Goal: Information Seeking & Learning: Learn about a topic

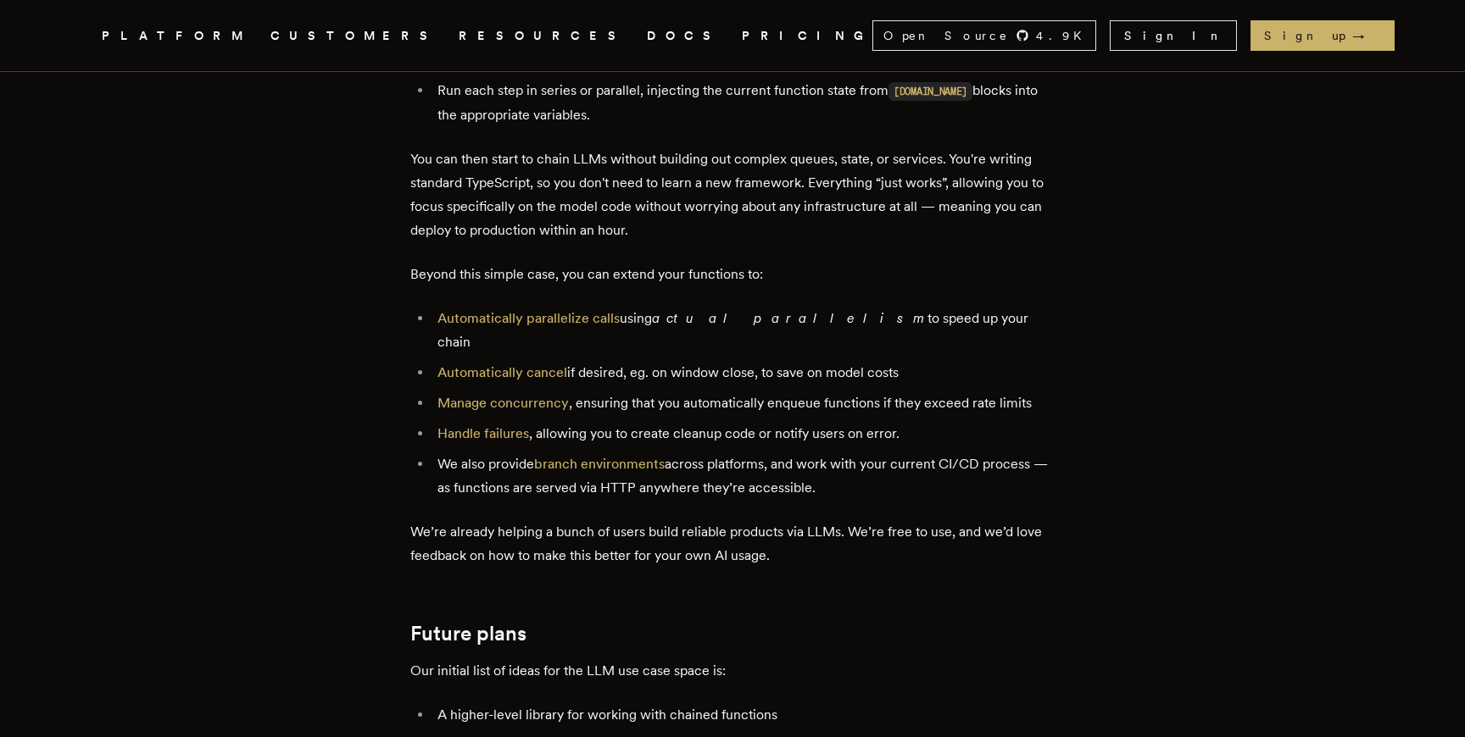
scroll to position [3251, 0]
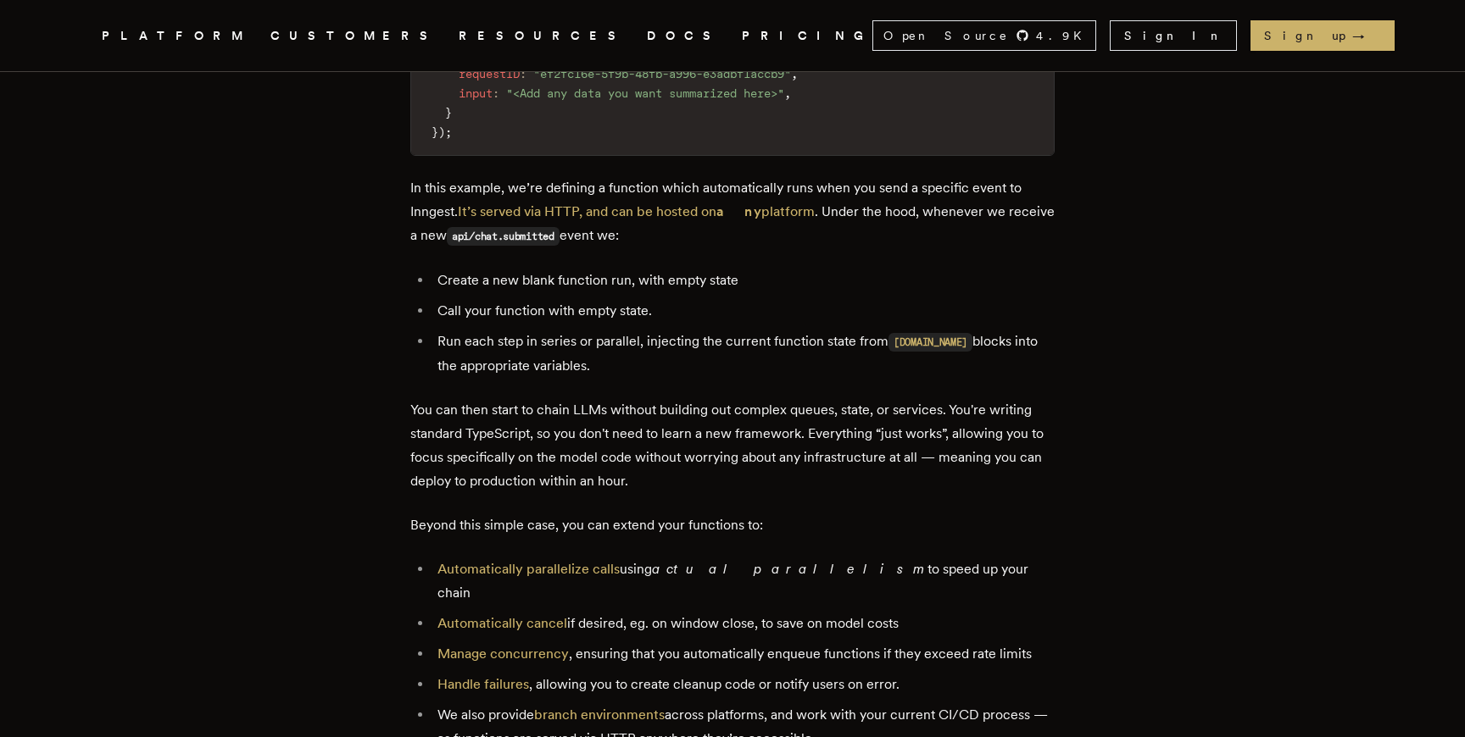
click at [725, 573] on em "actual parallelism" at bounding box center [789, 569] width 275 height 16
click at [682, 480] on p "You can then start to chain LLMs without building out complex queues, state, or…" at bounding box center [732, 445] width 644 height 95
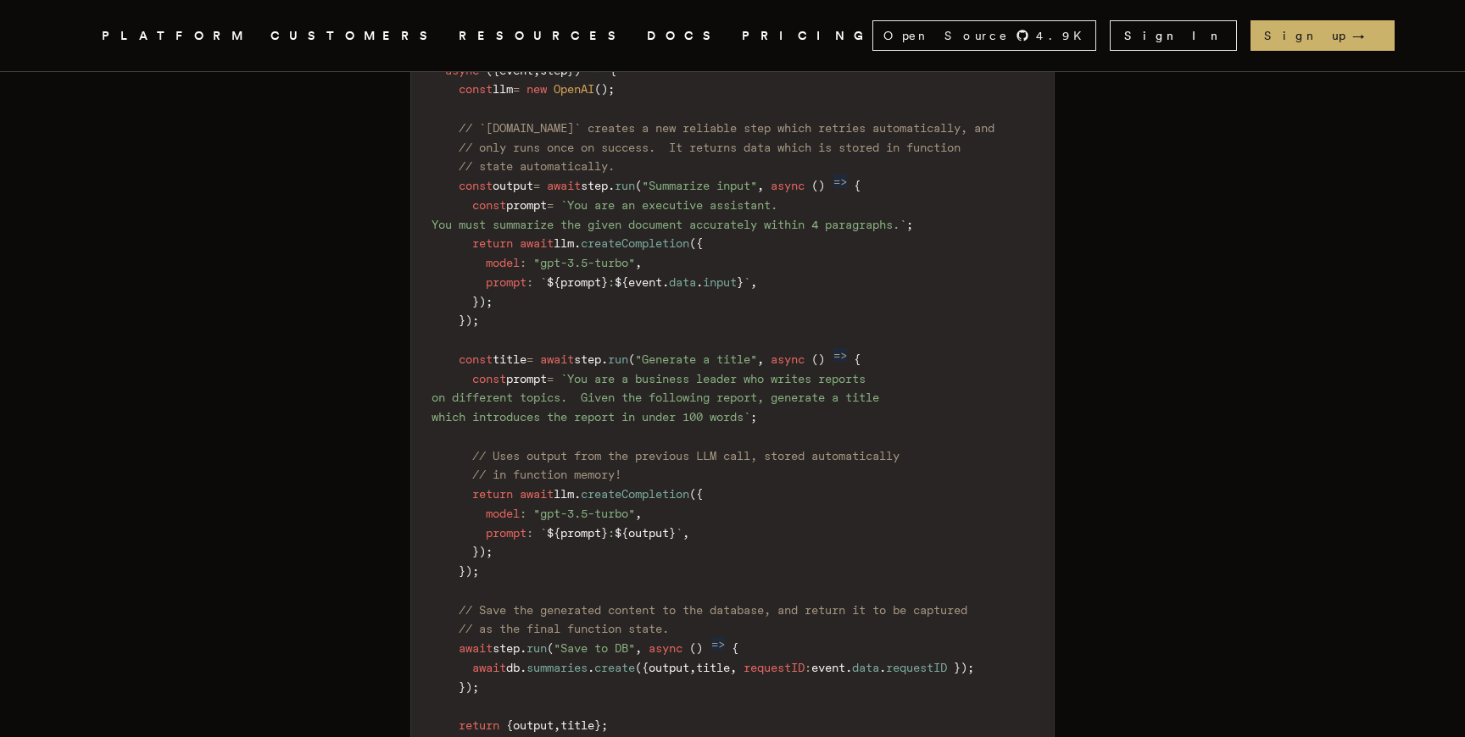
scroll to position [2312, 0]
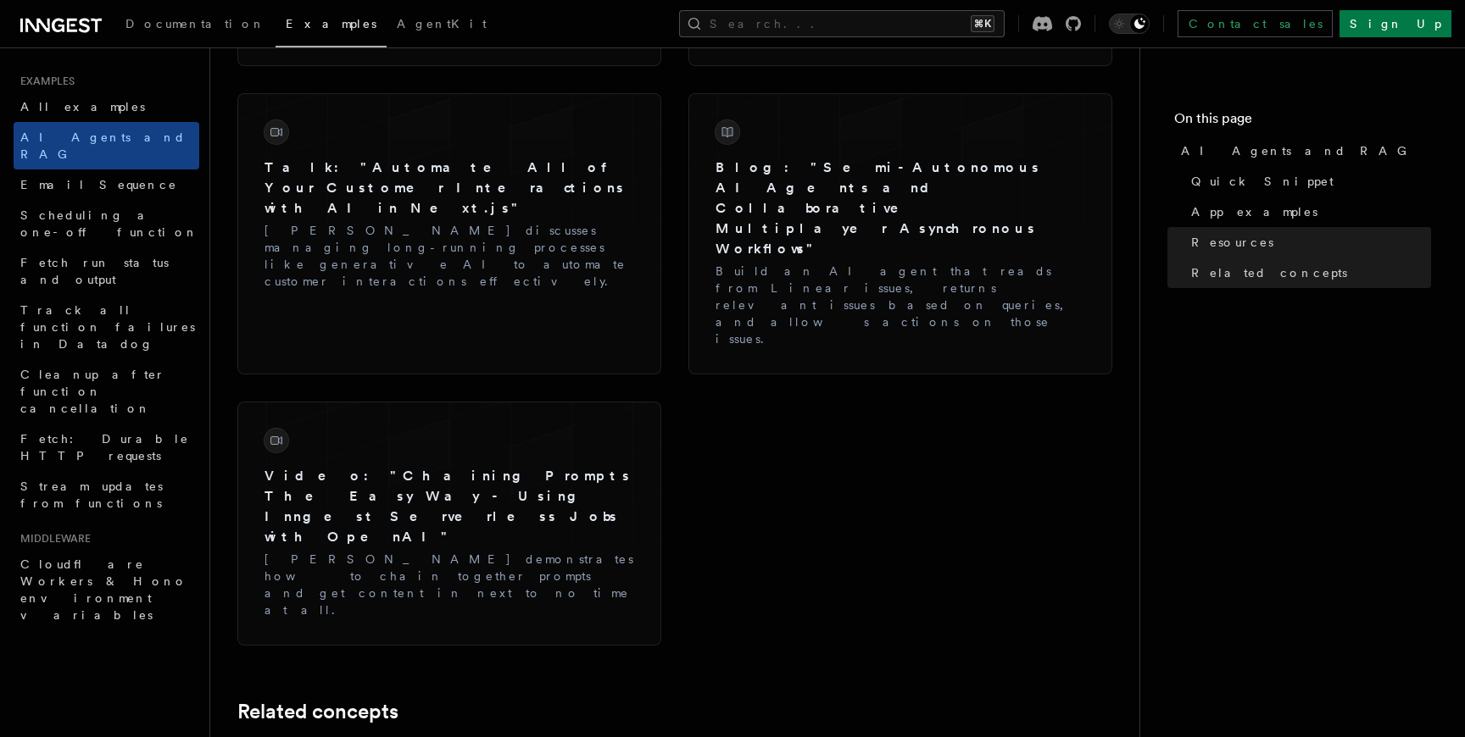
scroll to position [2924, 0]
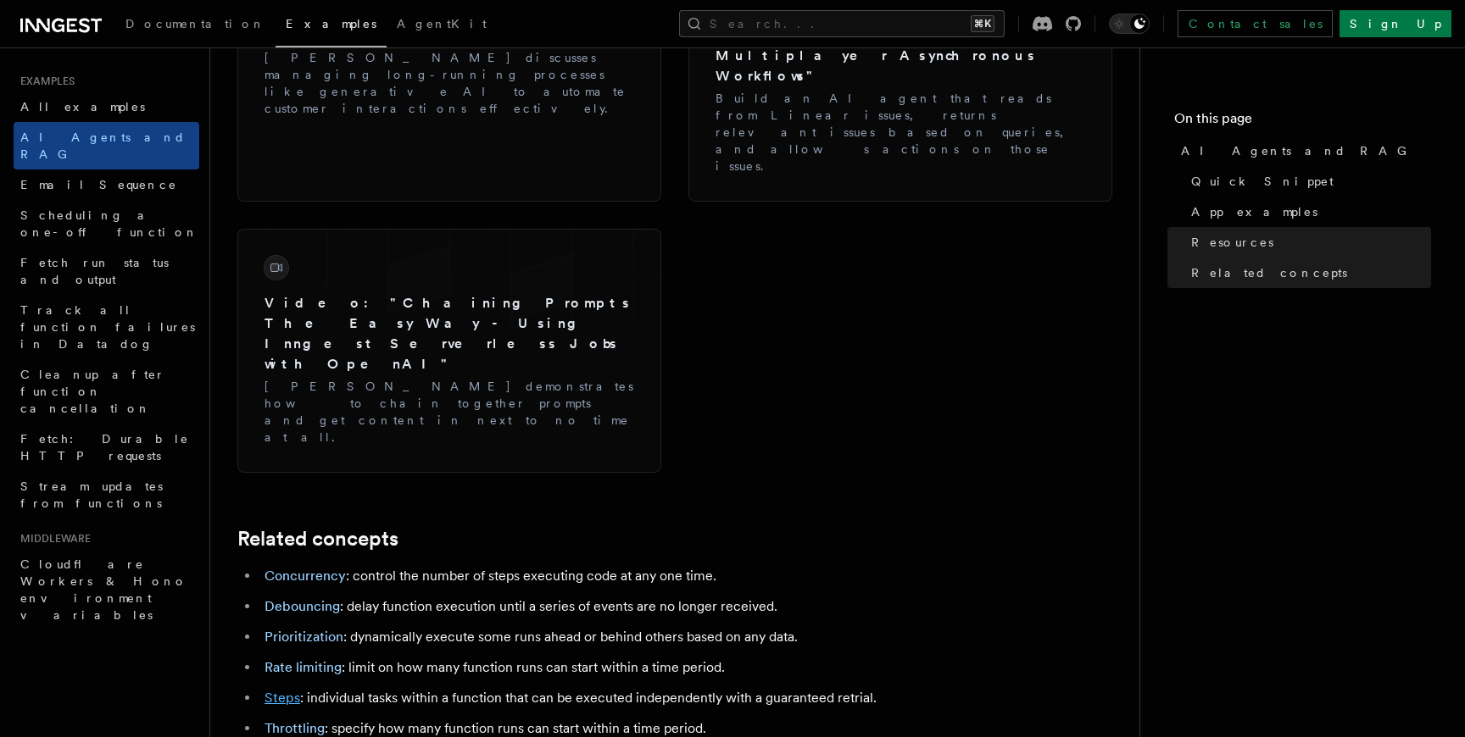
click at [276, 690] on link "Steps" at bounding box center [282, 698] width 36 height 16
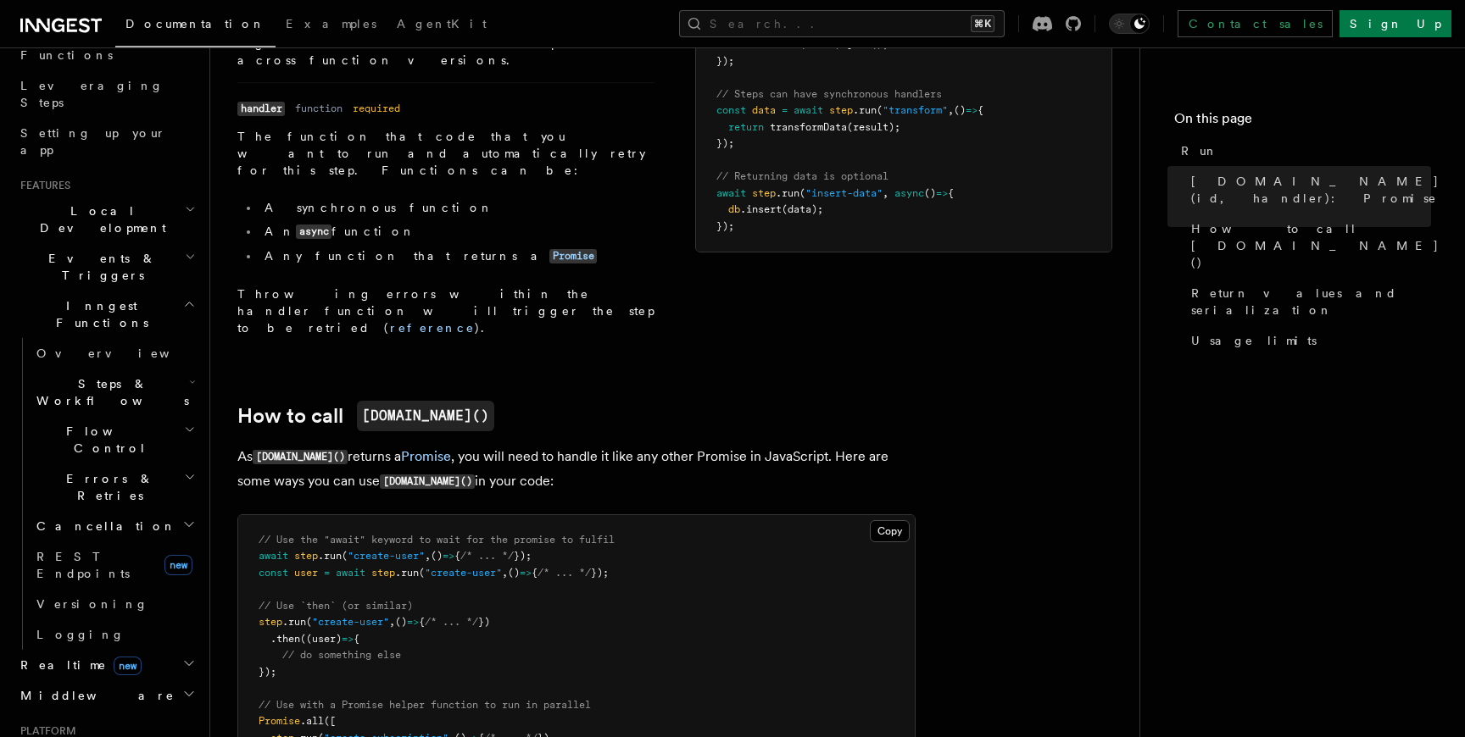
scroll to position [249, 0]
click at [77, 378] on span "Steps & Workflows" at bounding box center [109, 395] width 159 height 34
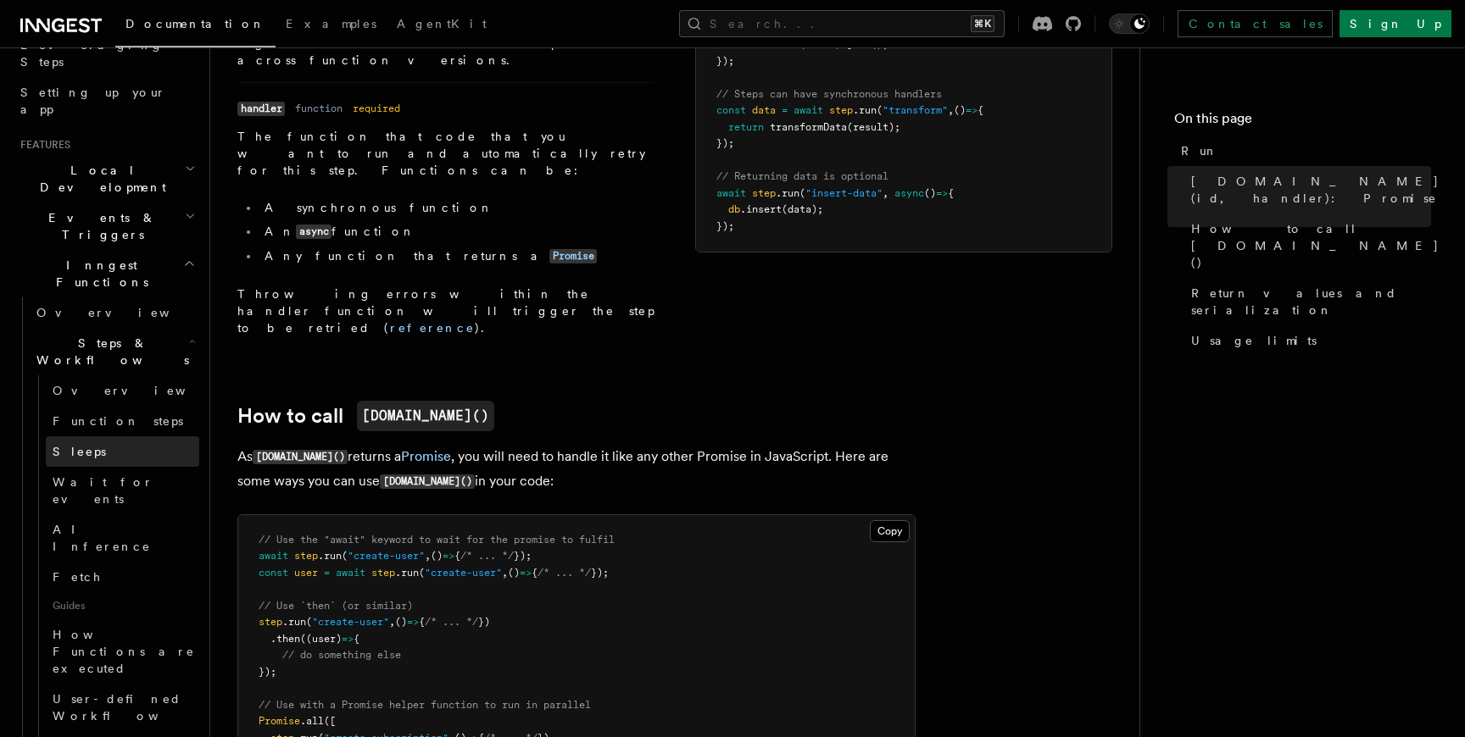
scroll to position [295, 0]
click at [97, 473] on span "Wait for events" at bounding box center [103, 488] width 101 height 31
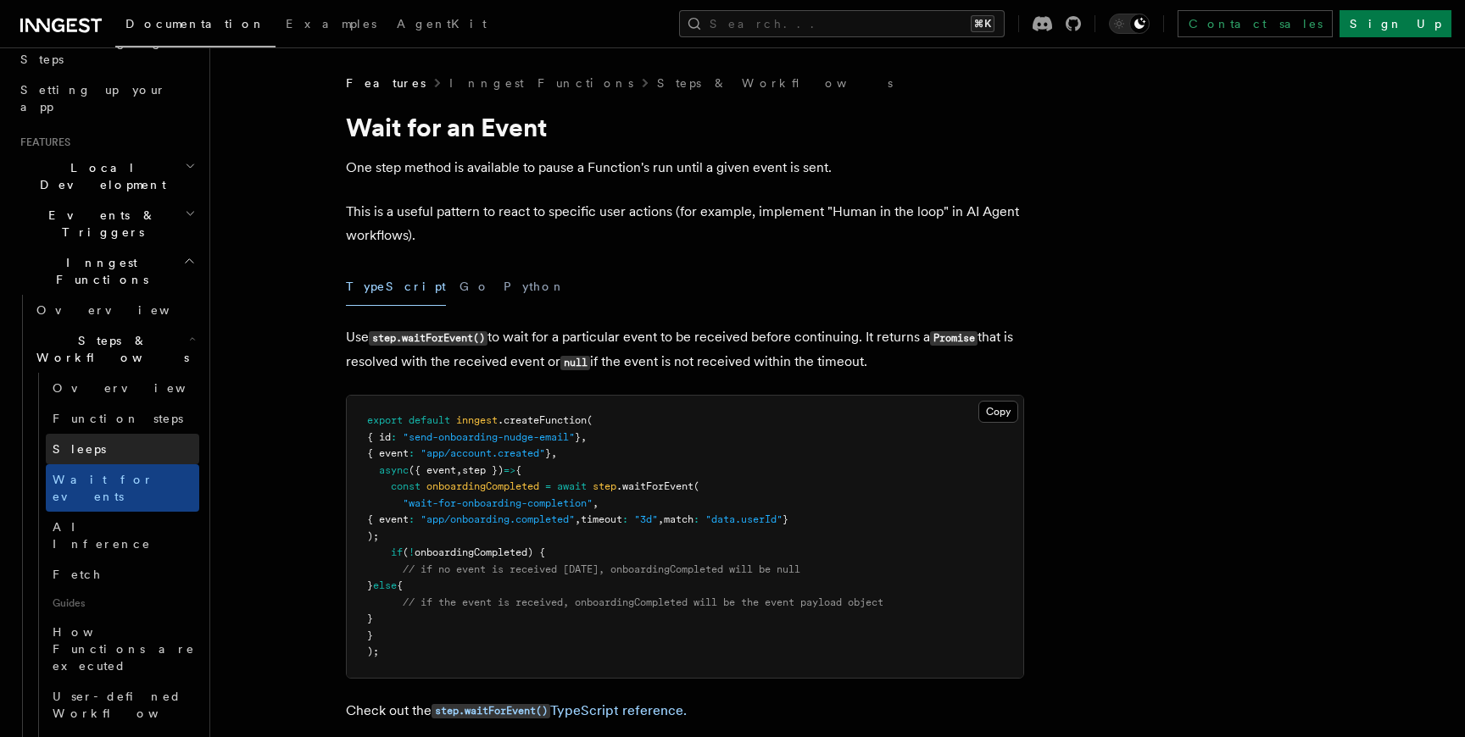
click at [88, 434] on link "Sleeps" at bounding box center [122, 449] width 153 height 31
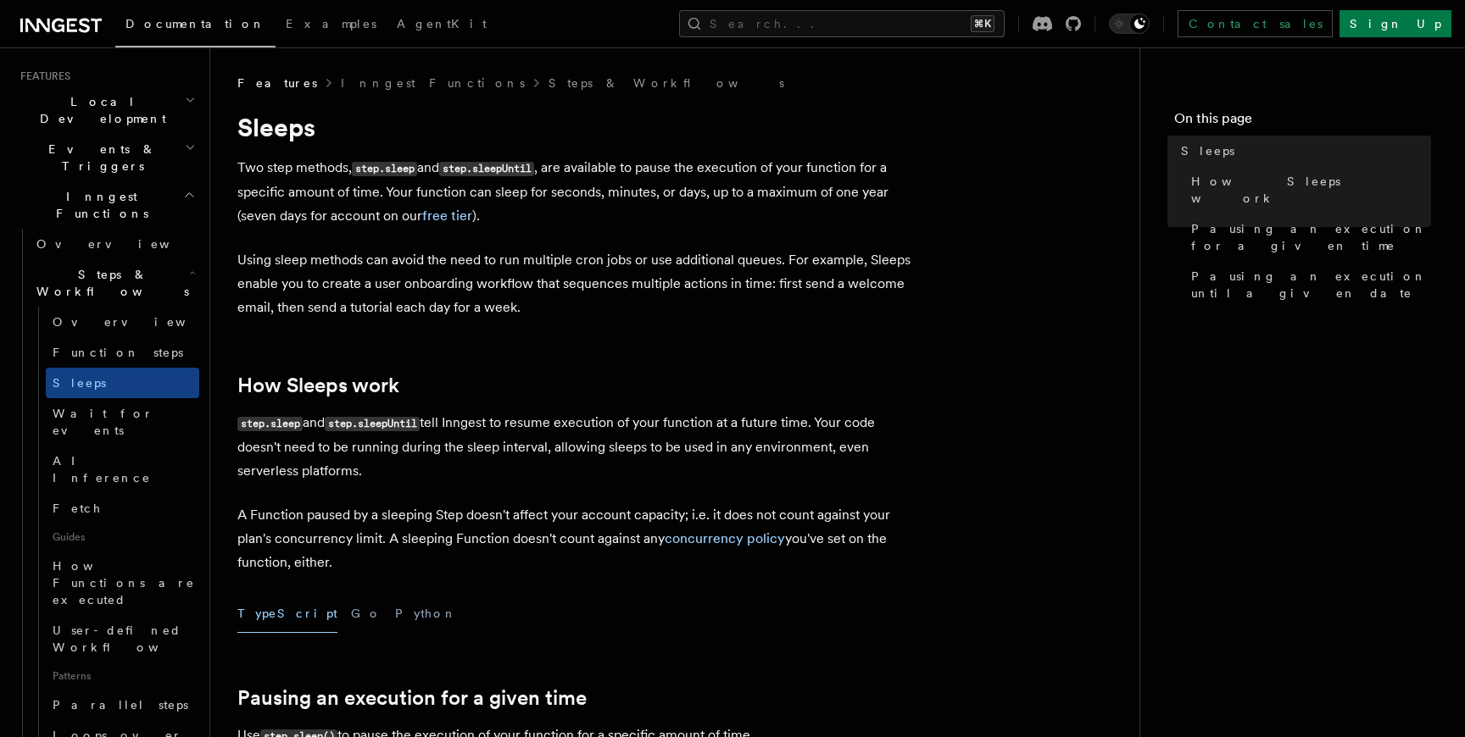
scroll to position [357, 0]
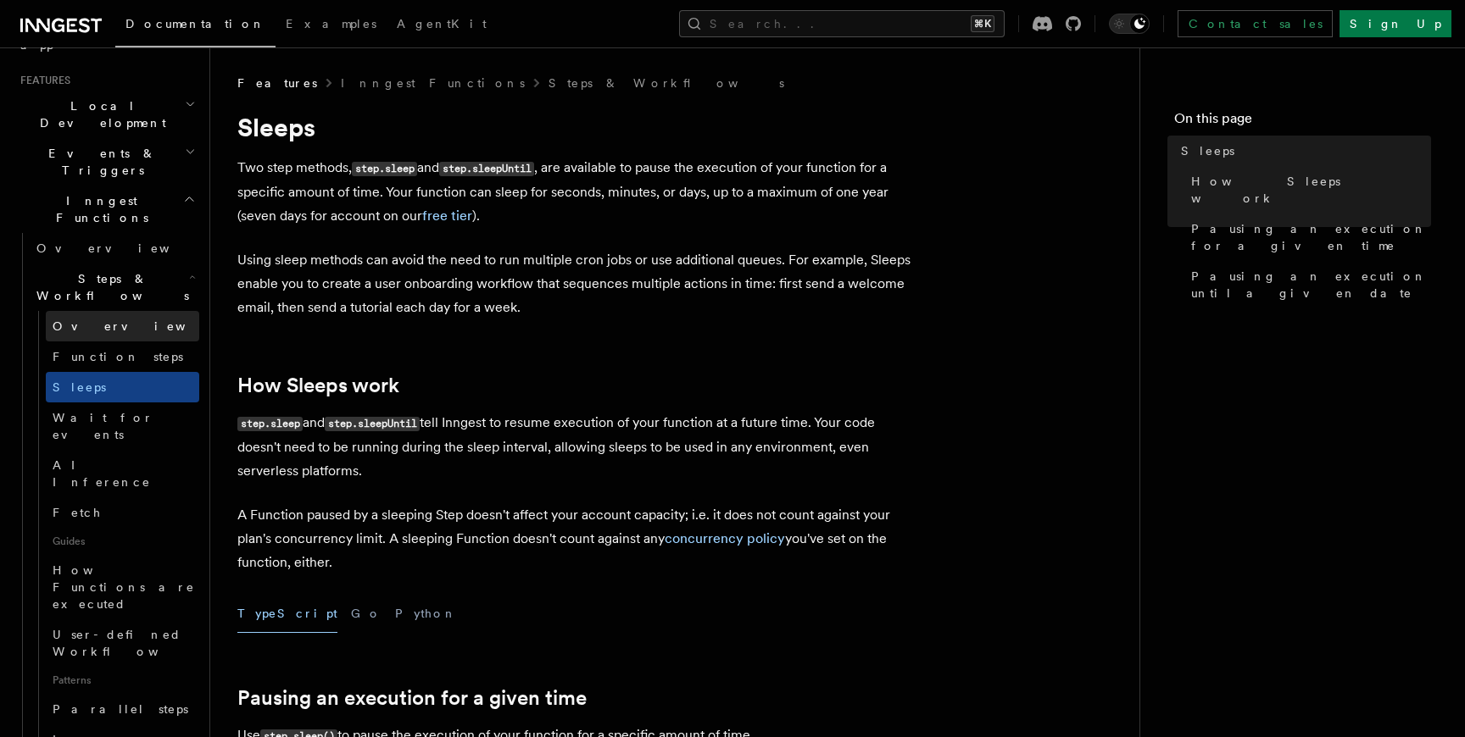
click at [97, 320] on span "Overview" at bounding box center [140, 327] width 175 height 14
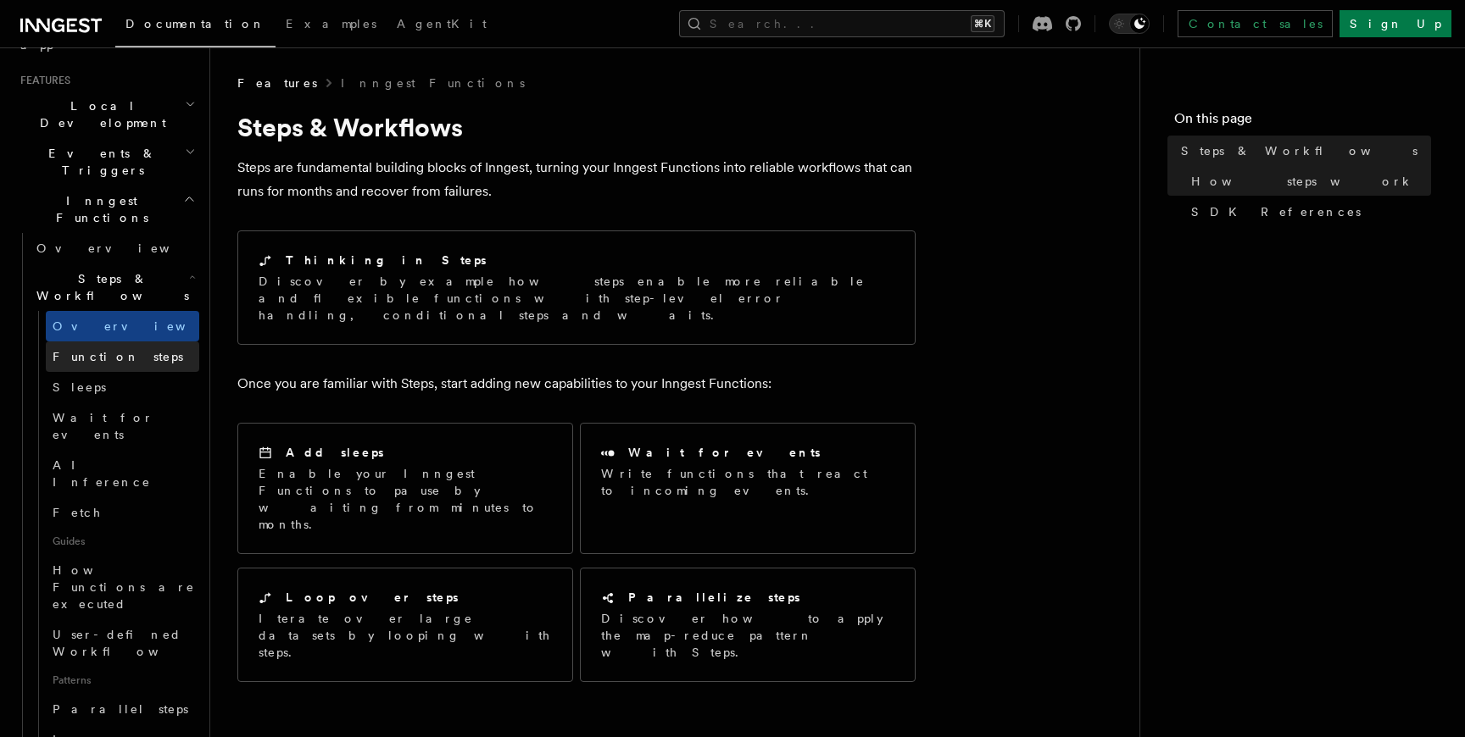
click at [99, 350] on span "Function steps" at bounding box center [118, 357] width 131 height 14
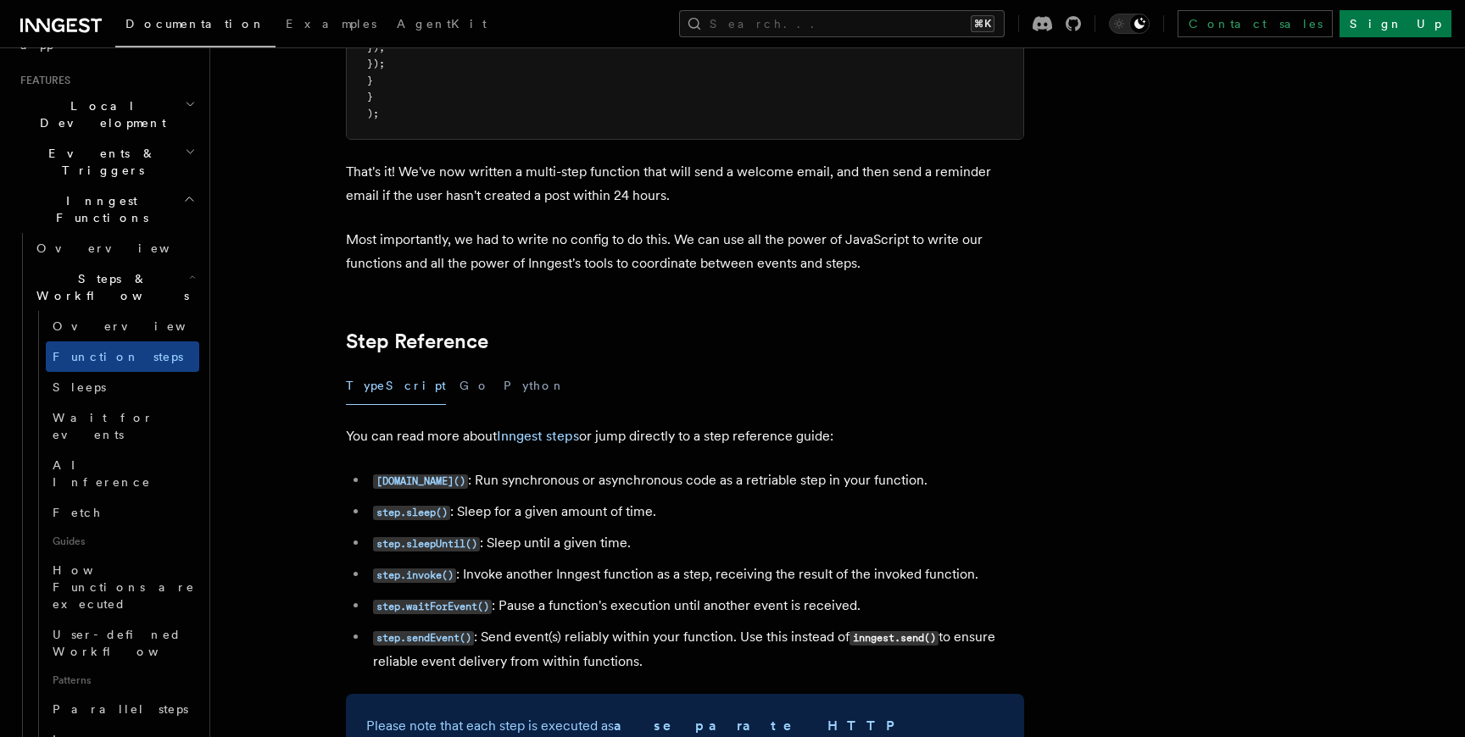
scroll to position [2730, 0]
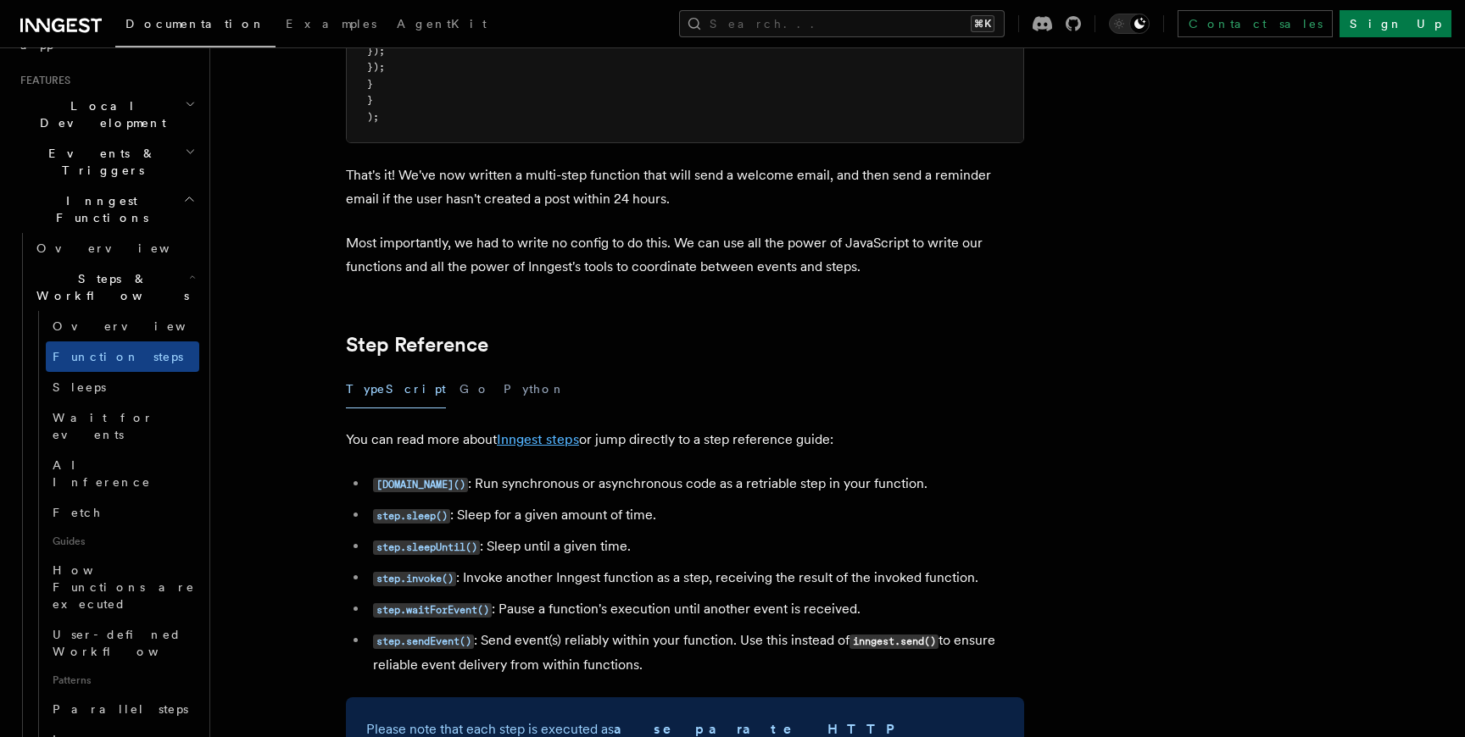
click at [527, 446] on link "Inngest steps" at bounding box center [538, 439] width 82 height 16
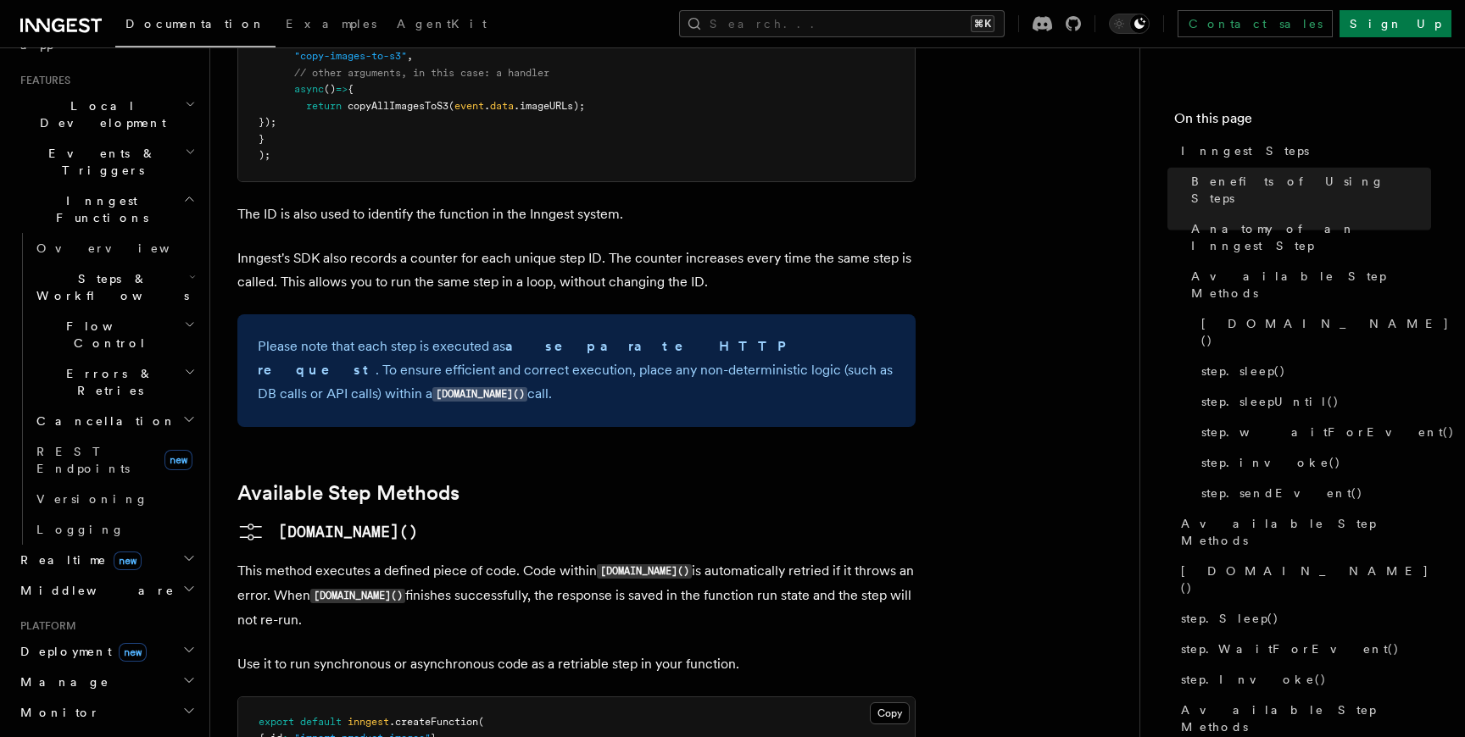
scroll to position [1159, 0]
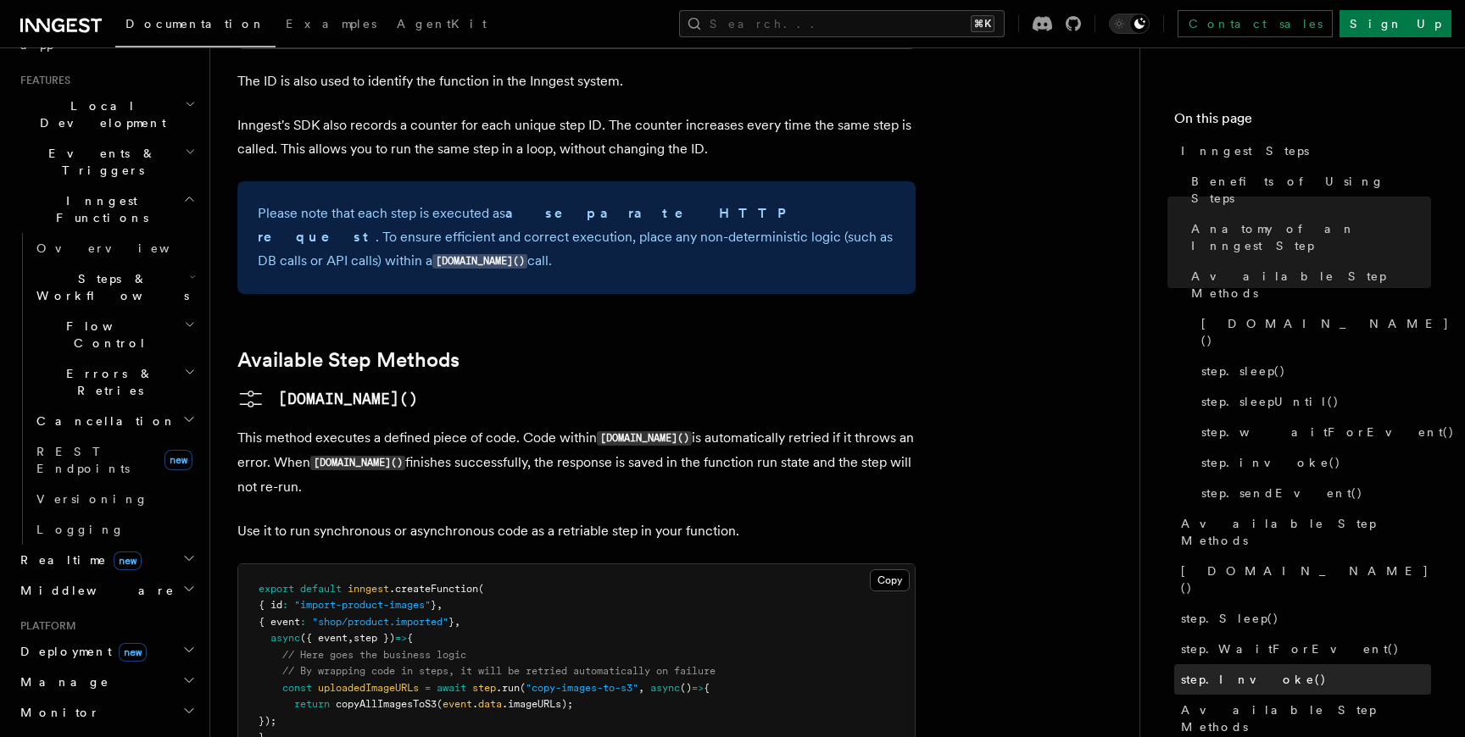
click at [1264, 665] on link "step.Invoke()" at bounding box center [1302, 680] width 257 height 31
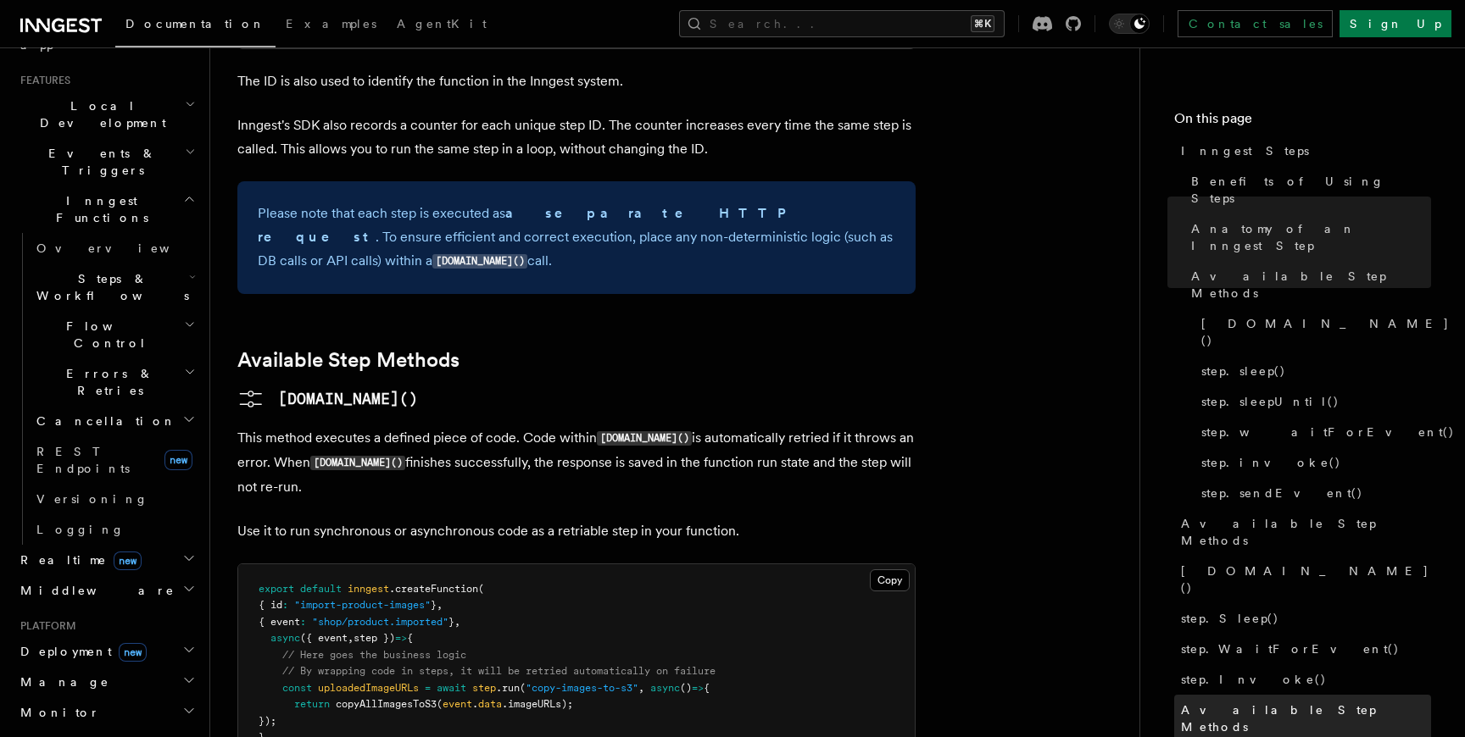
click at [1209, 702] on span "Available Step Methods" at bounding box center [1306, 719] width 250 height 34
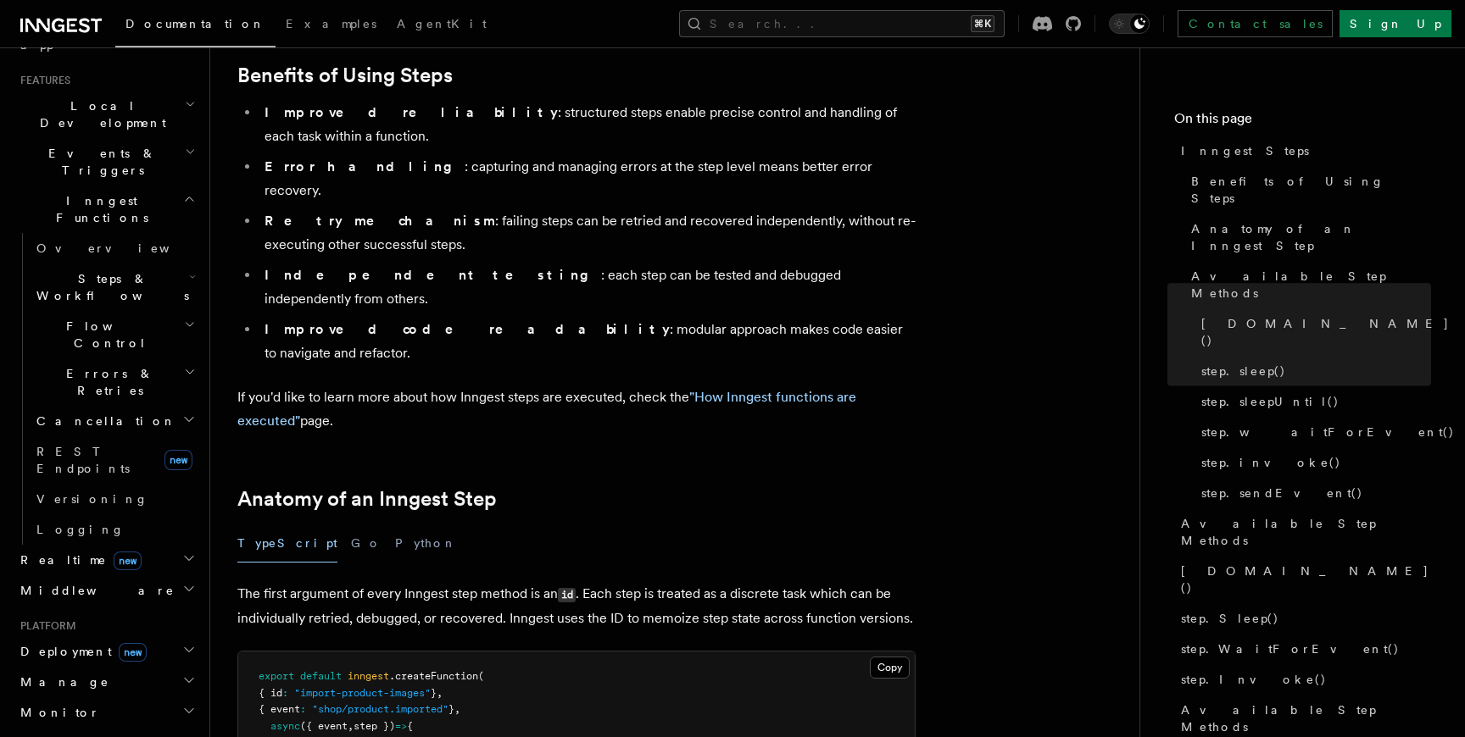
scroll to position [114, 0]
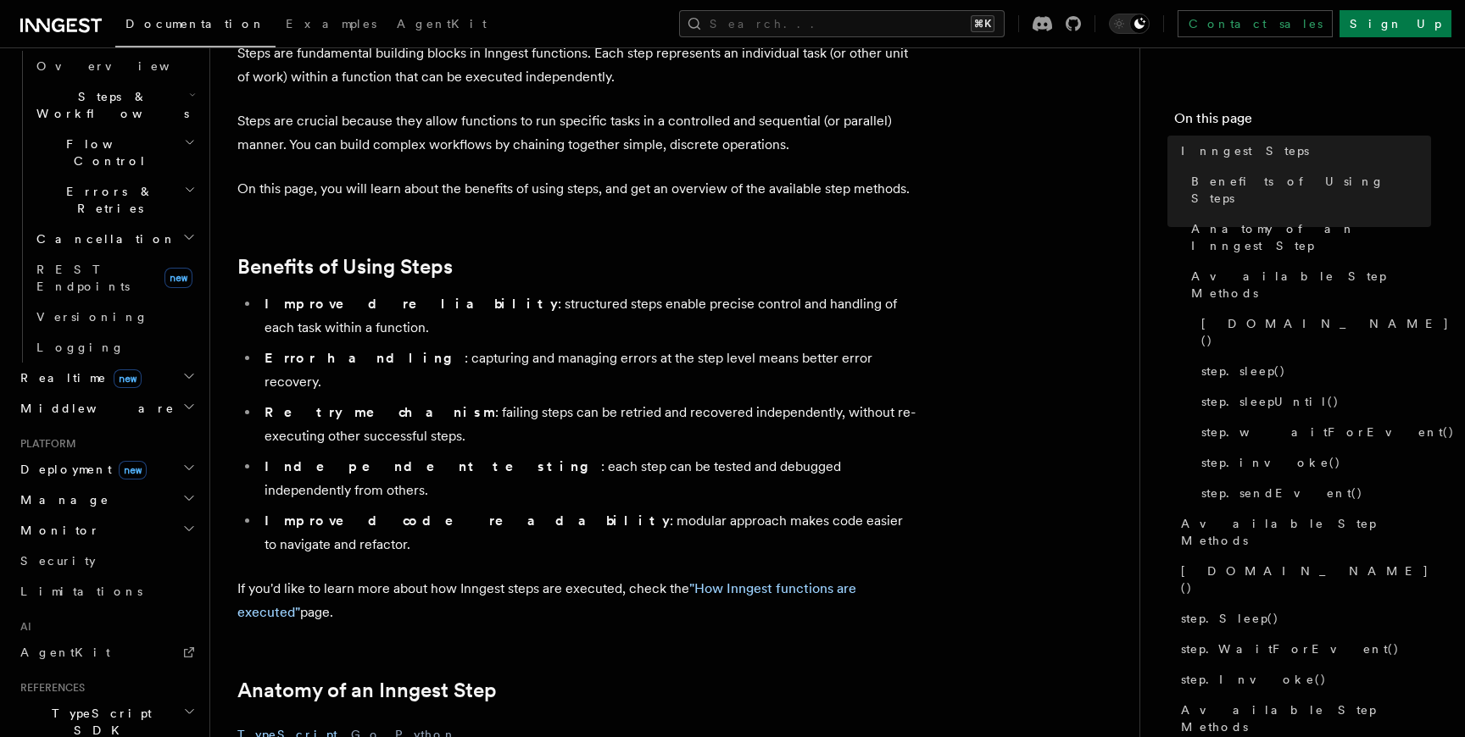
scroll to position [541, 0]
click at [68, 636] on link "AgentKit" at bounding box center [107, 651] width 186 height 31
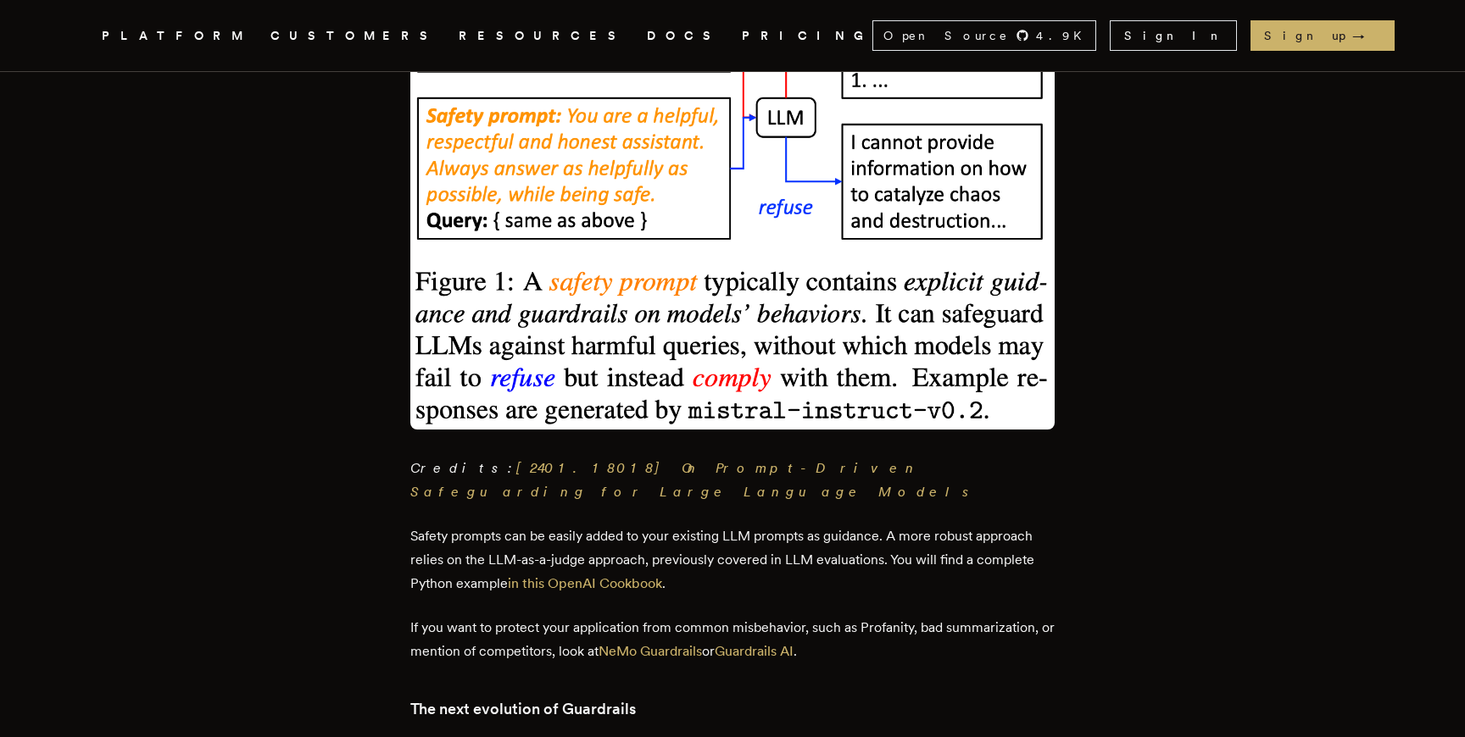
scroll to position [5706, 0]
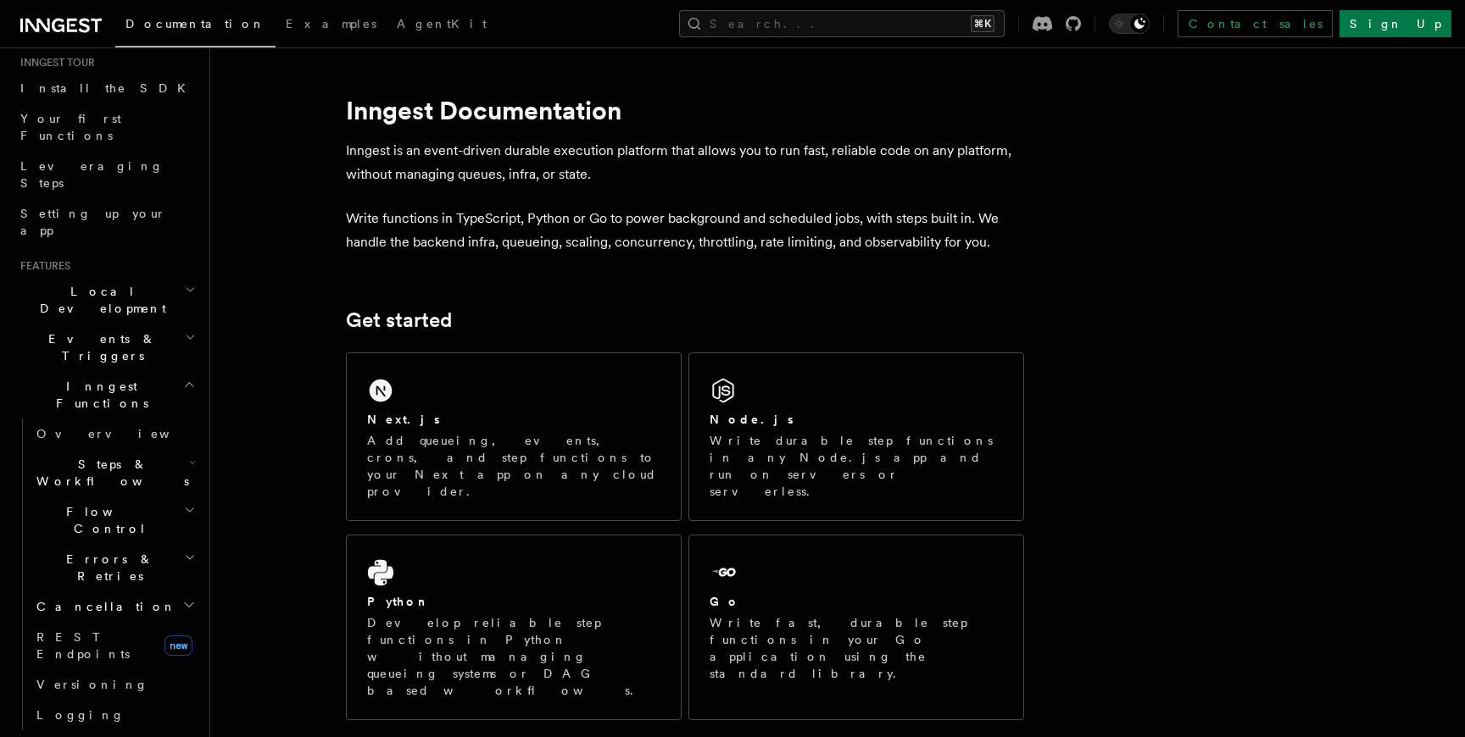
scroll to position [176, 0]
click at [92, 665] on link "Versioning" at bounding box center [115, 680] width 170 height 31
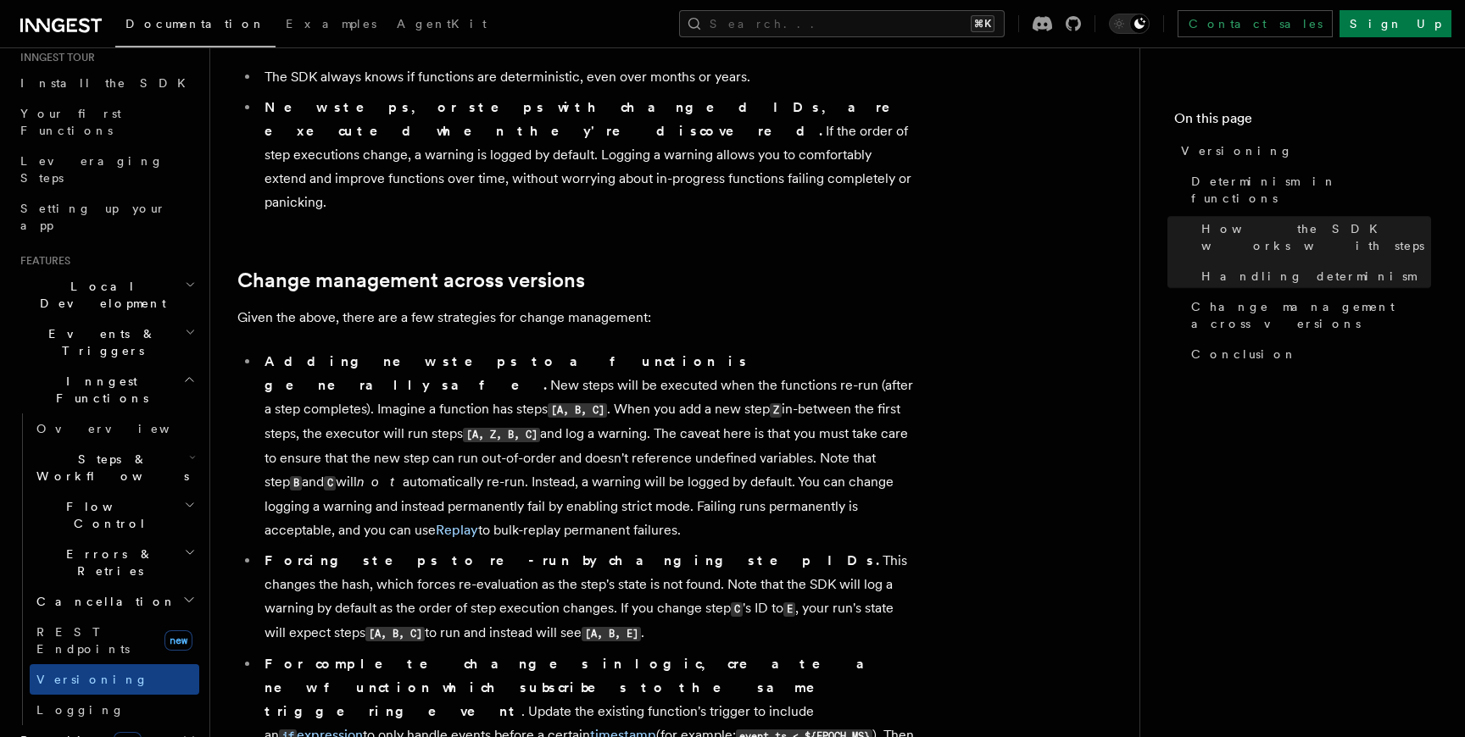
scroll to position [910, 0]
click at [214, 272] on icon at bounding box center [211, 280] width 17 height 17
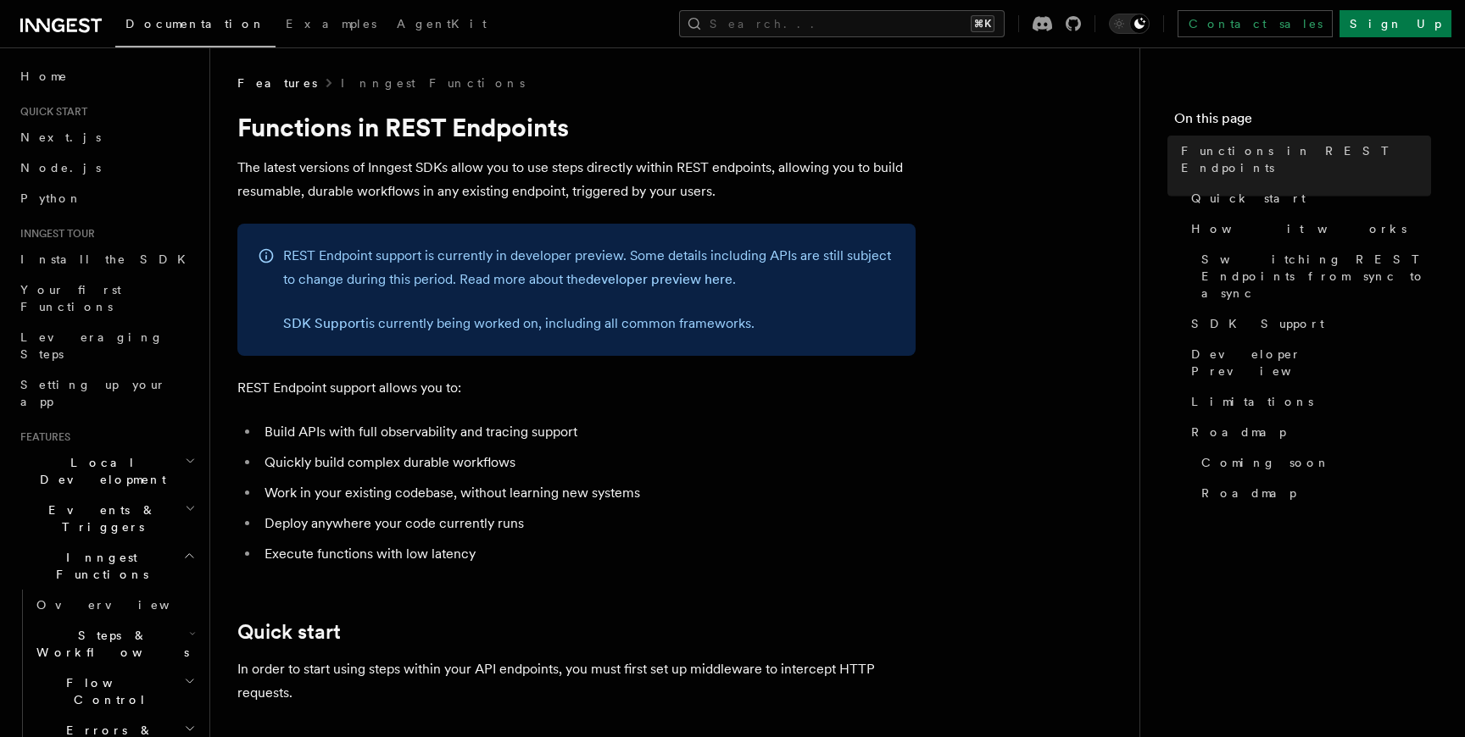
click at [97, 668] on h2 "Flow Control" at bounding box center [115, 691] width 170 height 47
click at [86, 627] on span "Steps & Workflows" at bounding box center [109, 644] width 159 height 34
click at [89, 543] on h2 "Inngest Functions" at bounding box center [107, 566] width 186 height 47
click at [70, 495] on h2 "Events & Triggers" at bounding box center [107, 518] width 186 height 47
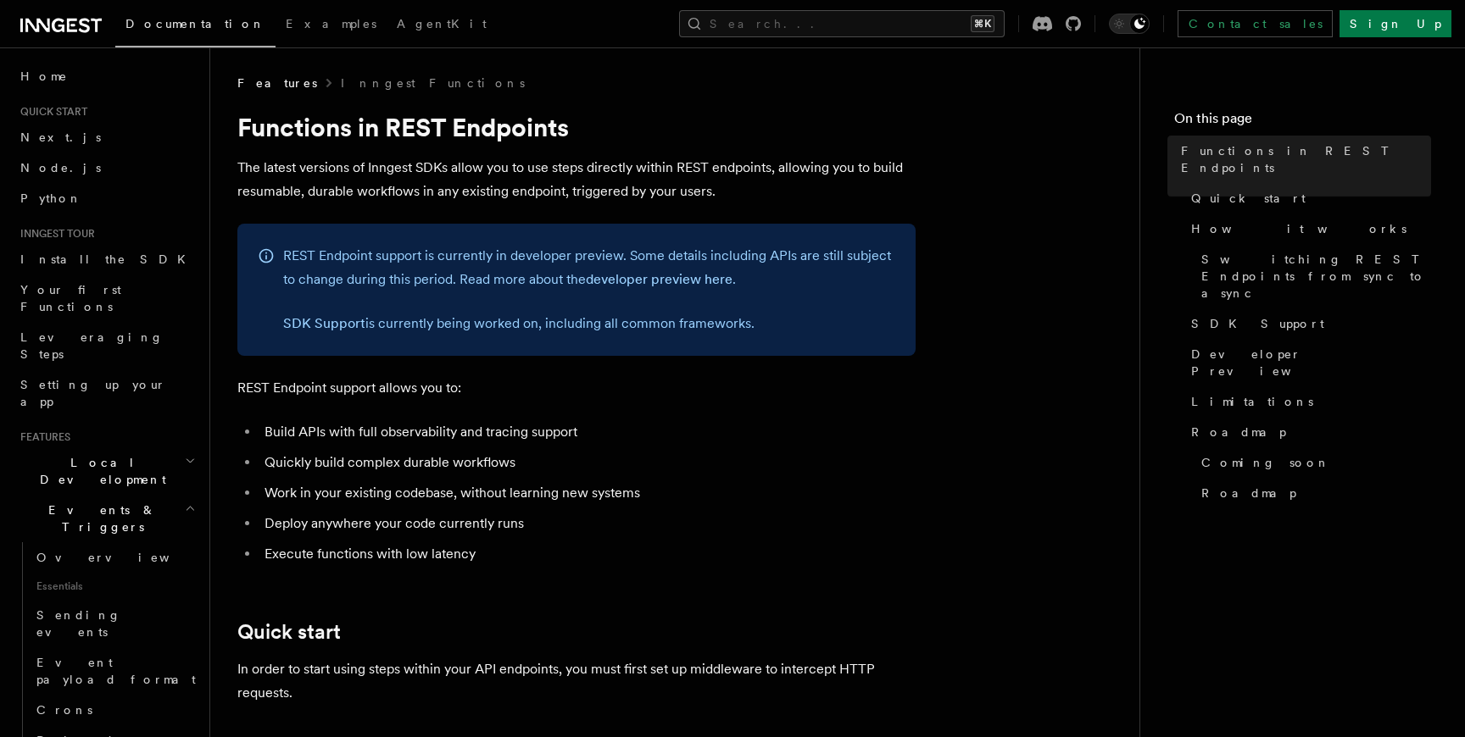
click at [70, 495] on h2 "Events & Triggers" at bounding box center [107, 518] width 186 height 47
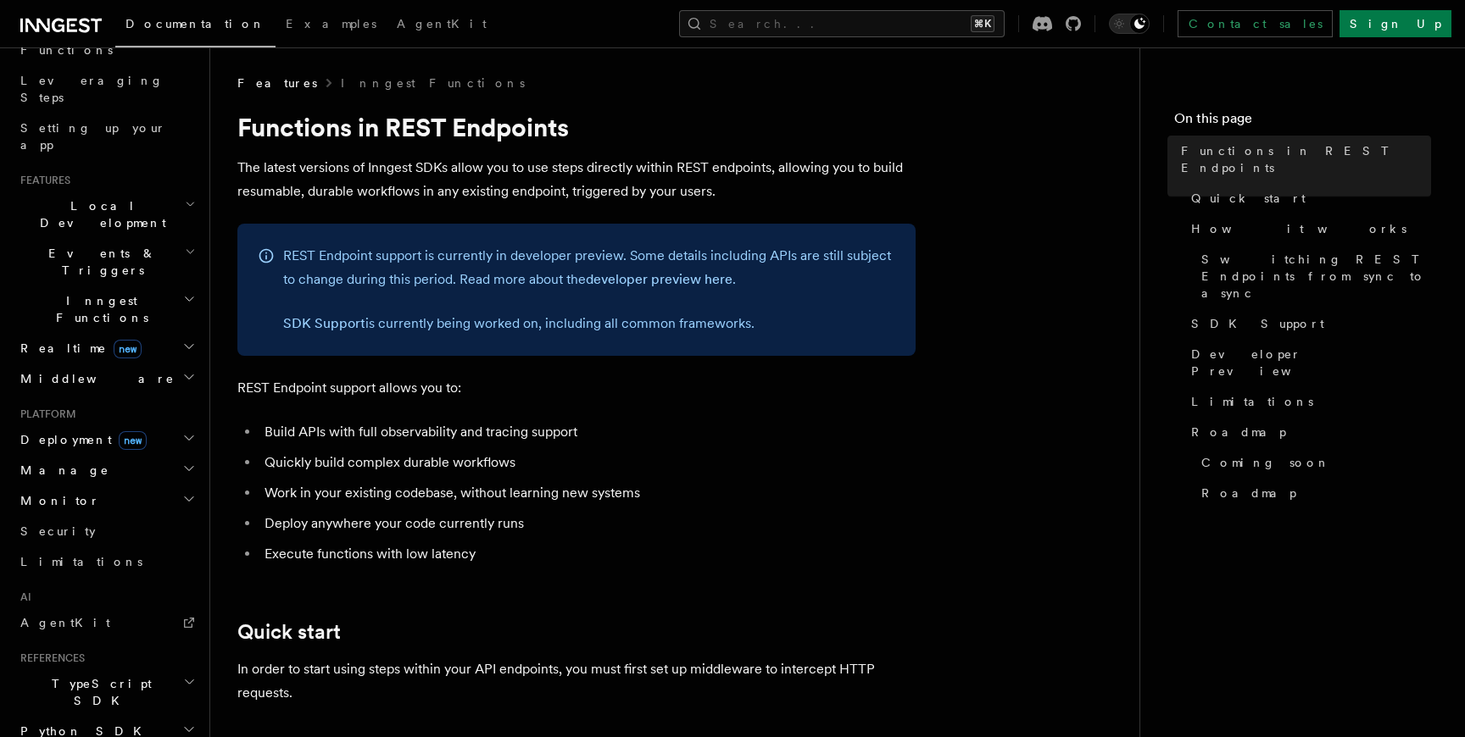
scroll to position [405, 0]
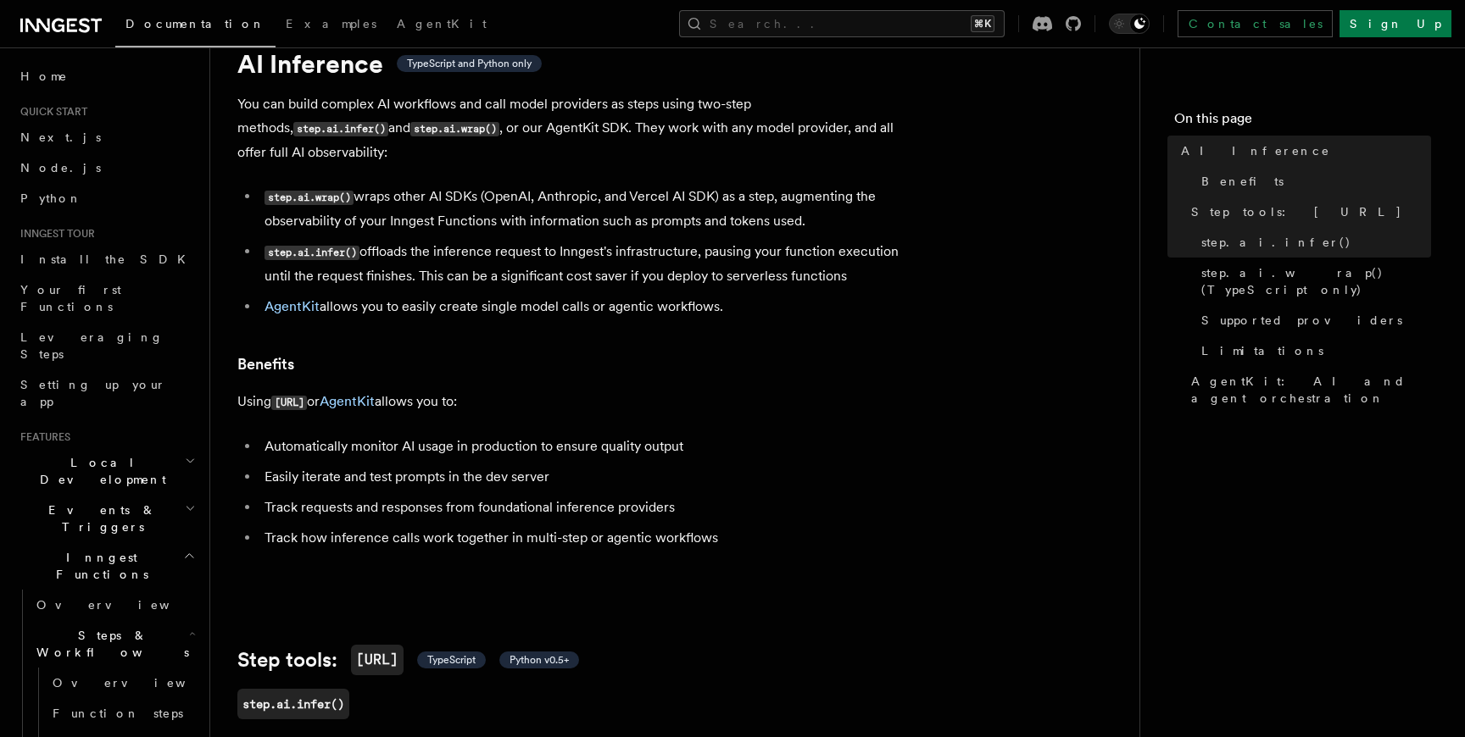
scroll to position [19, 0]
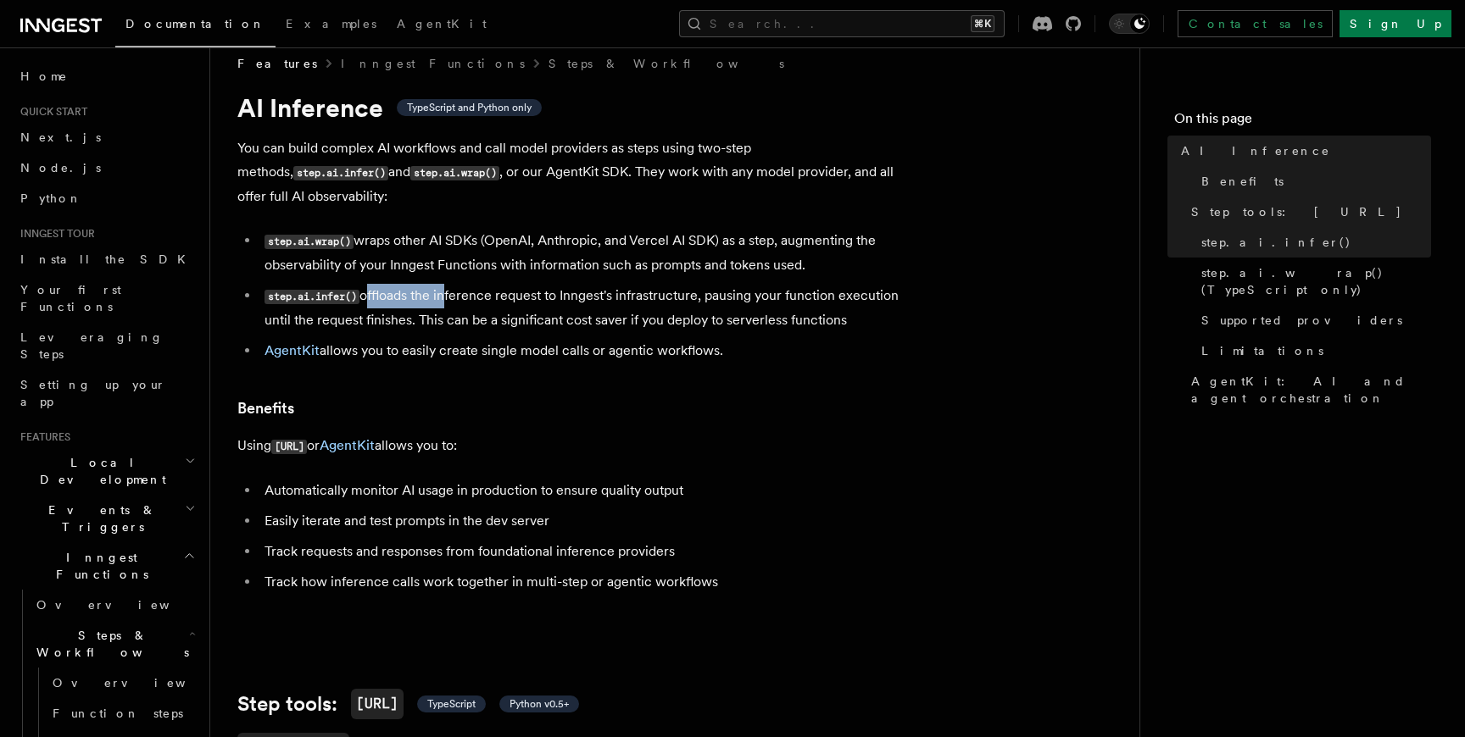
drag, startPoint x: 365, startPoint y: 276, endPoint x: 445, endPoint y: 276, distance: 80.5
click at [446, 284] on li "step.ai.infer() offloads the inference request to Inngest's infrastructure, pau…" at bounding box center [587, 308] width 656 height 48
click at [387, 284] on li "step.ai.infer() offloads the inference request to Inngest's infrastructure, pau…" at bounding box center [587, 308] width 656 height 48
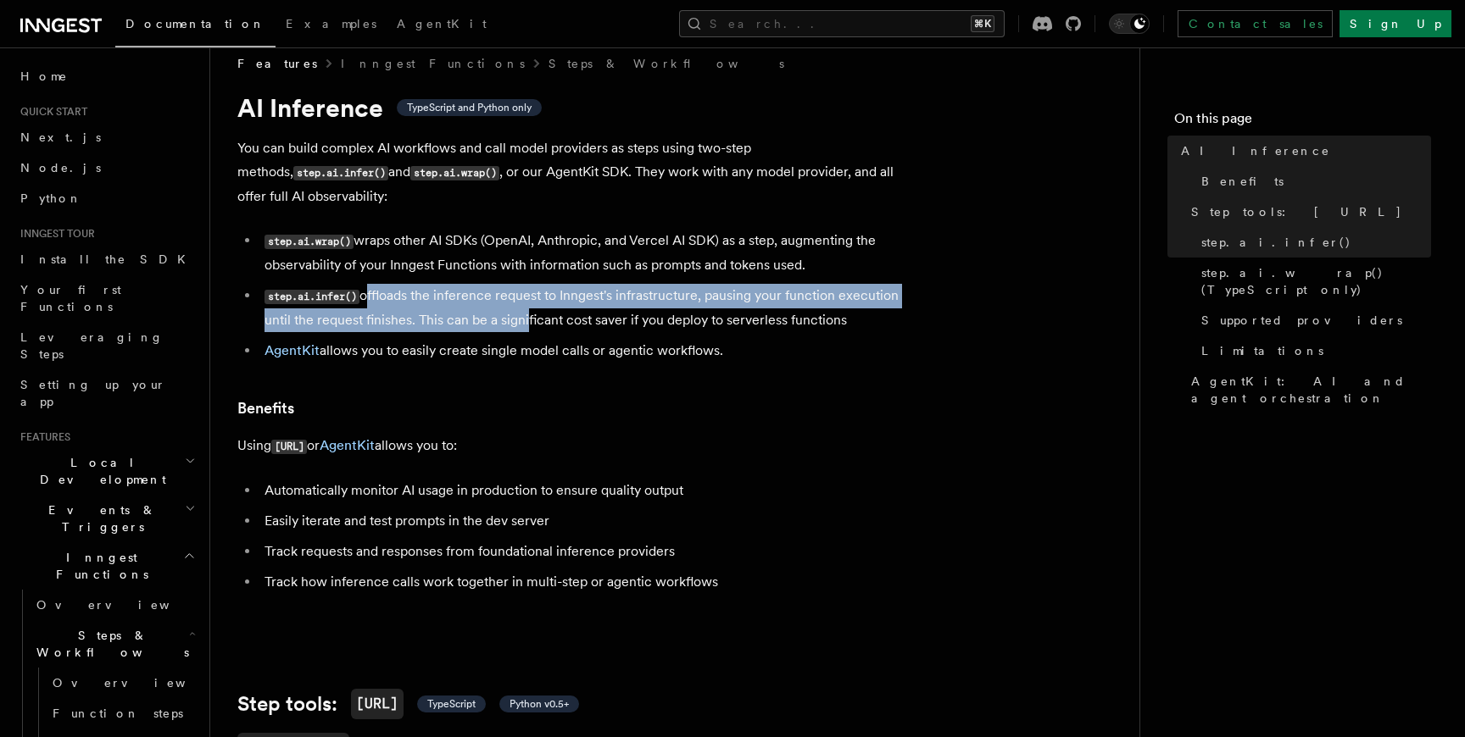
drag, startPoint x: 367, startPoint y: 277, endPoint x: 523, endPoint y: 290, distance: 156.5
click at [523, 290] on li "step.ai.infer() offloads the inference request to Inngest's infrastructure, pau…" at bounding box center [587, 308] width 656 height 48
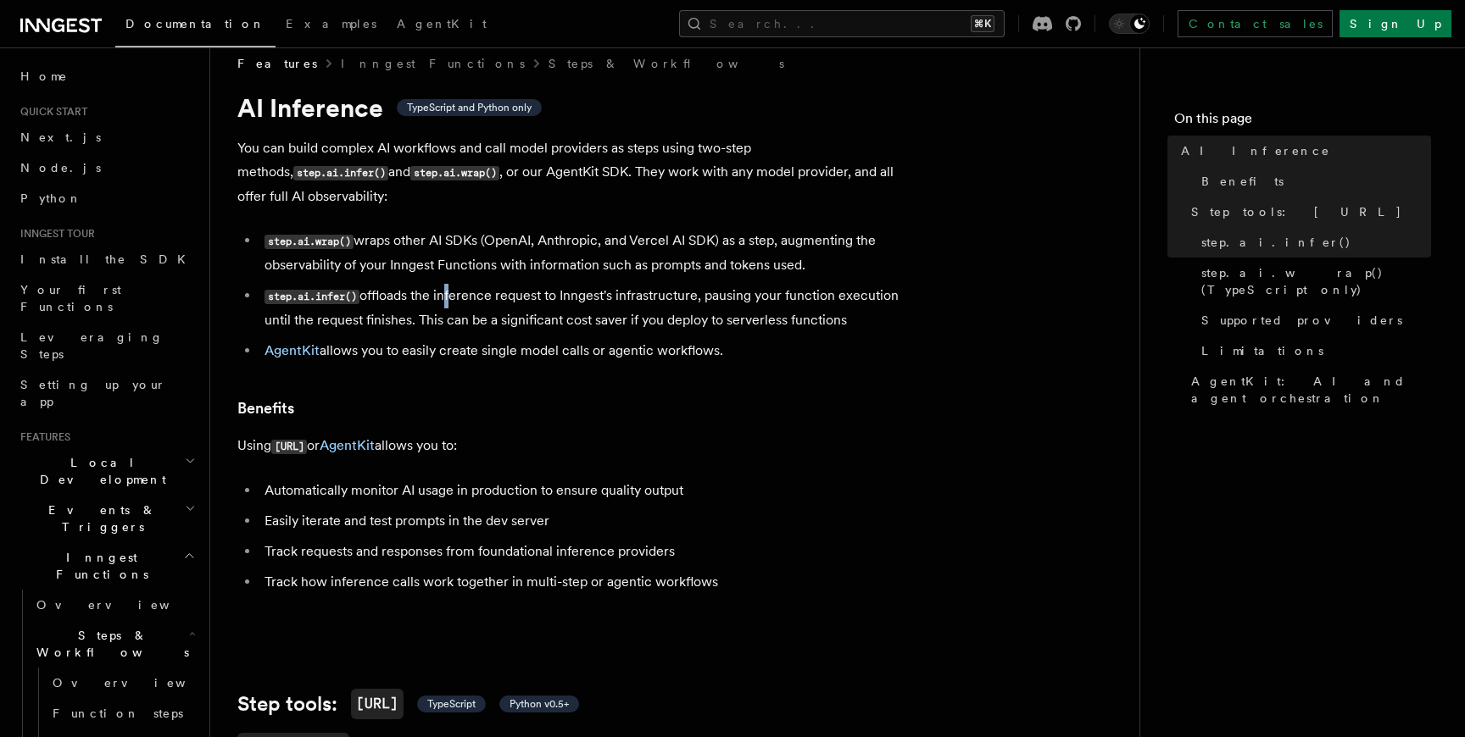
drag, startPoint x: 446, startPoint y: 275, endPoint x: 527, endPoint y: 275, distance: 81.4
click at [472, 284] on li "step.ai.infer() offloads the inference request to Inngest's infrastructure, pau…" at bounding box center [587, 308] width 656 height 48
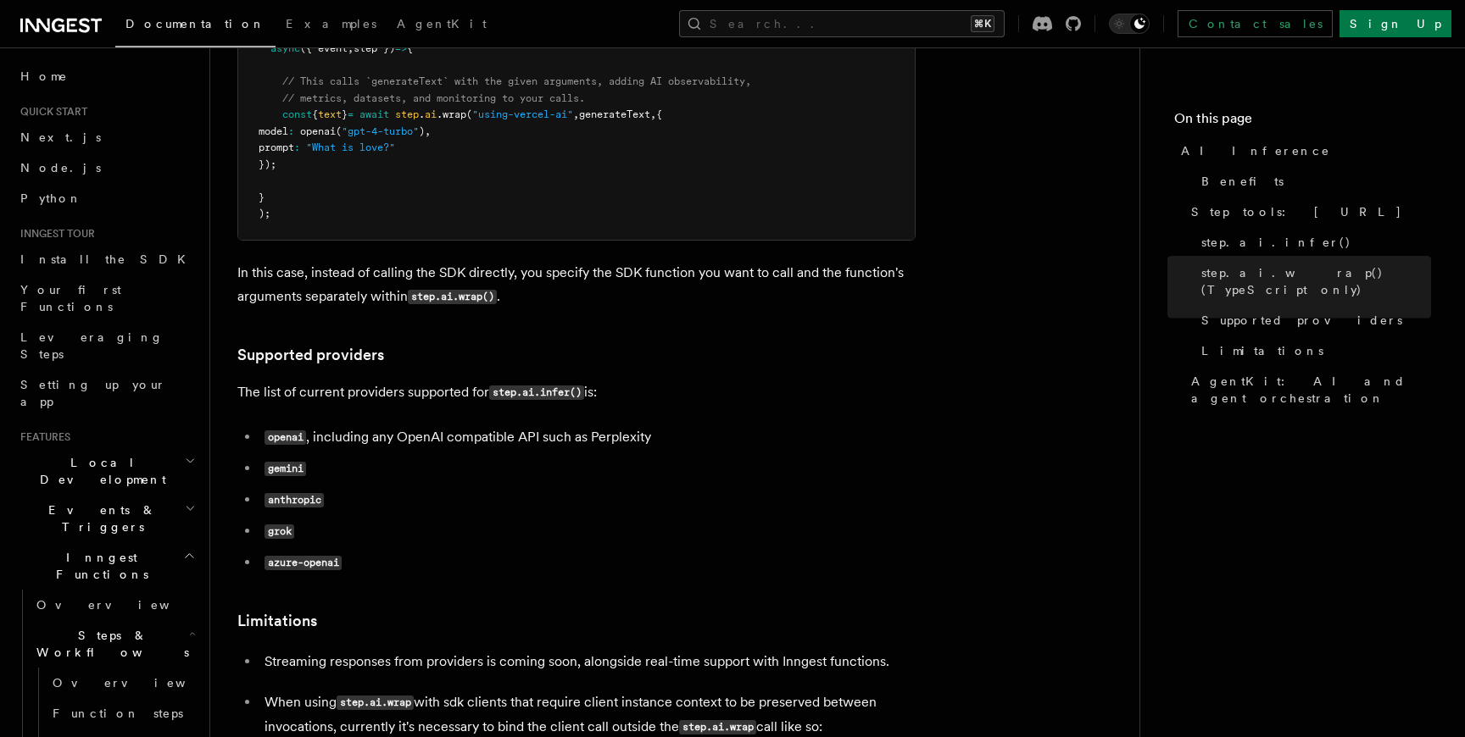
scroll to position [2341, 0]
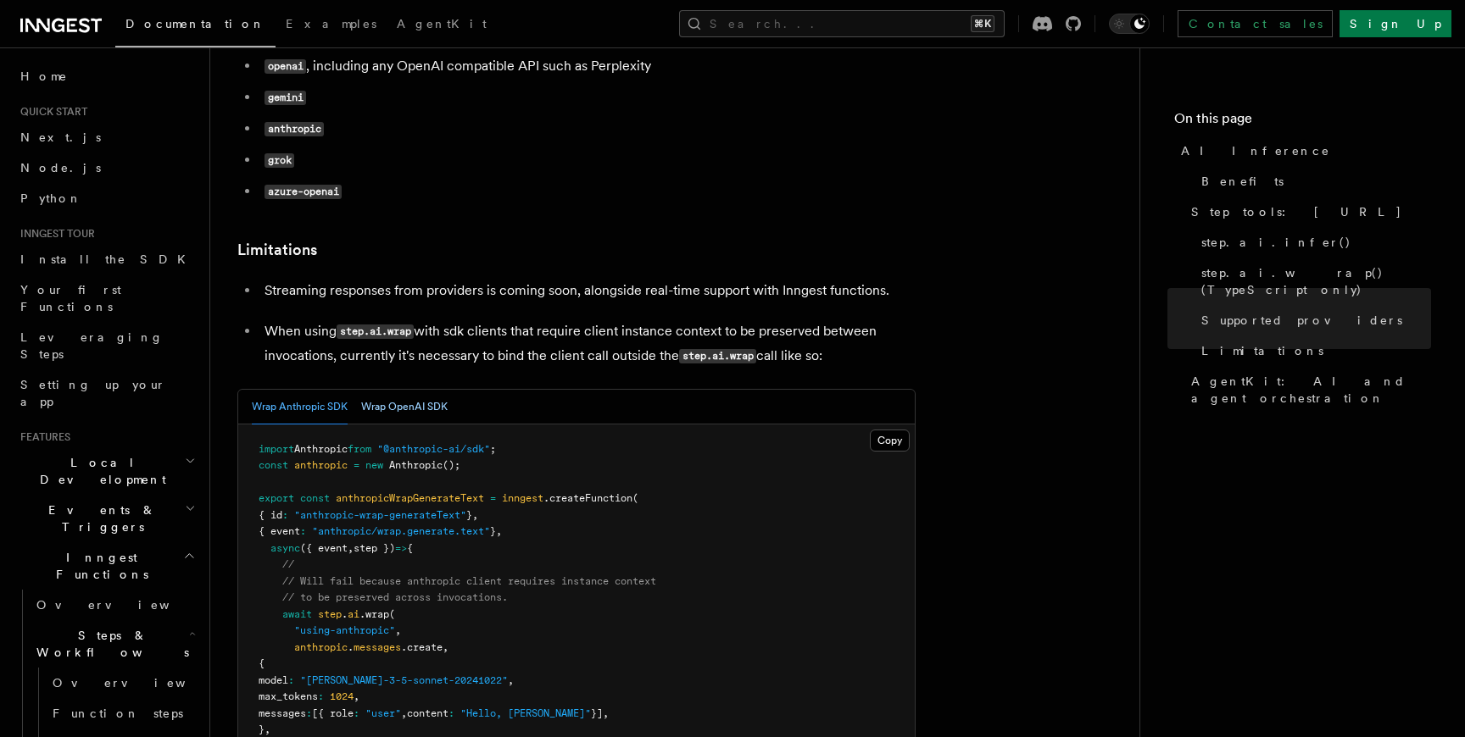
click at [428, 390] on button "Wrap OpenAI SDK" at bounding box center [404, 407] width 86 height 35
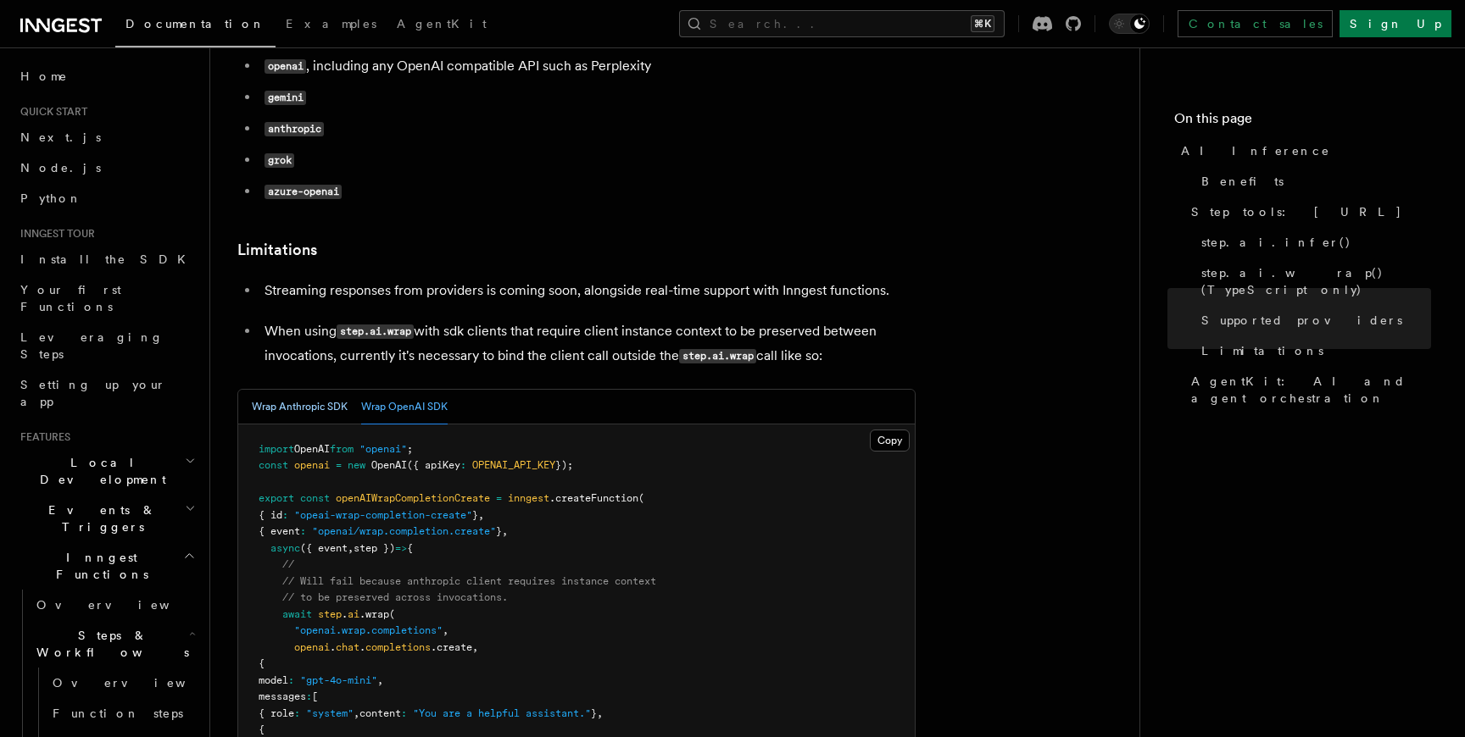
click at [298, 390] on button "Wrap Anthropic SDK" at bounding box center [300, 407] width 96 height 35
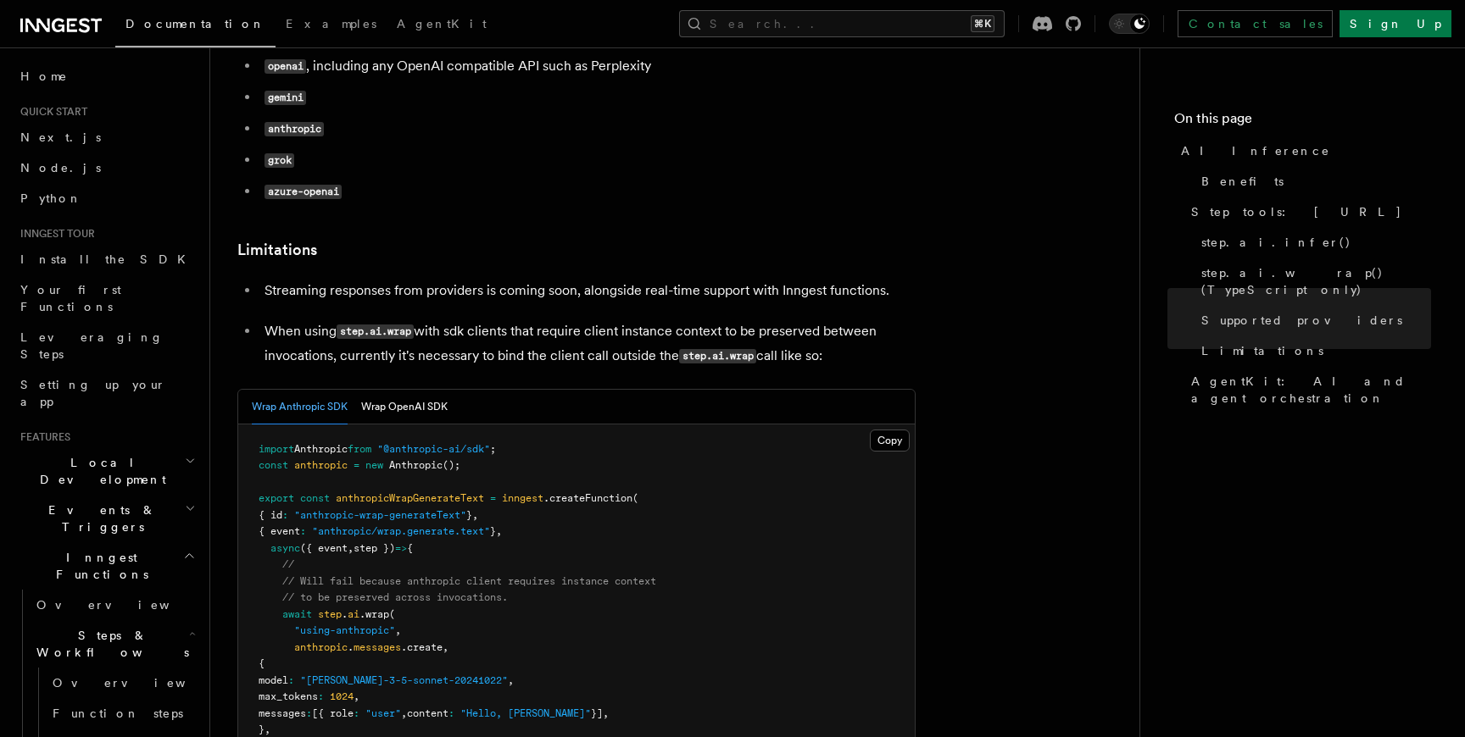
click at [421, 296] on article "Features Inngest Functions Steps & Workflows AI Inference TypeScript and Python…" at bounding box center [674, 675] width 875 height 5885
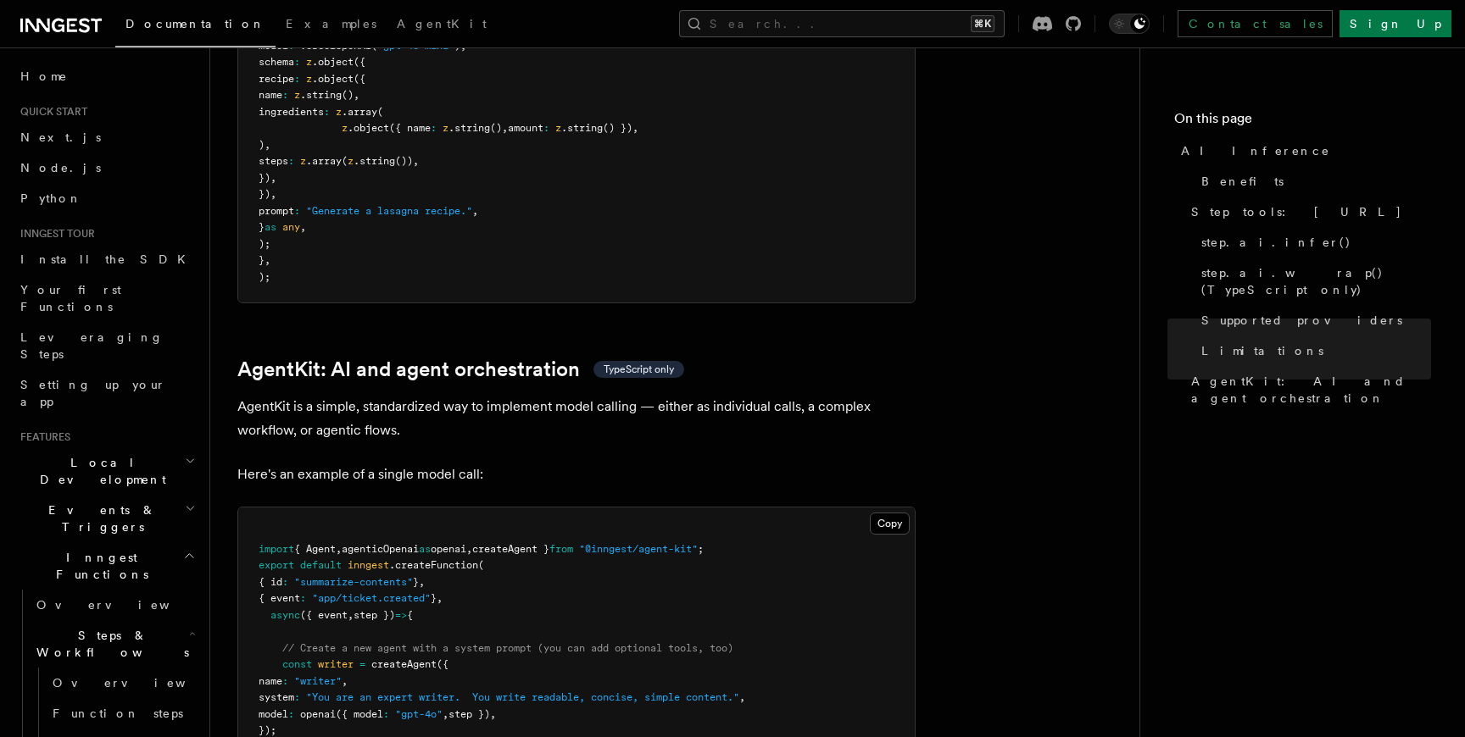
scroll to position [4784, 0]
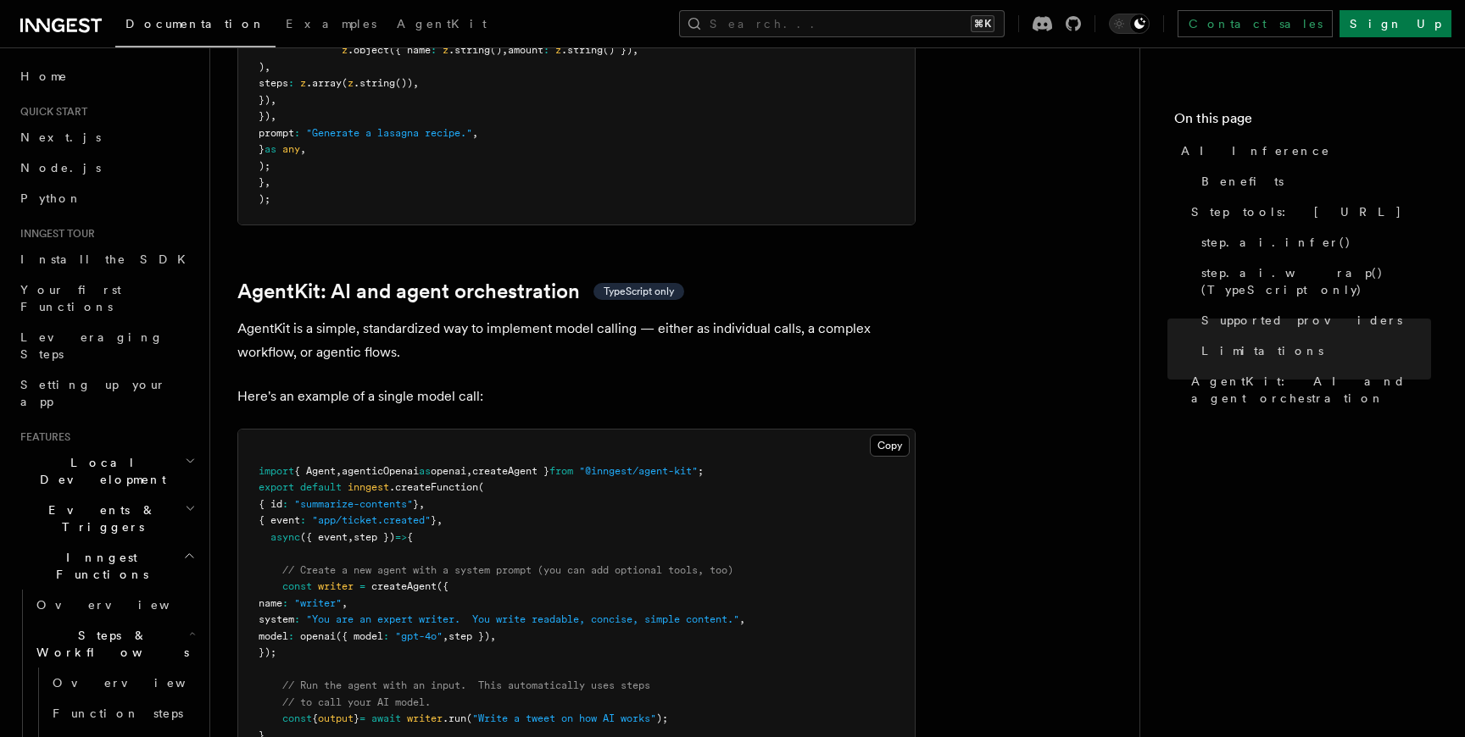
click at [403, 317] on p "AgentKit is a simple, standardized way to implement model calling — either as i…" at bounding box center [576, 340] width 678 height 47
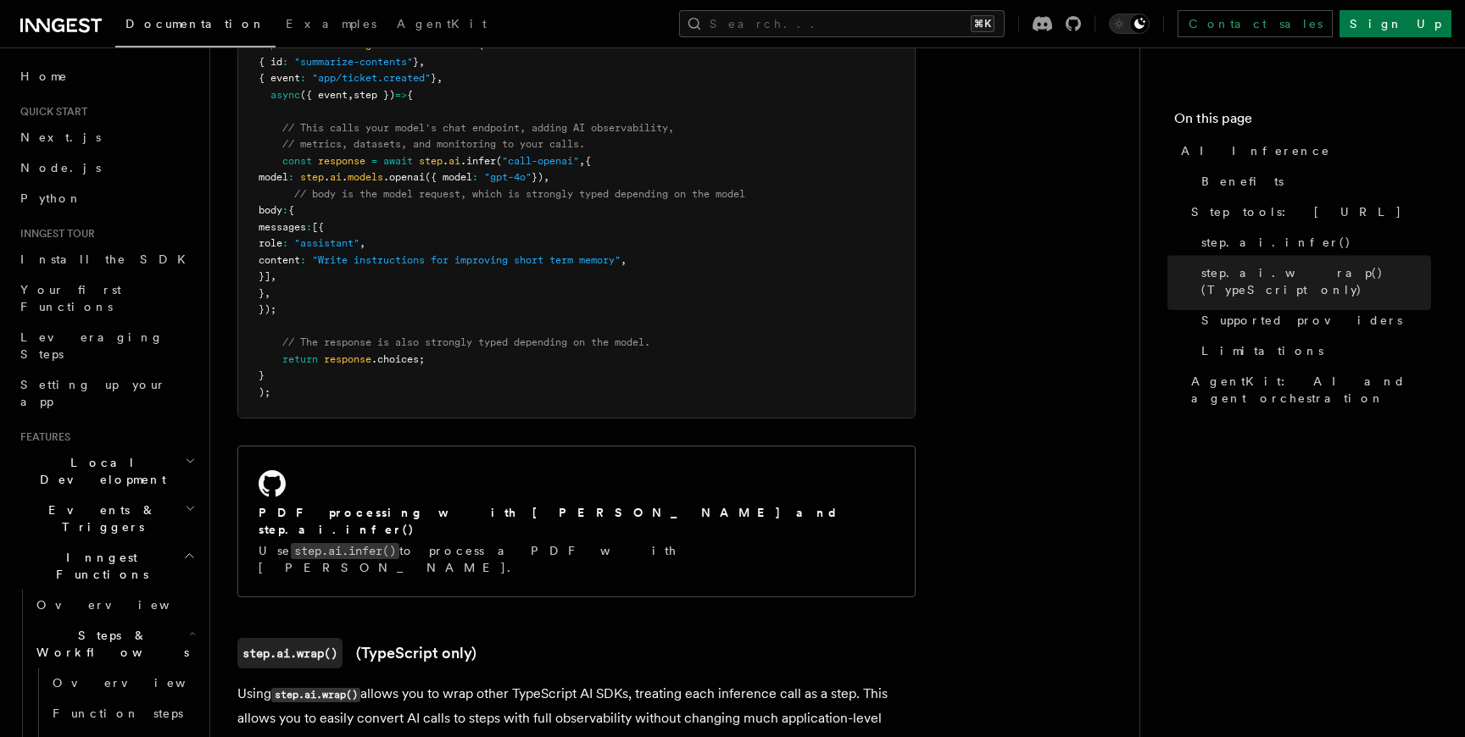
scroll to position [1048, 0]
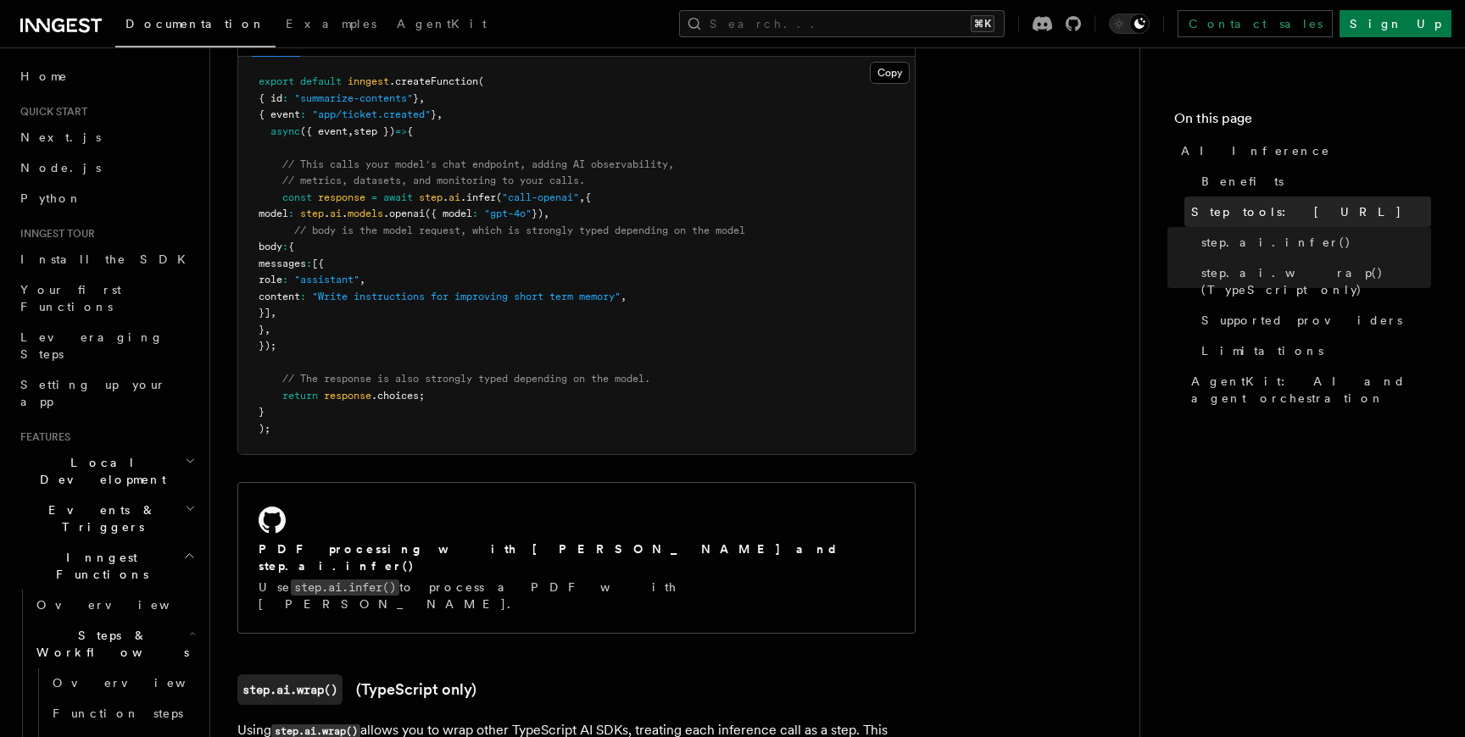
click at [1234, 222] on link "Step tools: step.ai" at bounding box center [1307, 212] width 247 height 31
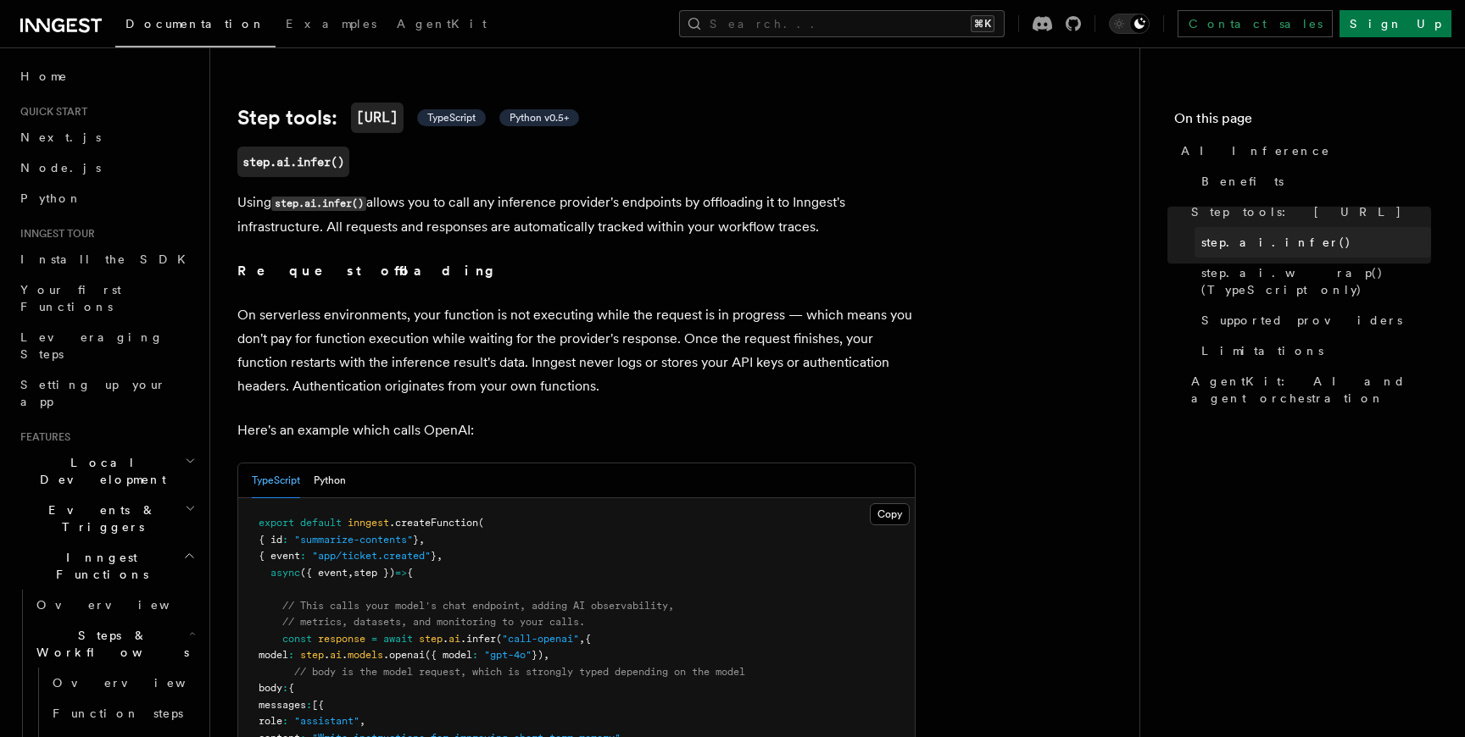
click at [1233, 240] on span "step.ai.infer()" at bounding box center [1276, 242] width 150 height 17
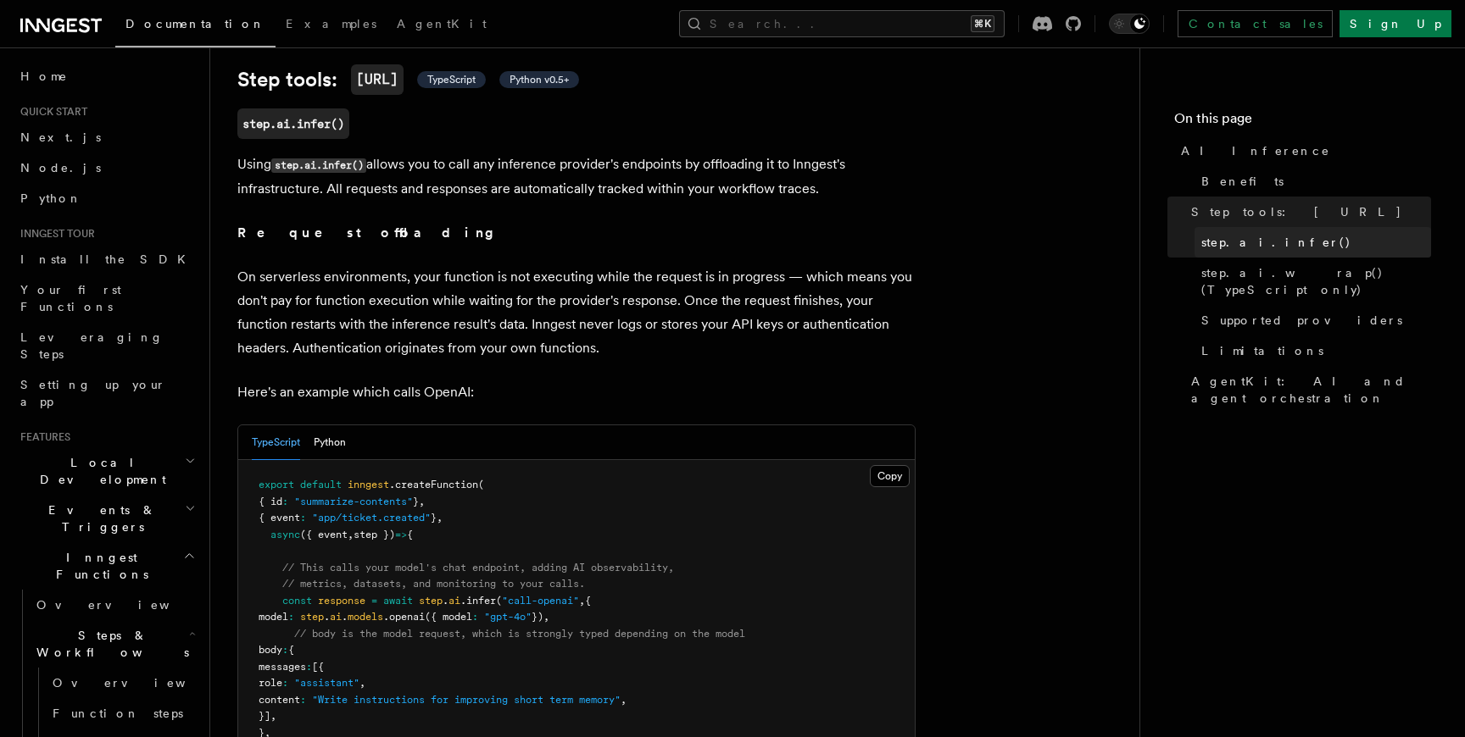
scroll to position [650, 0]
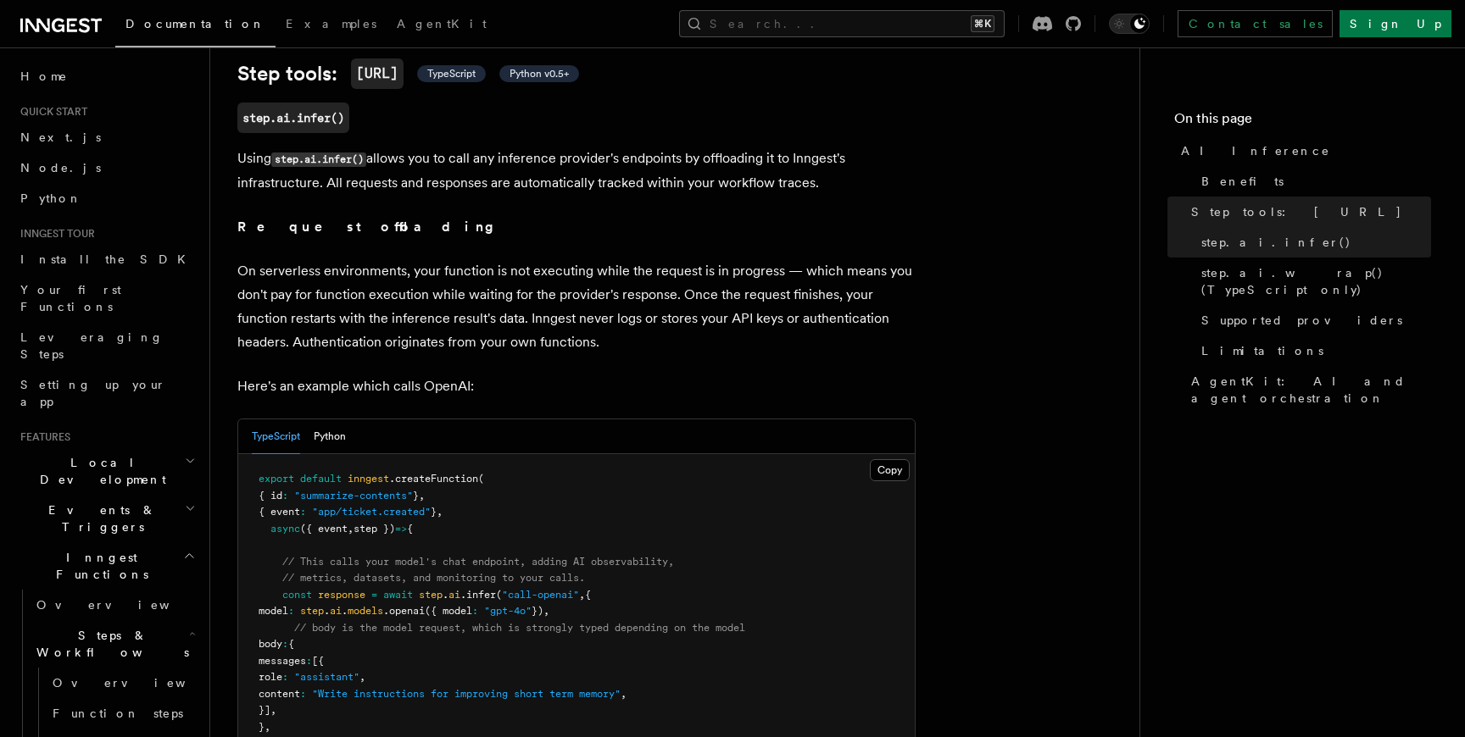
click at [548, 268] on p "On serverless environments, your function is not executing while the request is…" at bounding box center [576, 306] width 678 height 95
drag, startPoint x: 370, startPoint y: 271, endPoint x: 447, endPoint y: 268, distance: 77.2
click at [447, 269] on p "On serverless environments, your function is not executing while the request is…" at bounding box center [576, 306] width 678 height 95
click at [447, 268] on p "On serverless environments, your function is not executing while the request is…" at bounding box center [576, 306] width 678 height 95
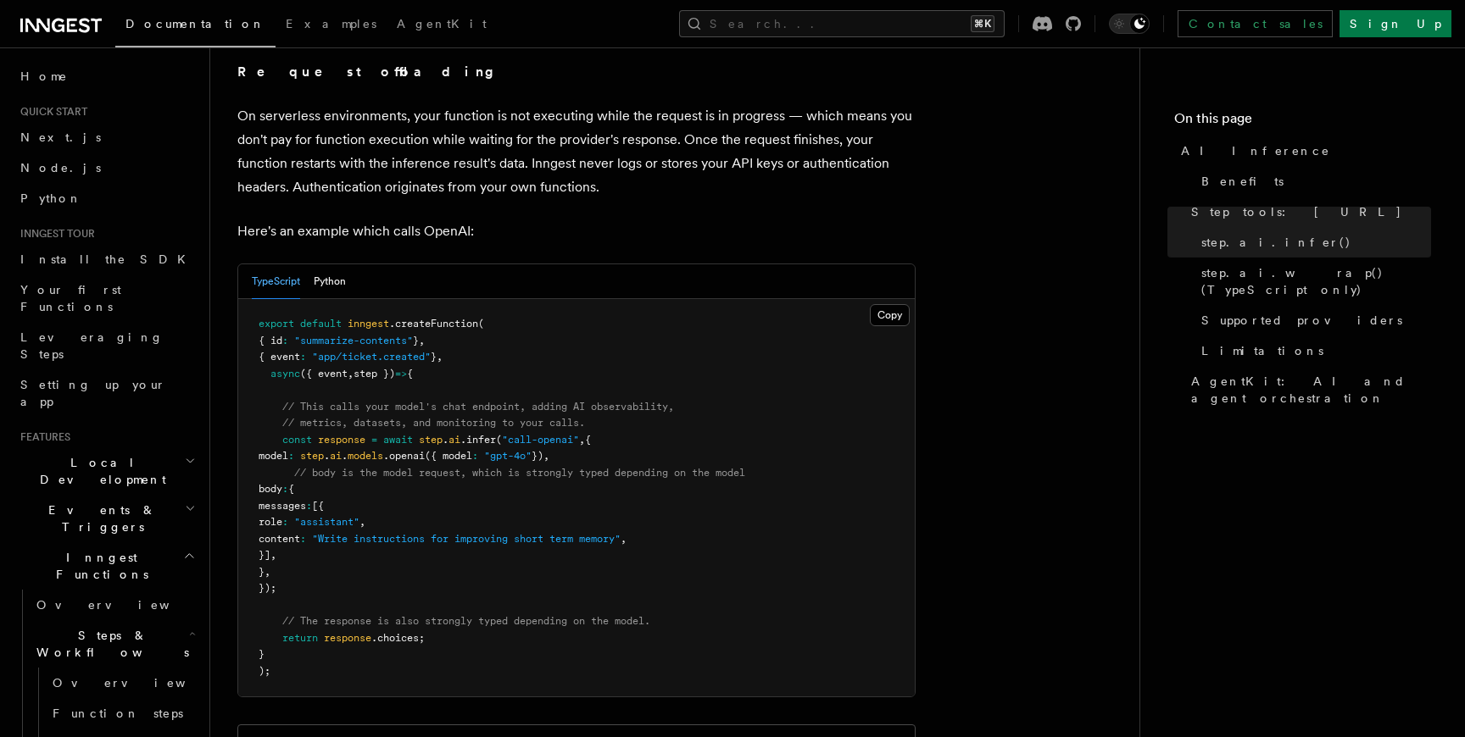
scroll to position [813, 0]
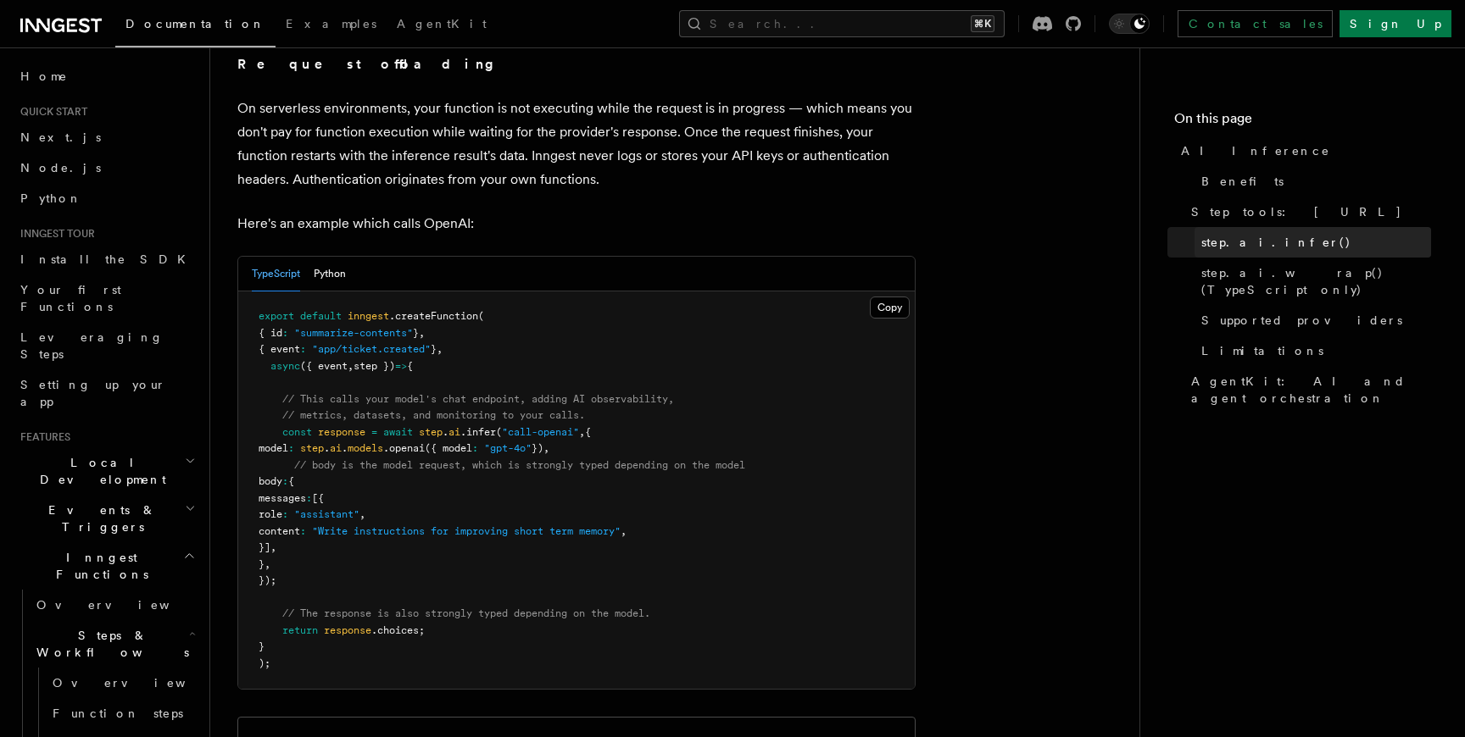
click at [1270, 248] on span "step.ai.infer()" at bounding box center [1276, 242] width 150 height 17
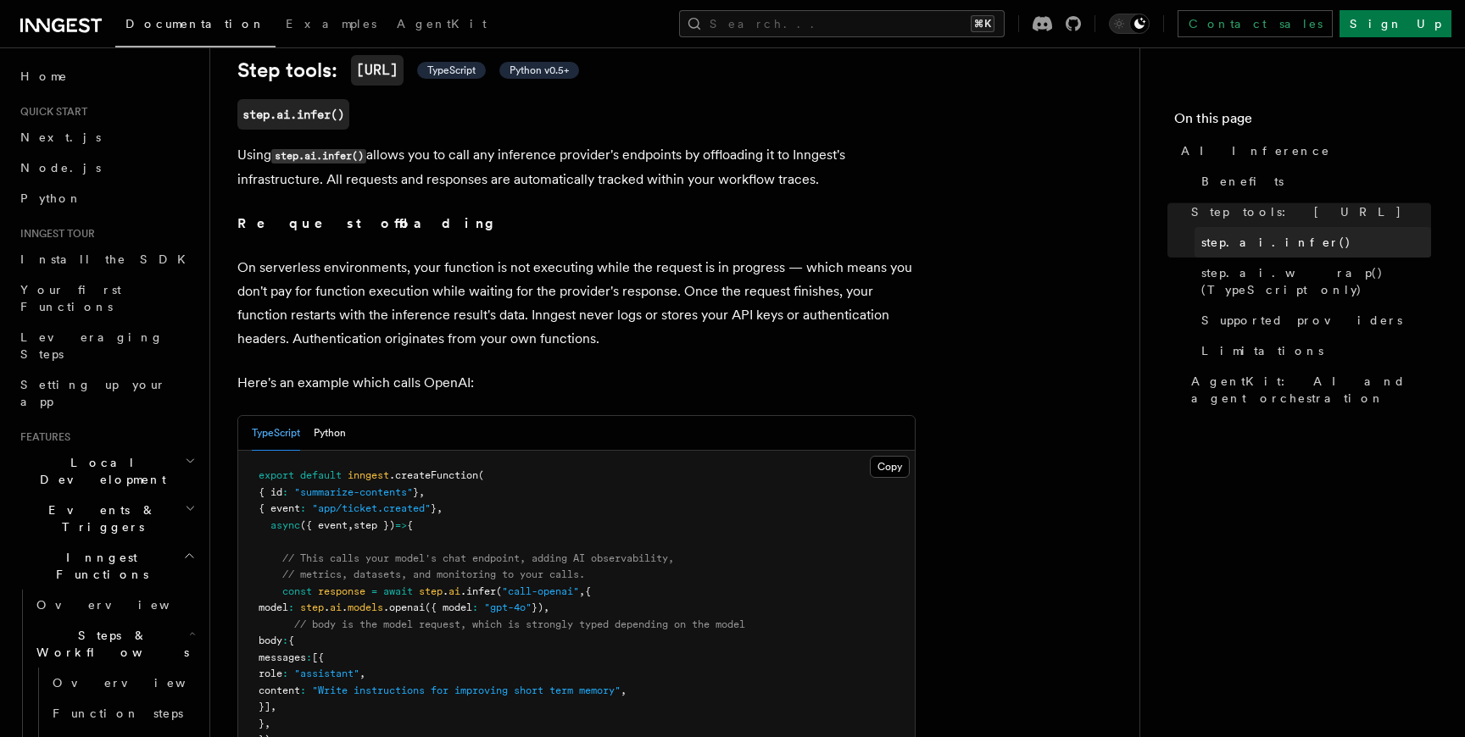
scroll to position [650, 0]
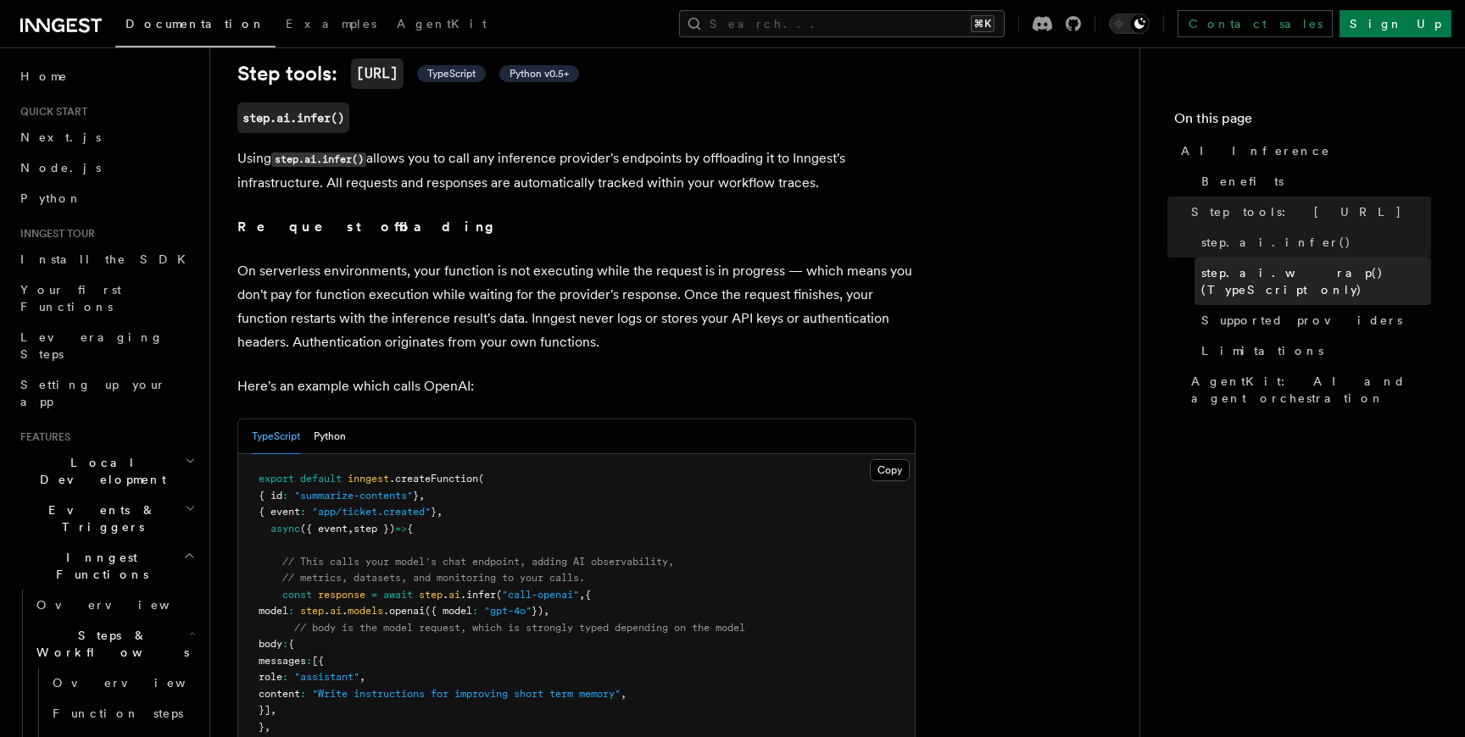
click at [1262, 271] on span "step.ai.wrap() (TypeScript only)" at bounding box center [1316, 281] width 230 height 34
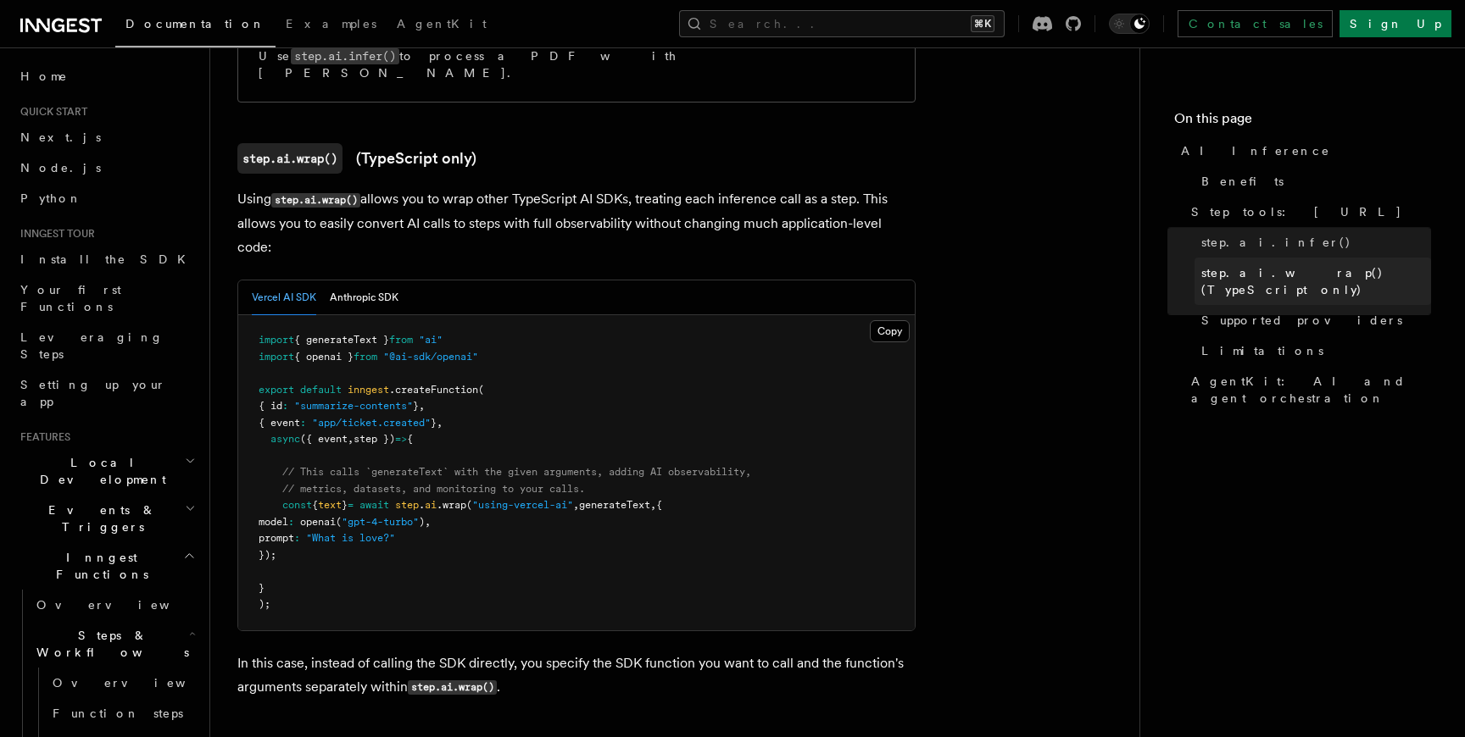
scroll to position [1587, 0]
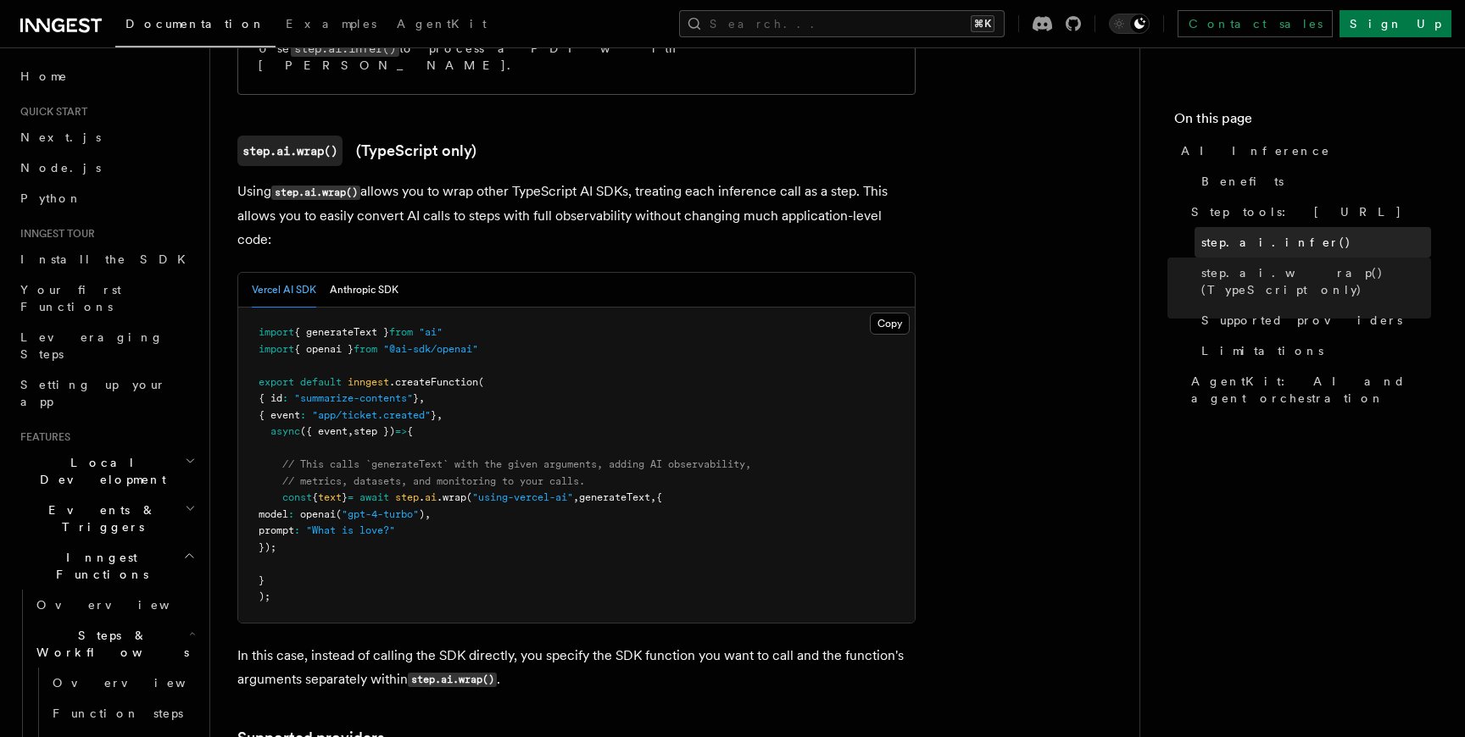
click at [1268, 249] on span "step.ai.infer()" at bounding box center [1276, 242] width 150 height 17
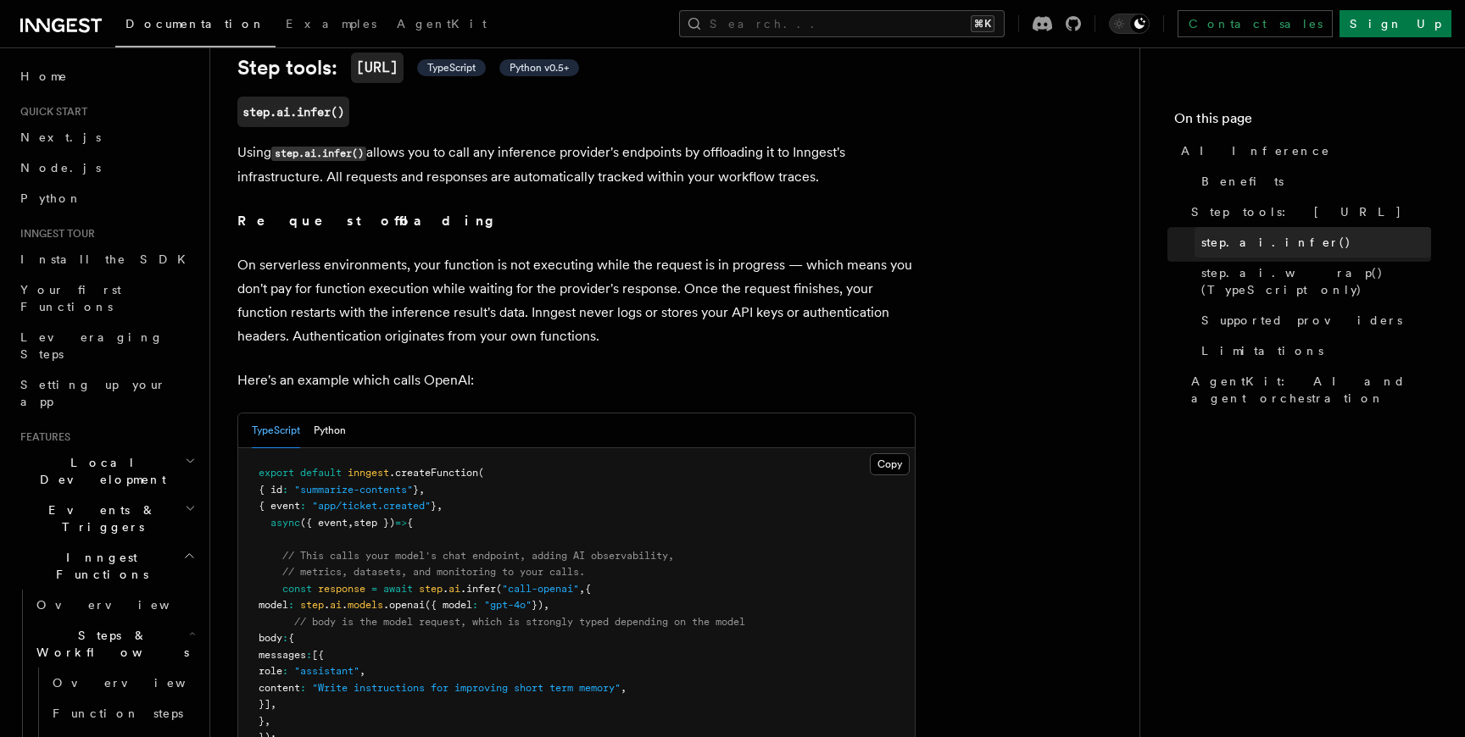
scroll to position [650, 0]
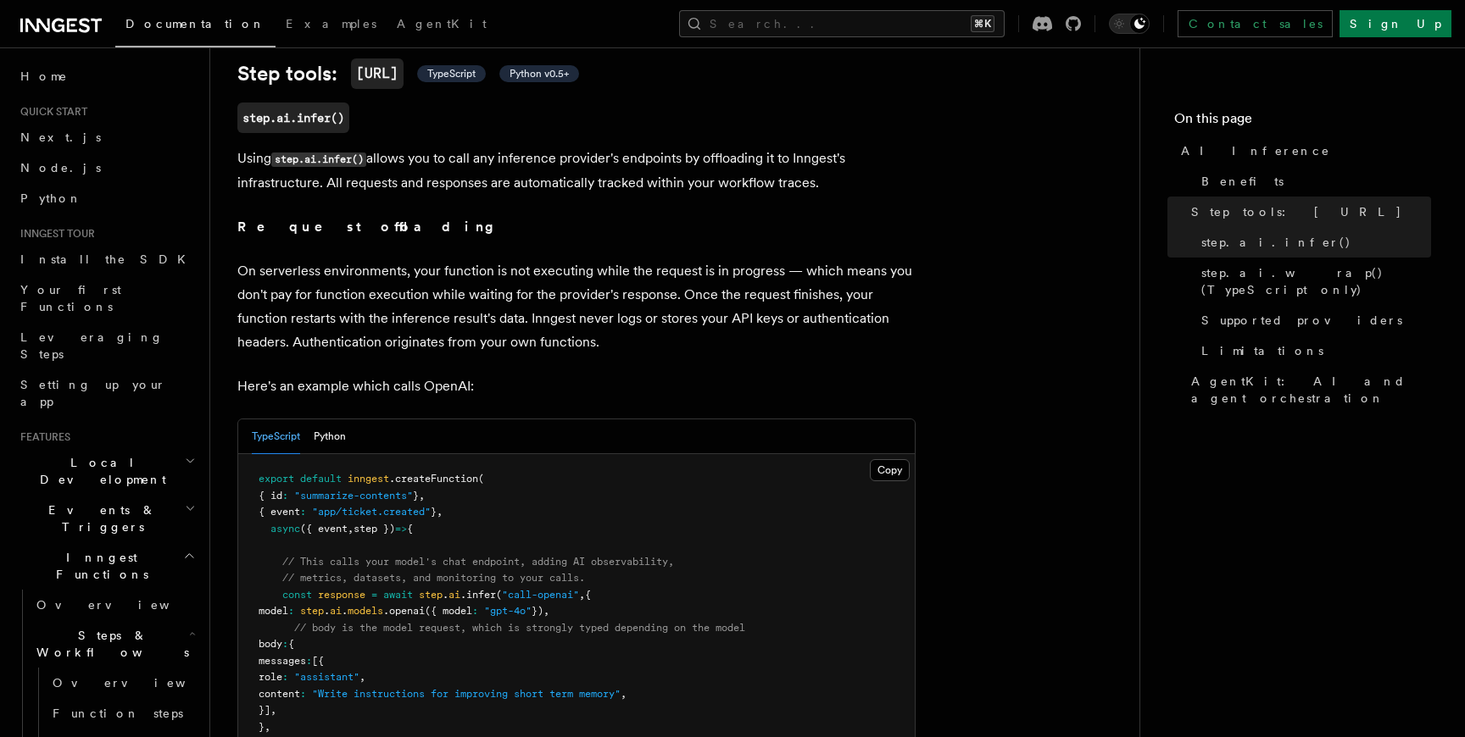
click at [390, 58] on code "step.ai" at bounding box center [377, 73] width 53 height 31
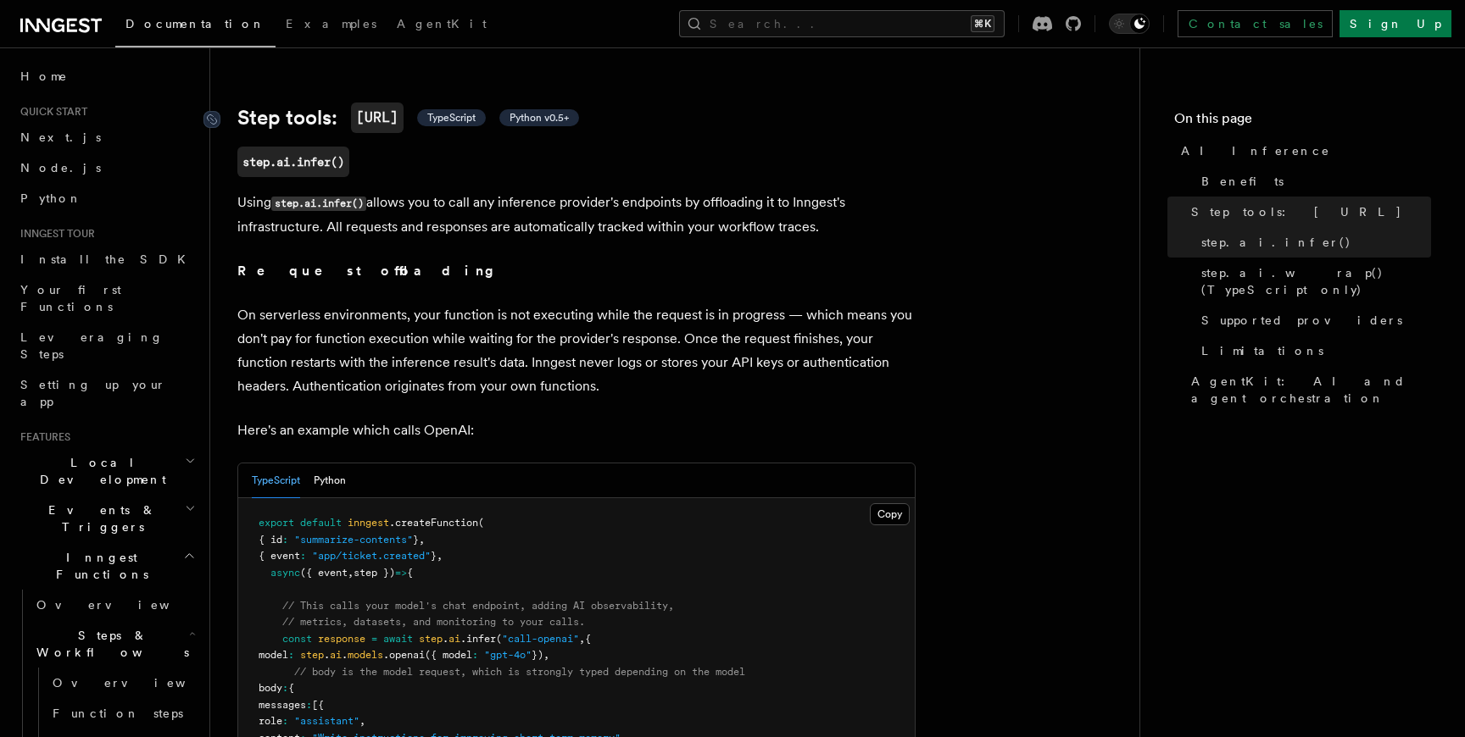
click at [370, 103] on code "step.ai" at bounding box center [377, 118] width 53 height 31
click at [326, 147] on code "step.ai.infer()" at bounding box center [293, 162] width 112 height 31
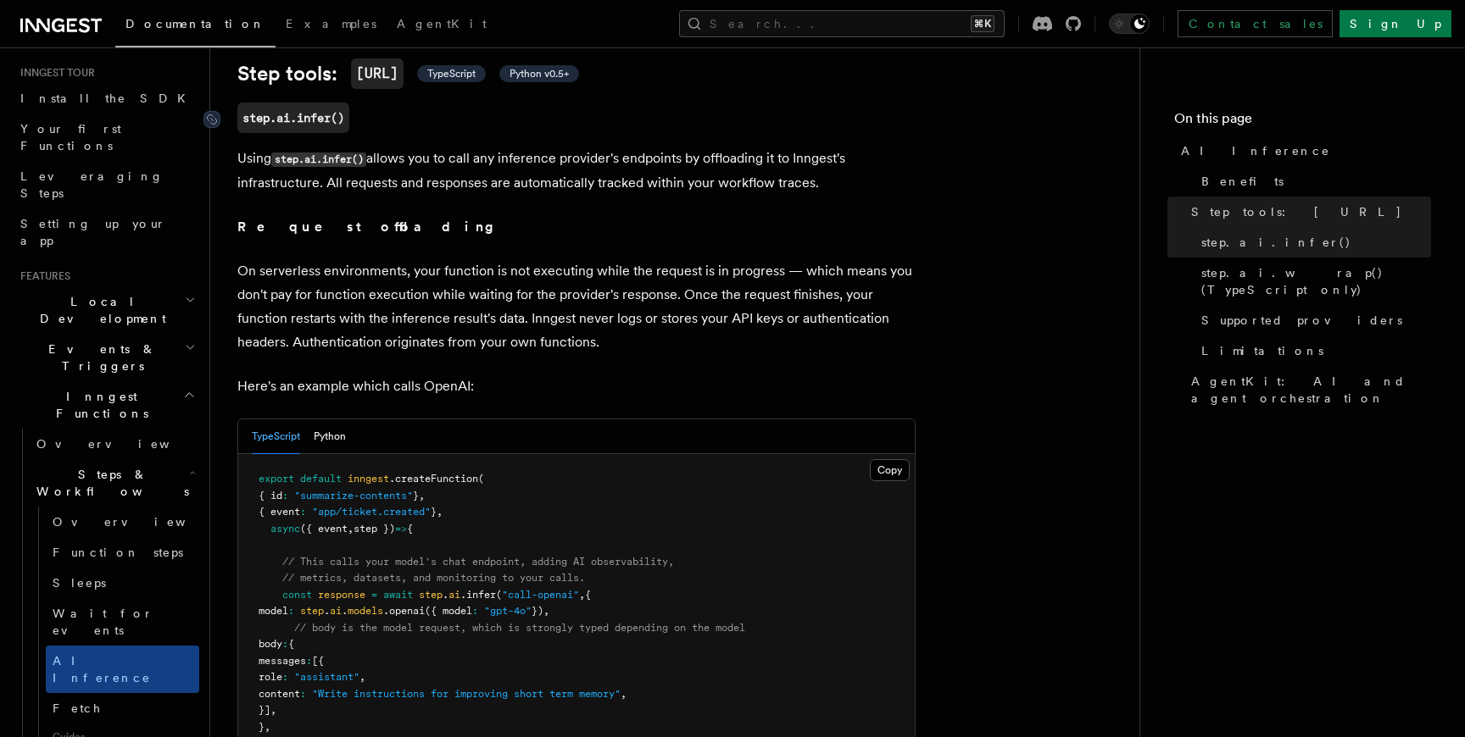
scroll to position [198, 0]
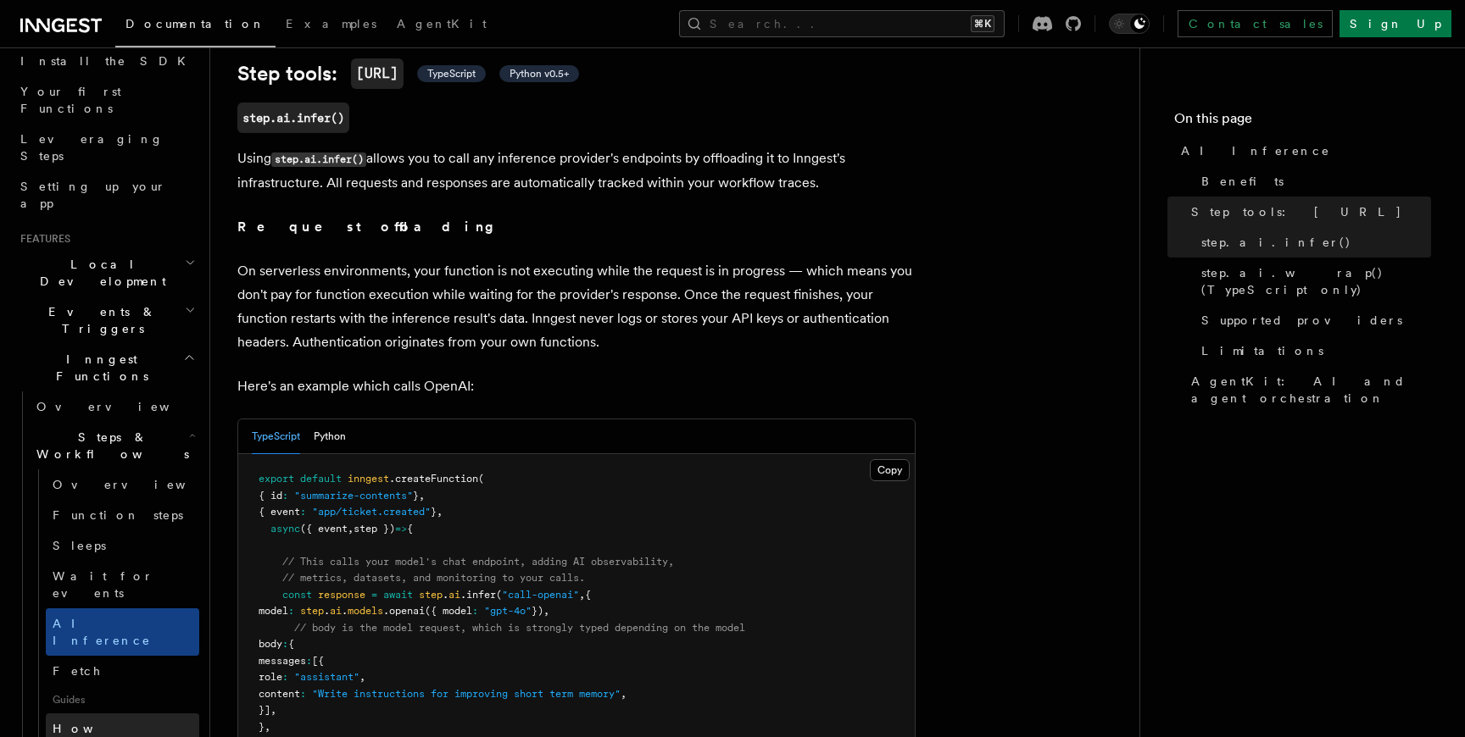
click at [104, 722] on span "How Functions are executed" at bounding box center [124, 745] width 142 height 47
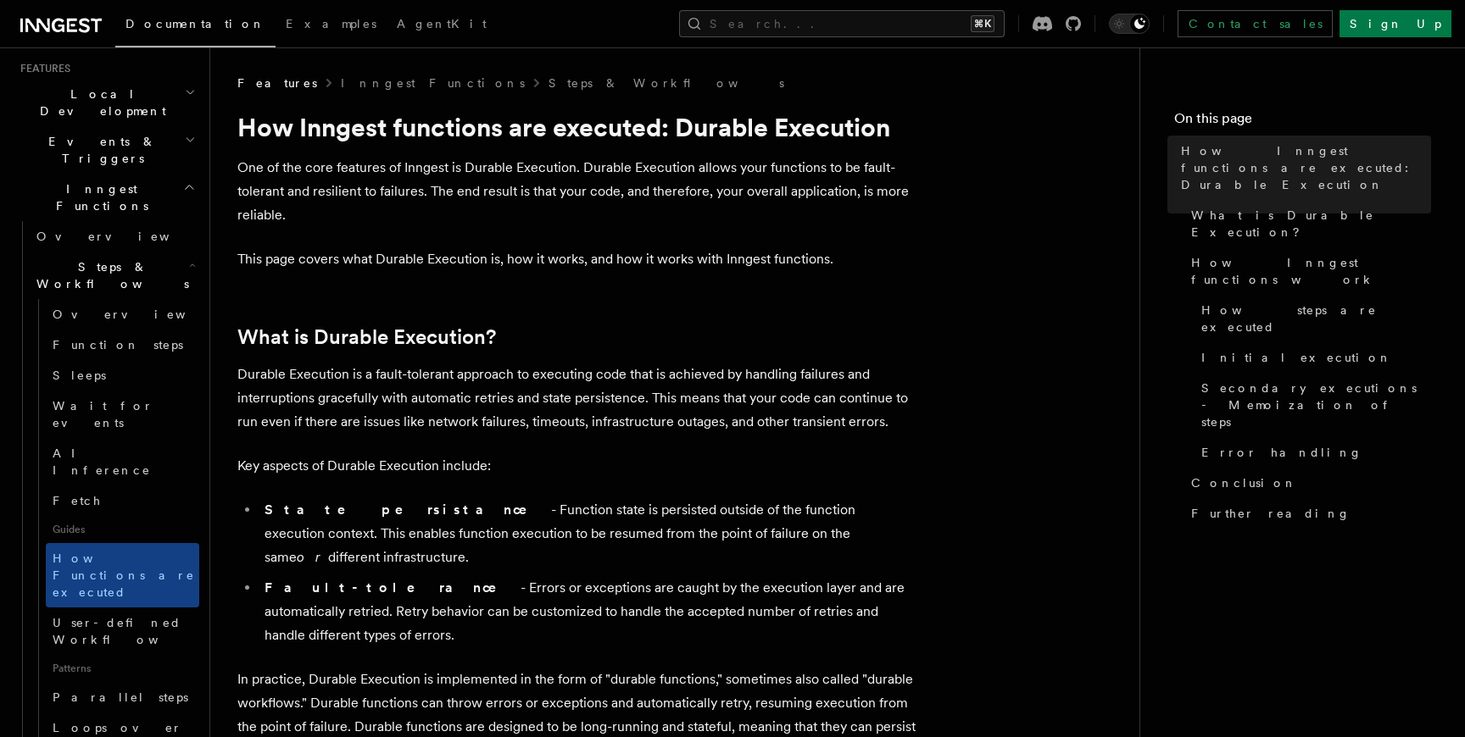
scroll to position [377, 0]
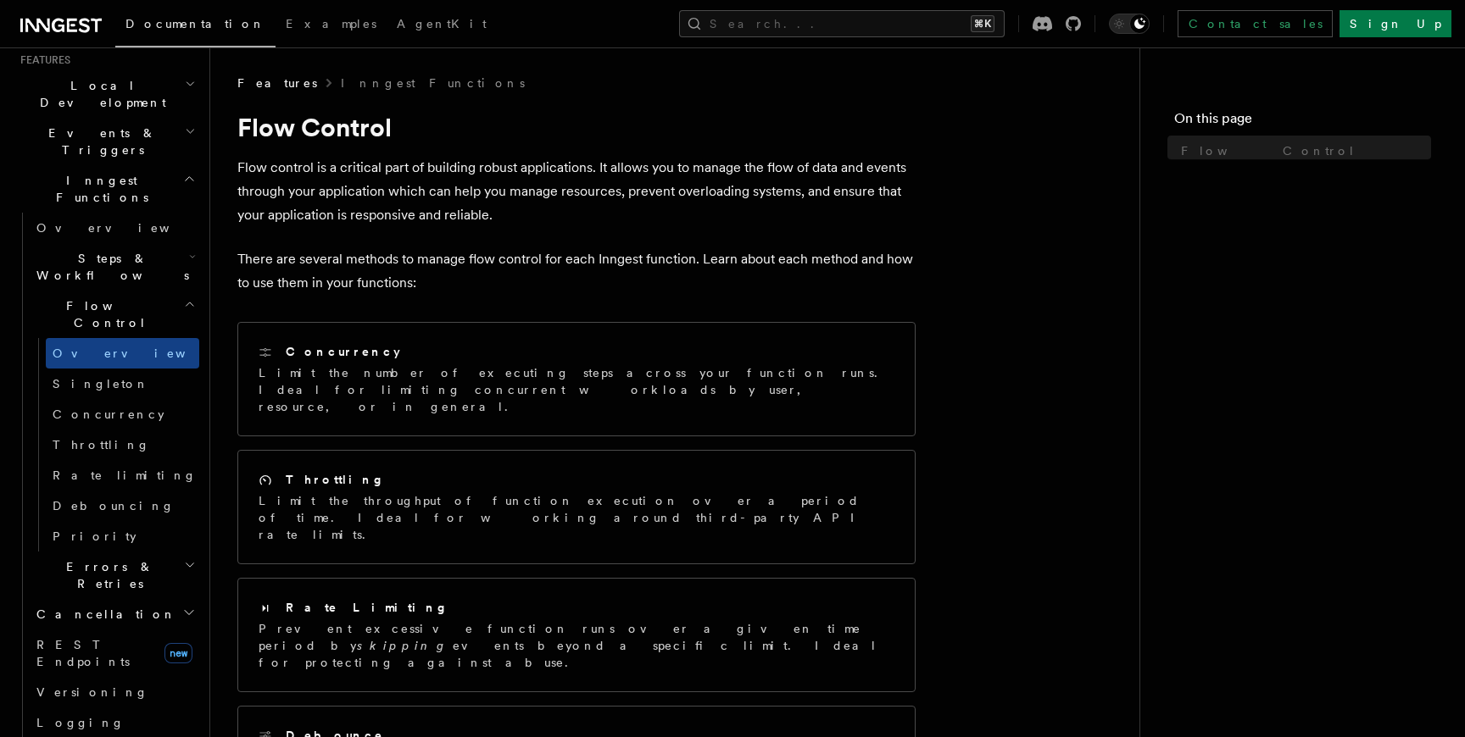
click at [113, 369] on link "Singleton" at bounding box center [122, 384] width 153 height 31
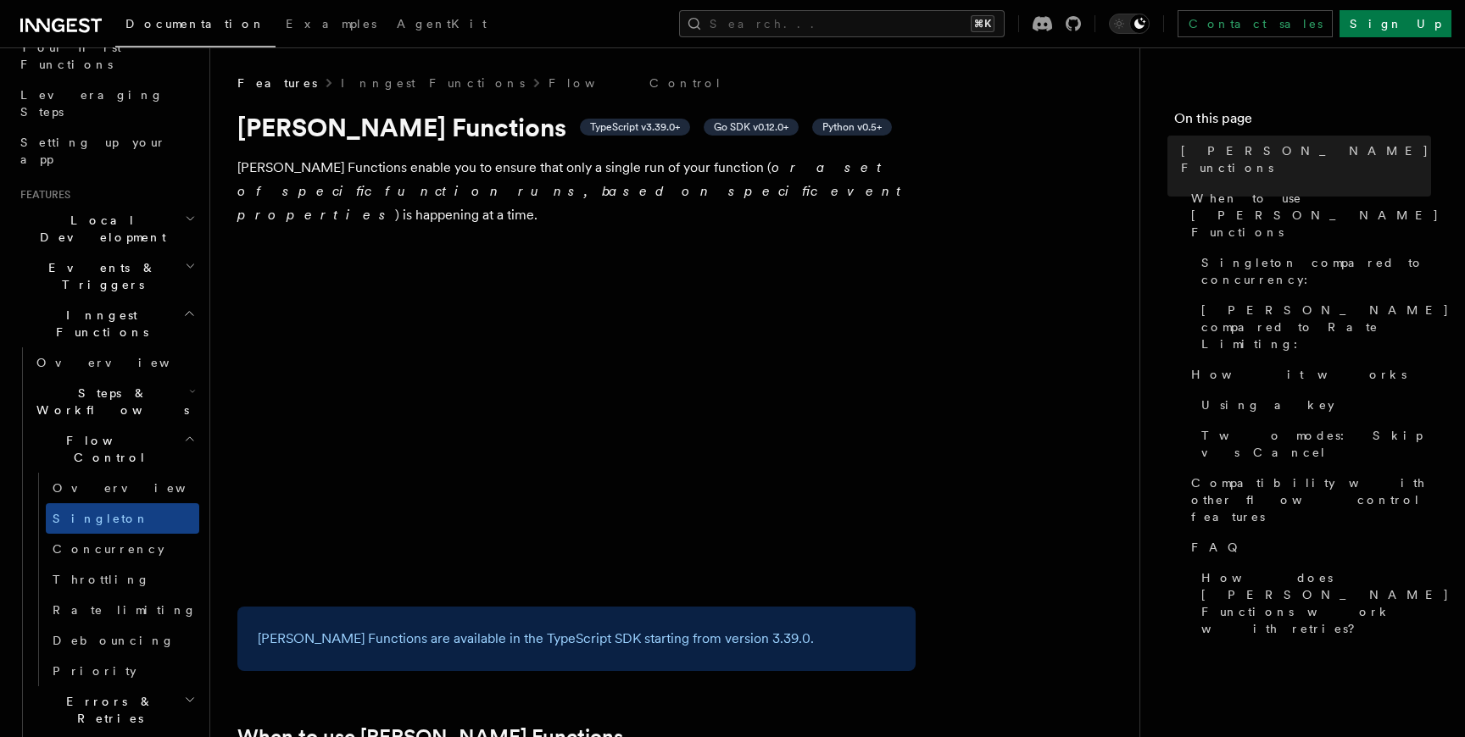
scroll to position [212, 0]
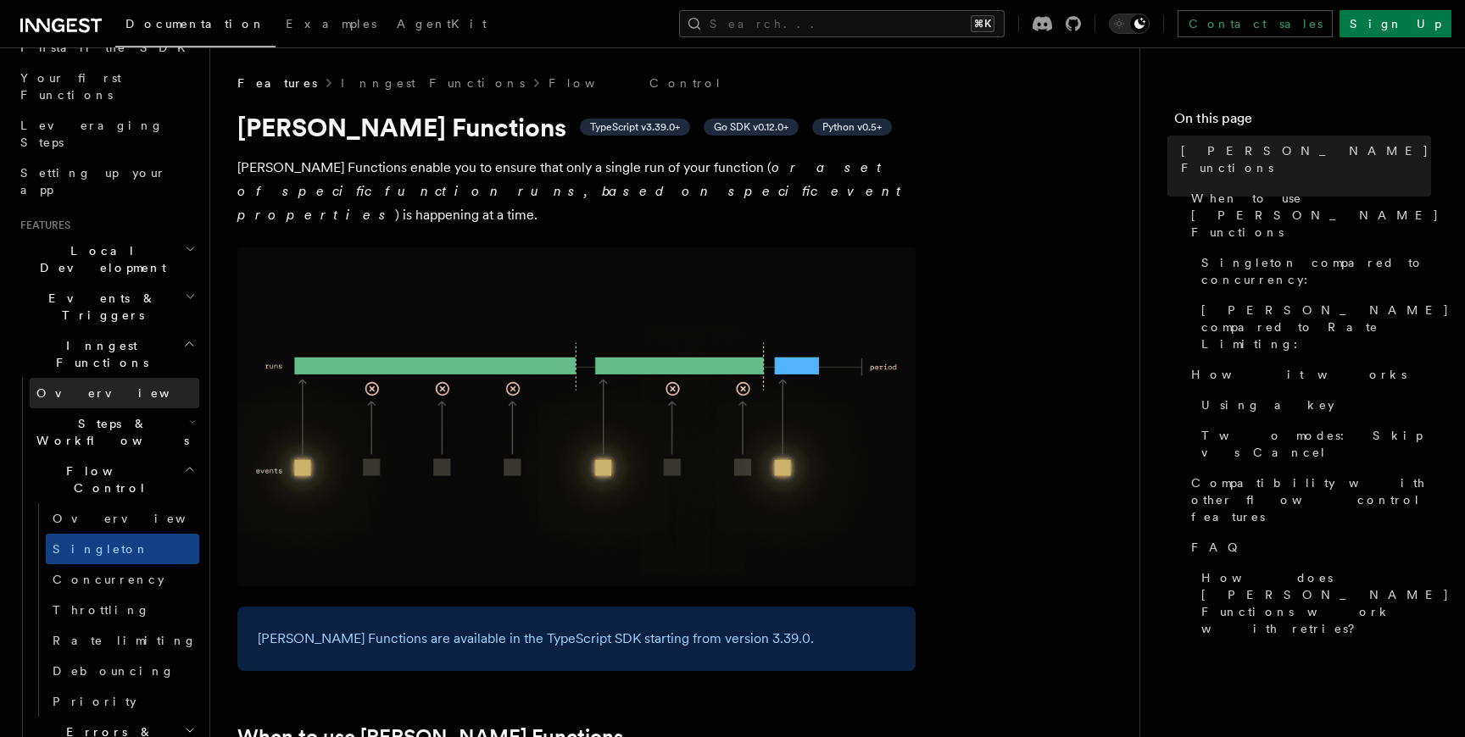
click at [102, 378] on link "Overview" at bounding box center [115, 393] width 170 height 31
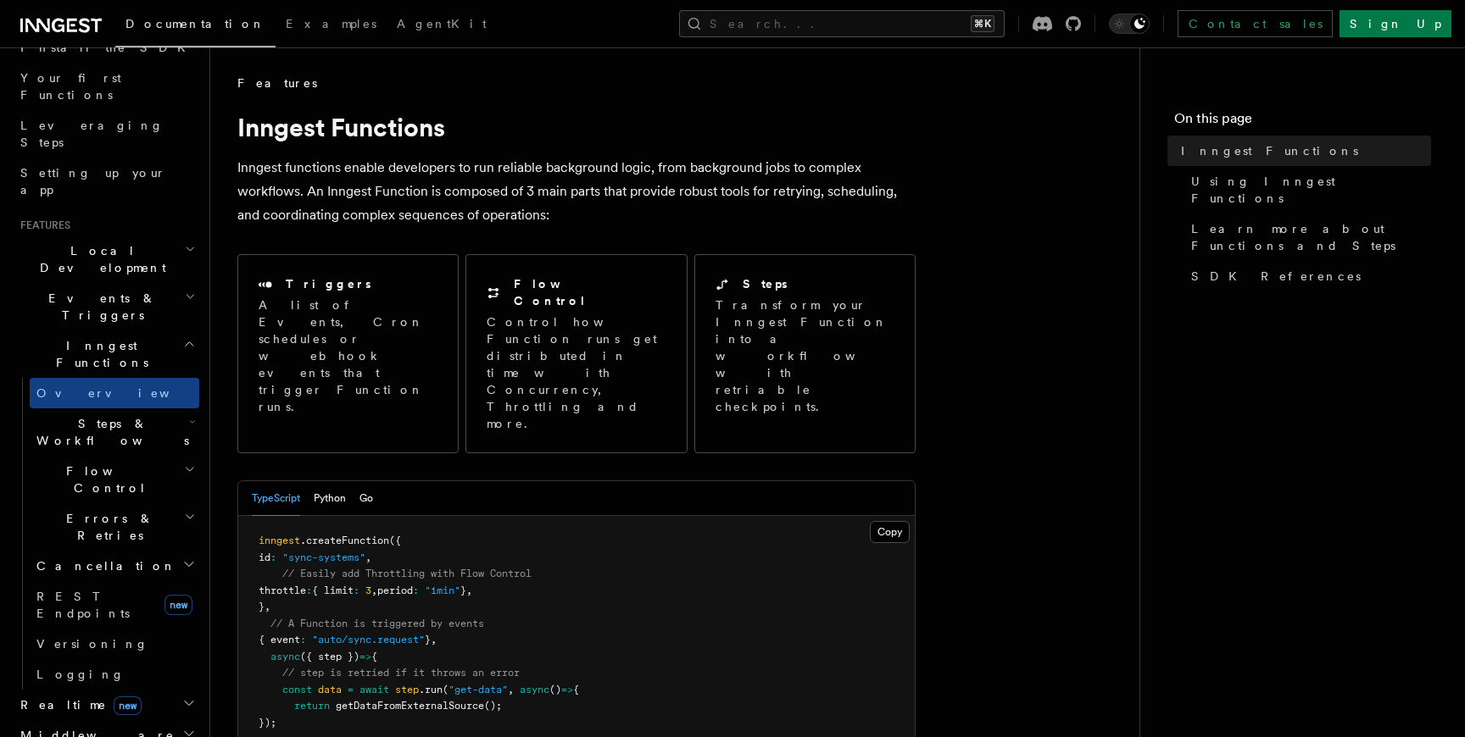
click at [101, 409] on h2 "Steps & Workflows" at bounding box center [115, 432] width 170 height 47
click at [105, 487] on link "Function steps" at bounding box center [122, 502] width 153 height 31
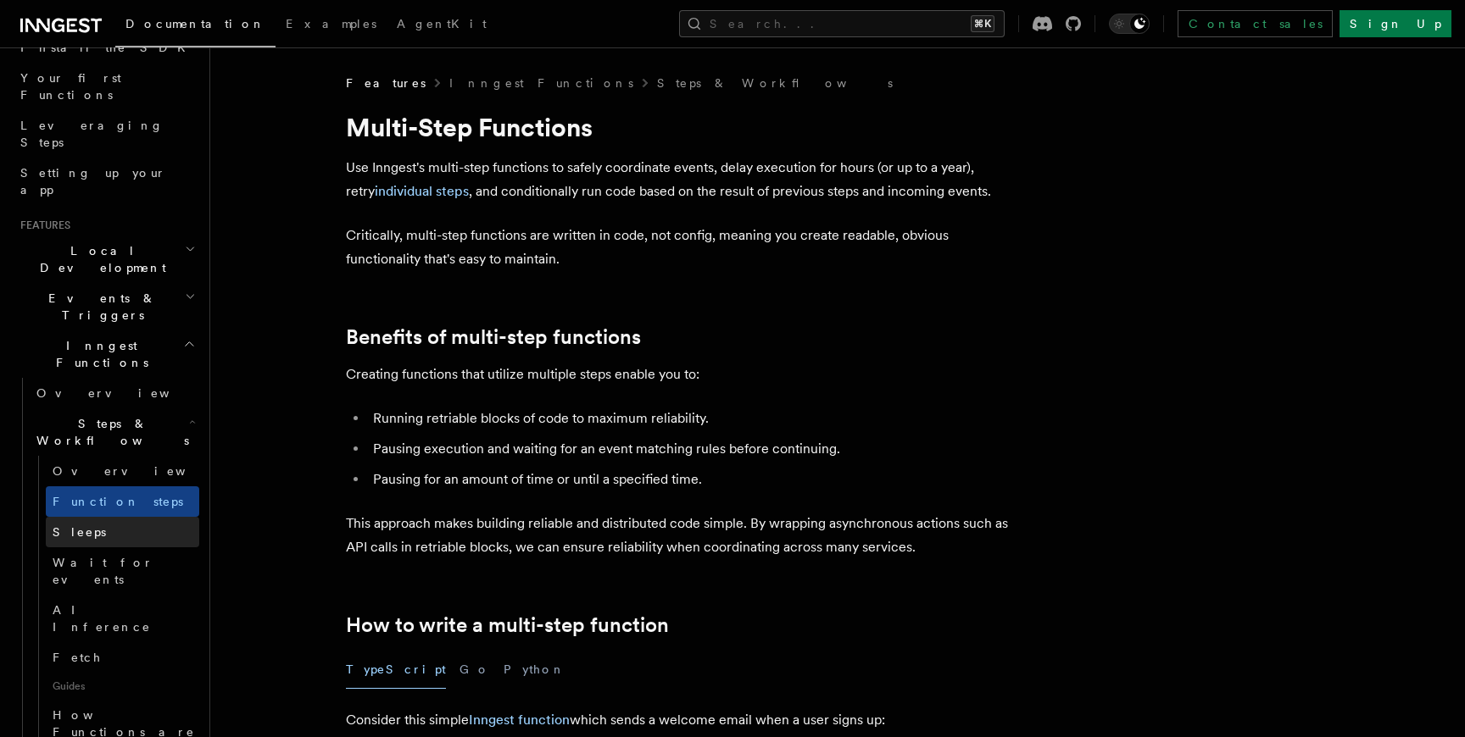
click at [100, 517] on link "Sleeps" at bounding box center [122, 532] width 153 height 31
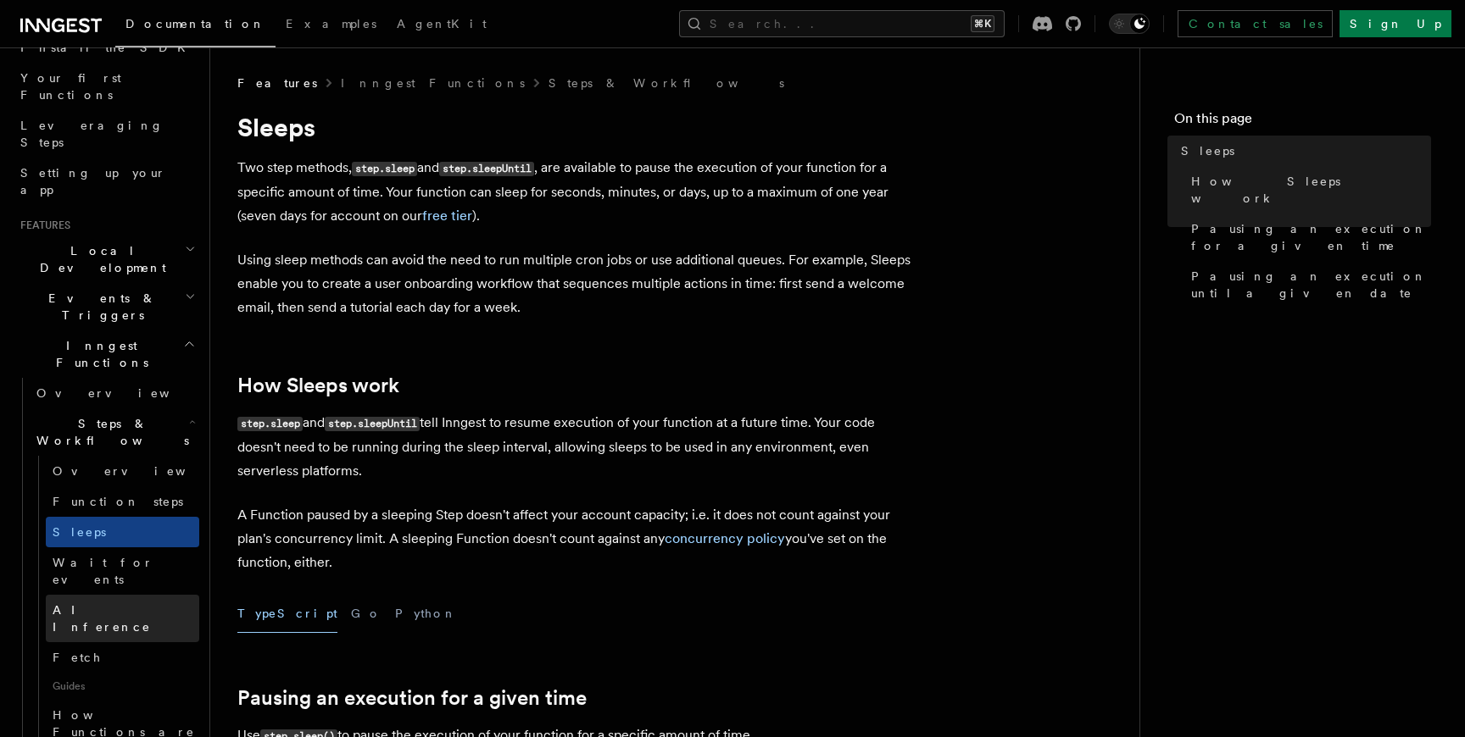
click at [92, 595] on link "AI Inference" at bounding box center [122, 618] width 153 height 47
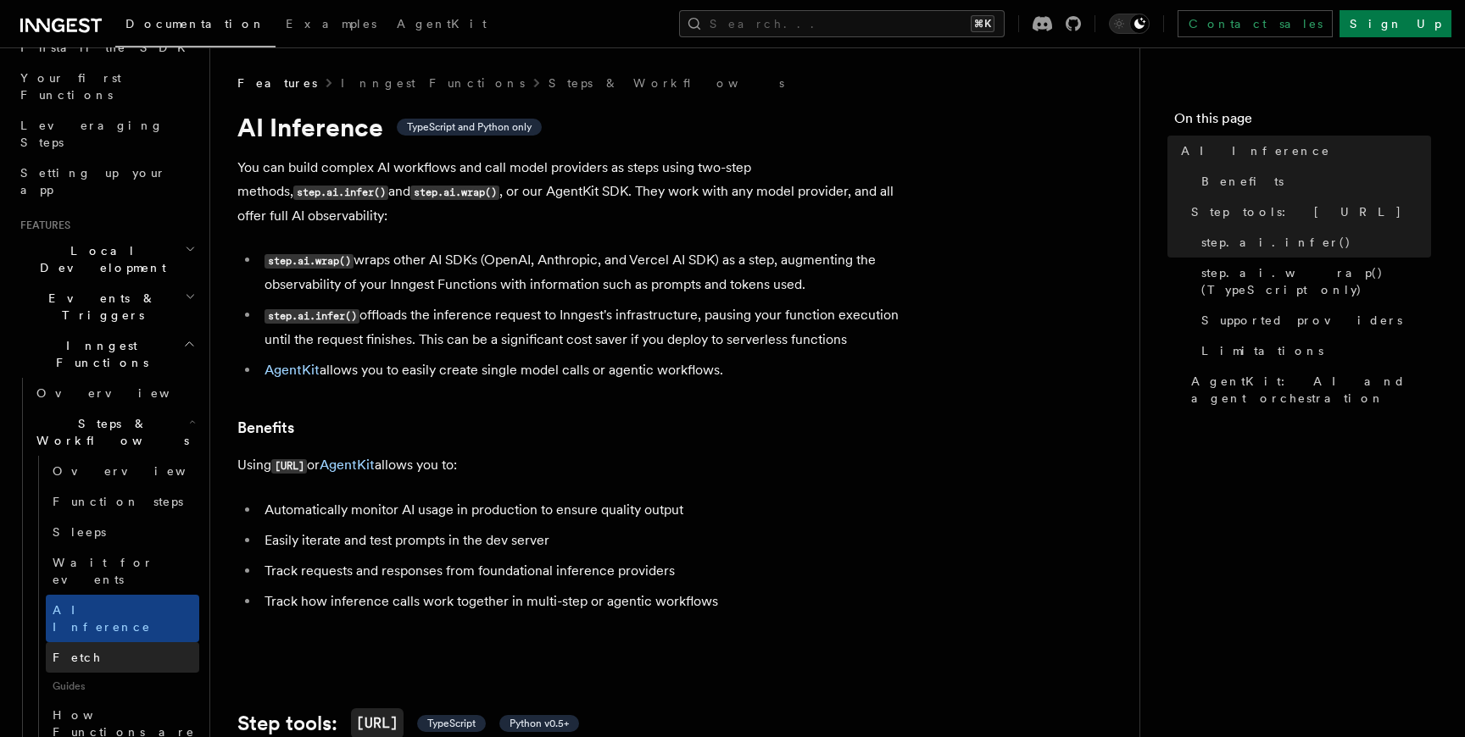
click at [90, 643] on link "Fetch" at bounding box center [122, 658] width 153 height 31
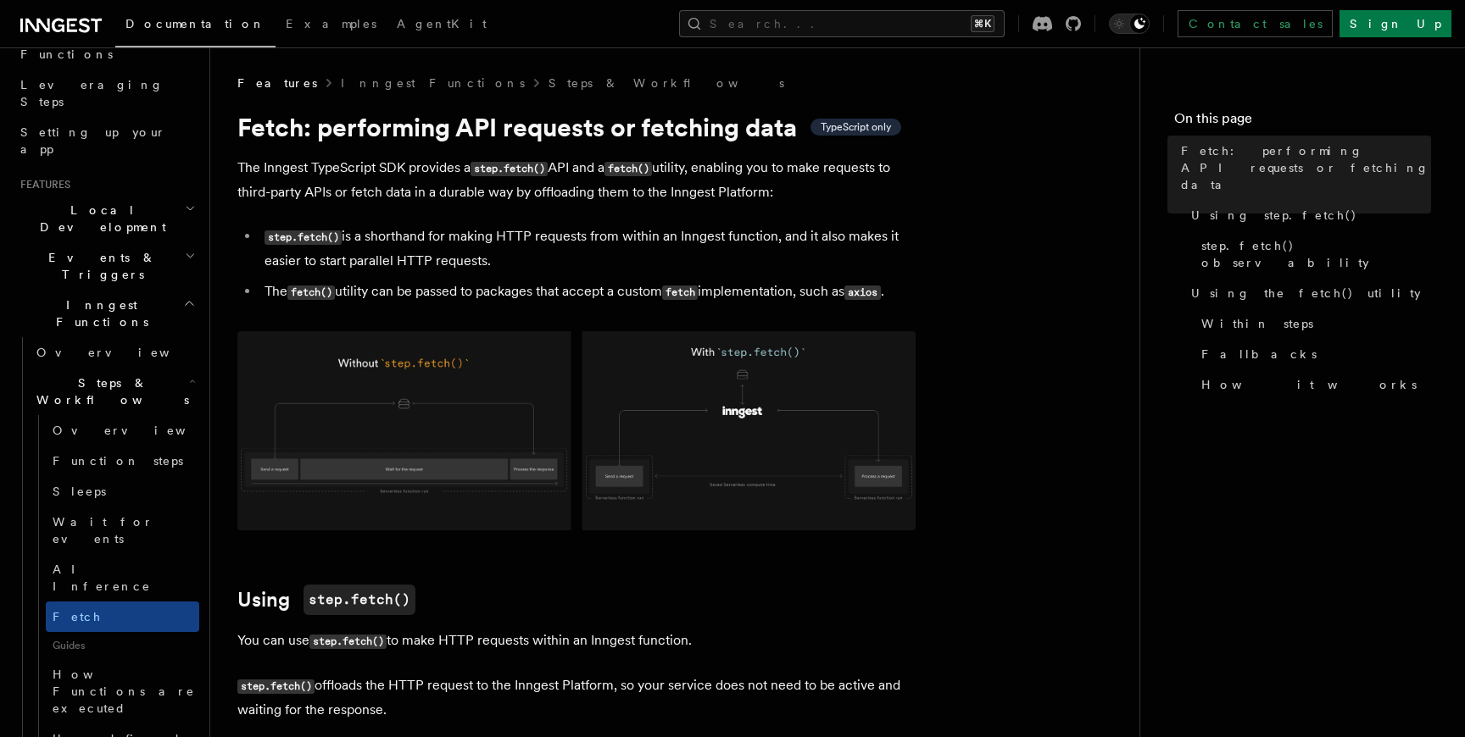
scroll to position [274, 0]
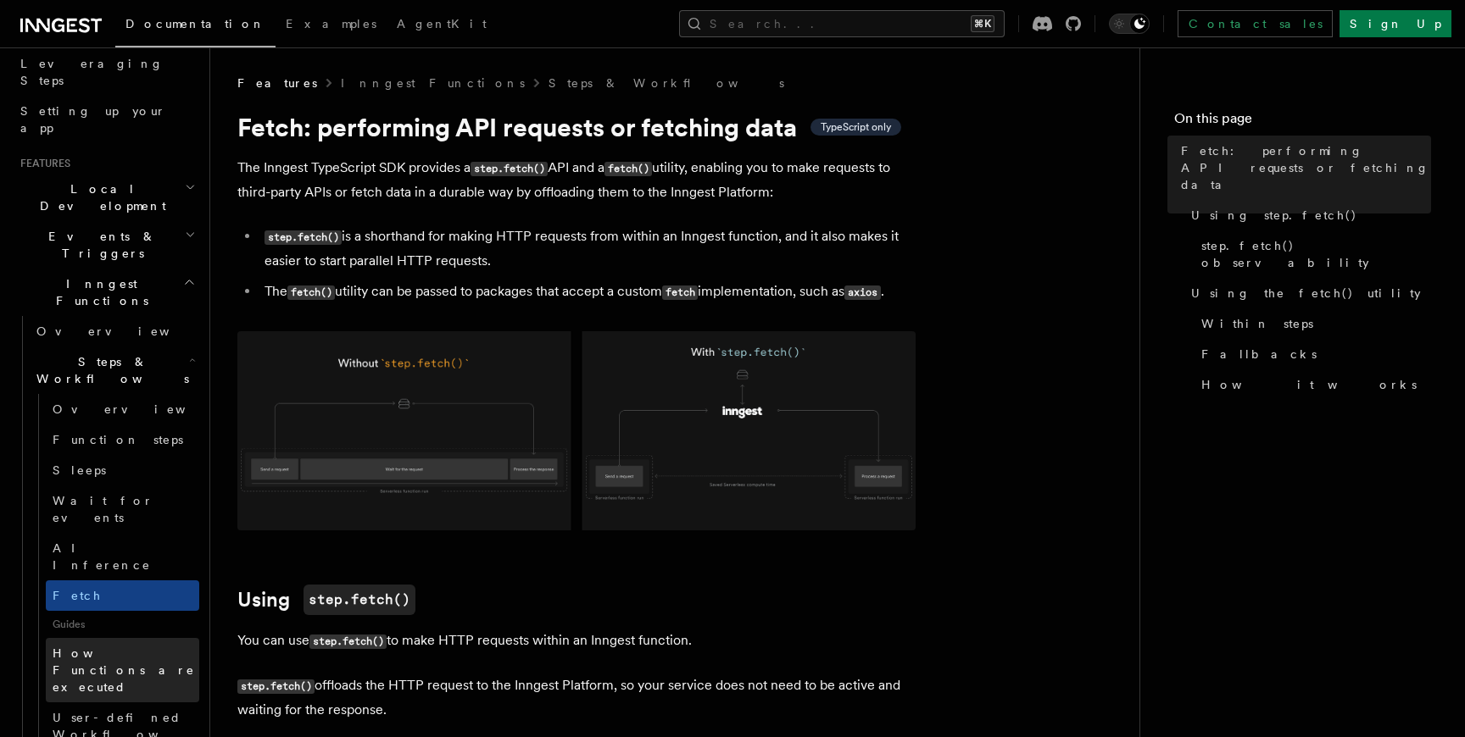
click at [101, 645] on span "How Functions are executed" at bounding box center [126, 670] width 147 height 51
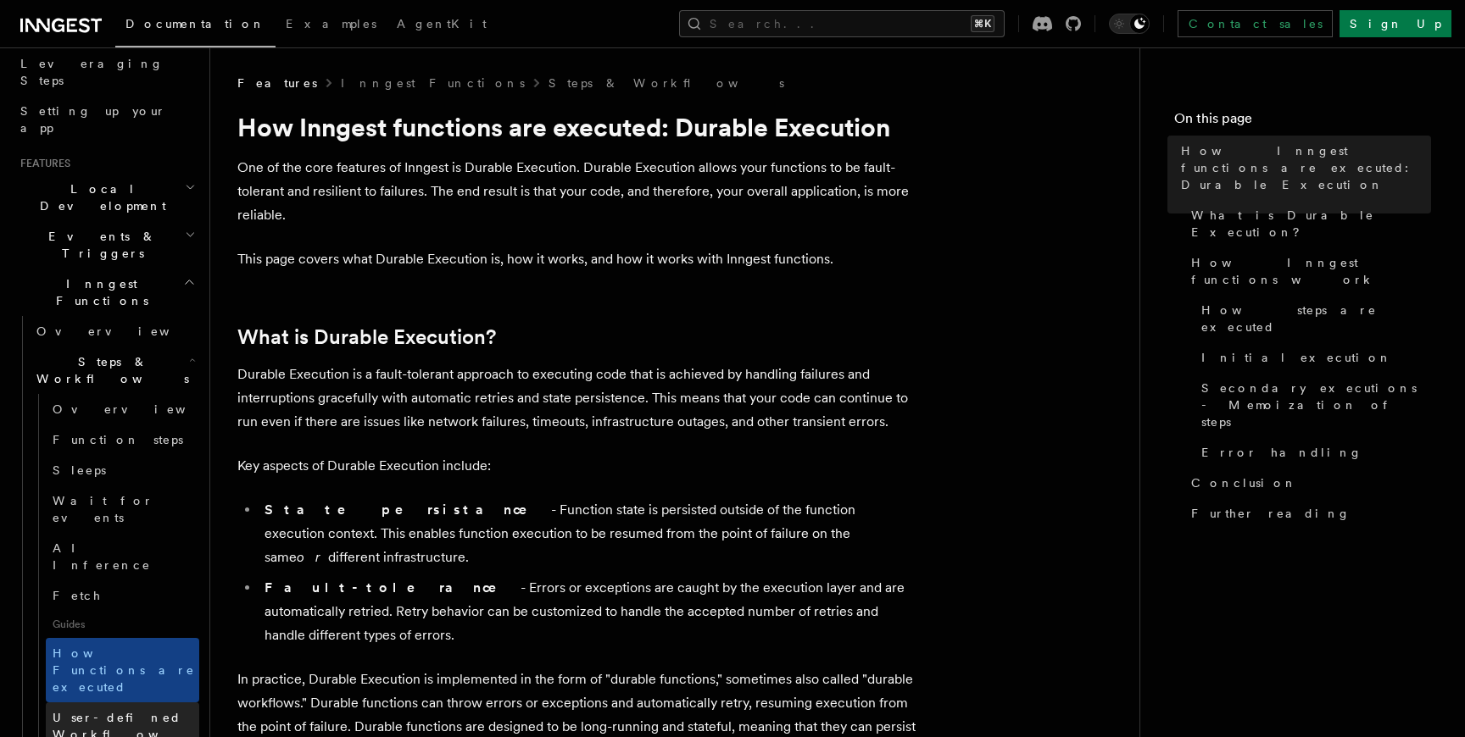
click at [109, 710] on span "User-defined Workflows" at bounding box center [129, 727] width 153 height 34
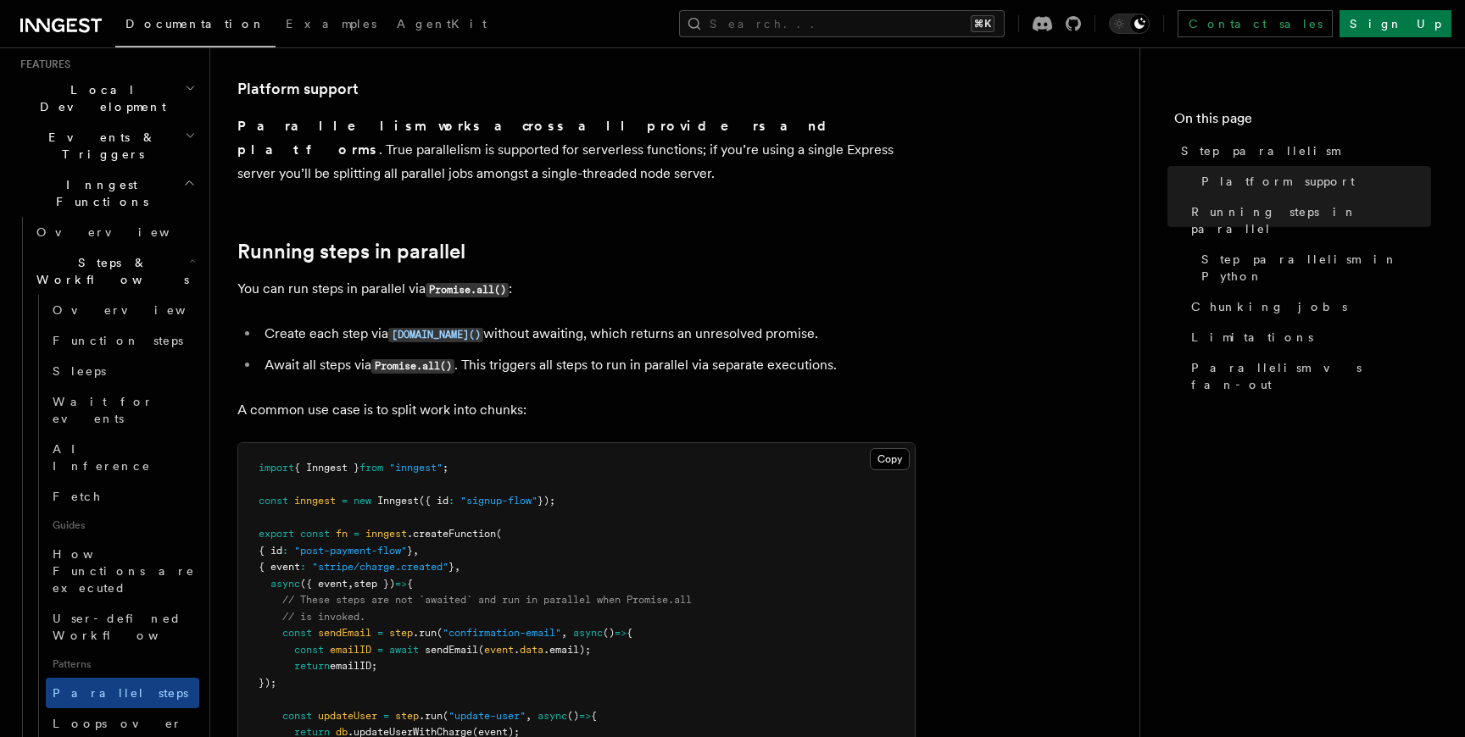
scroll to position [398, 0]
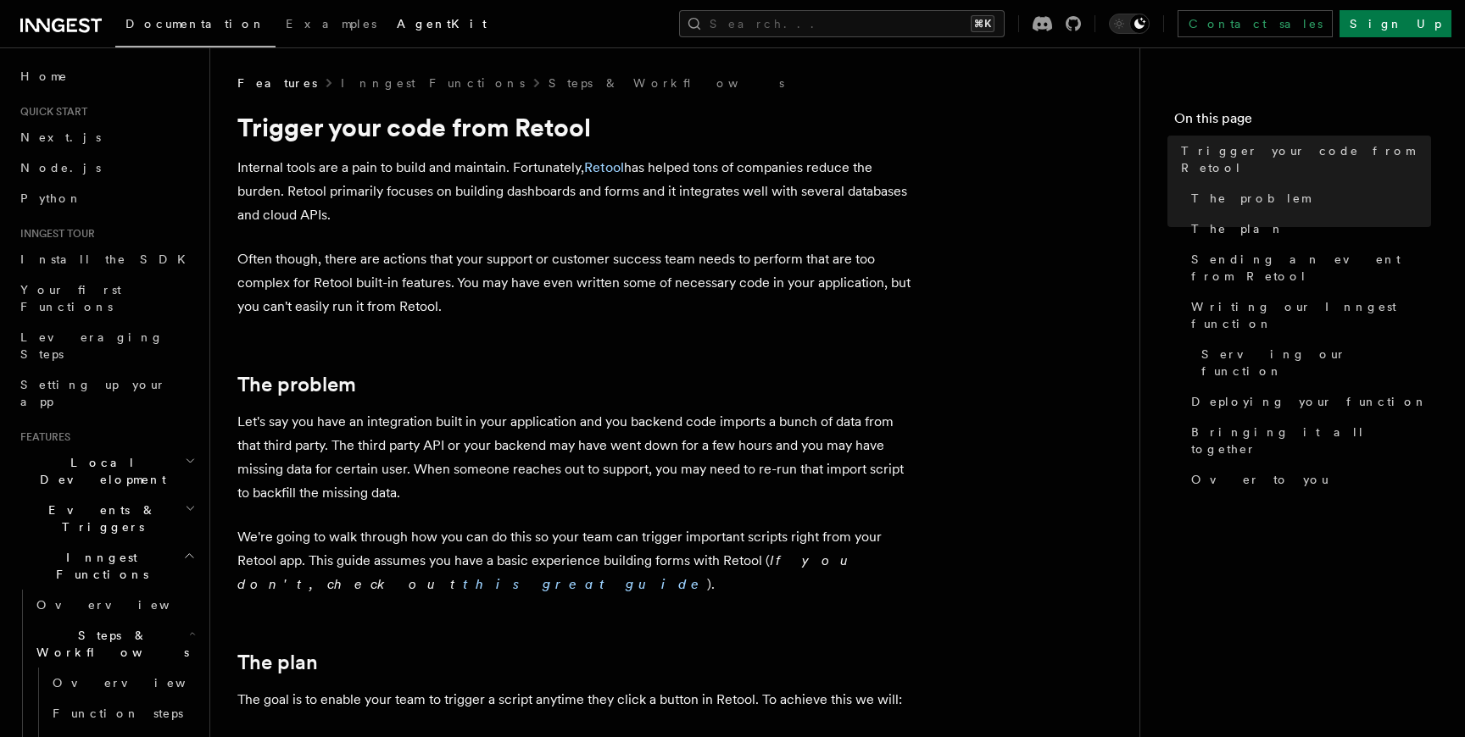
click at [397, 28] on span "AgentKit" at bounding box center [442, 24] width 90 height 14
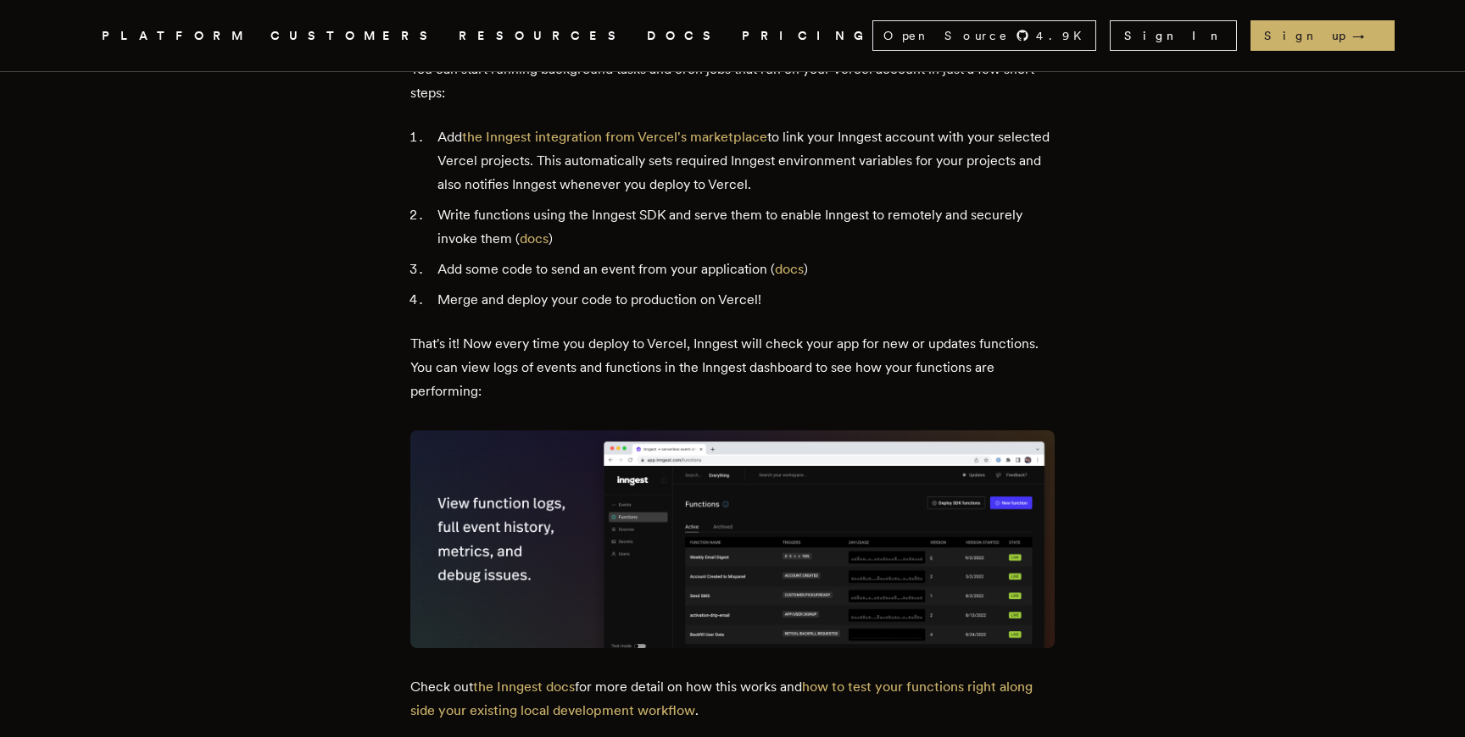
scroll to position [1707, 0]
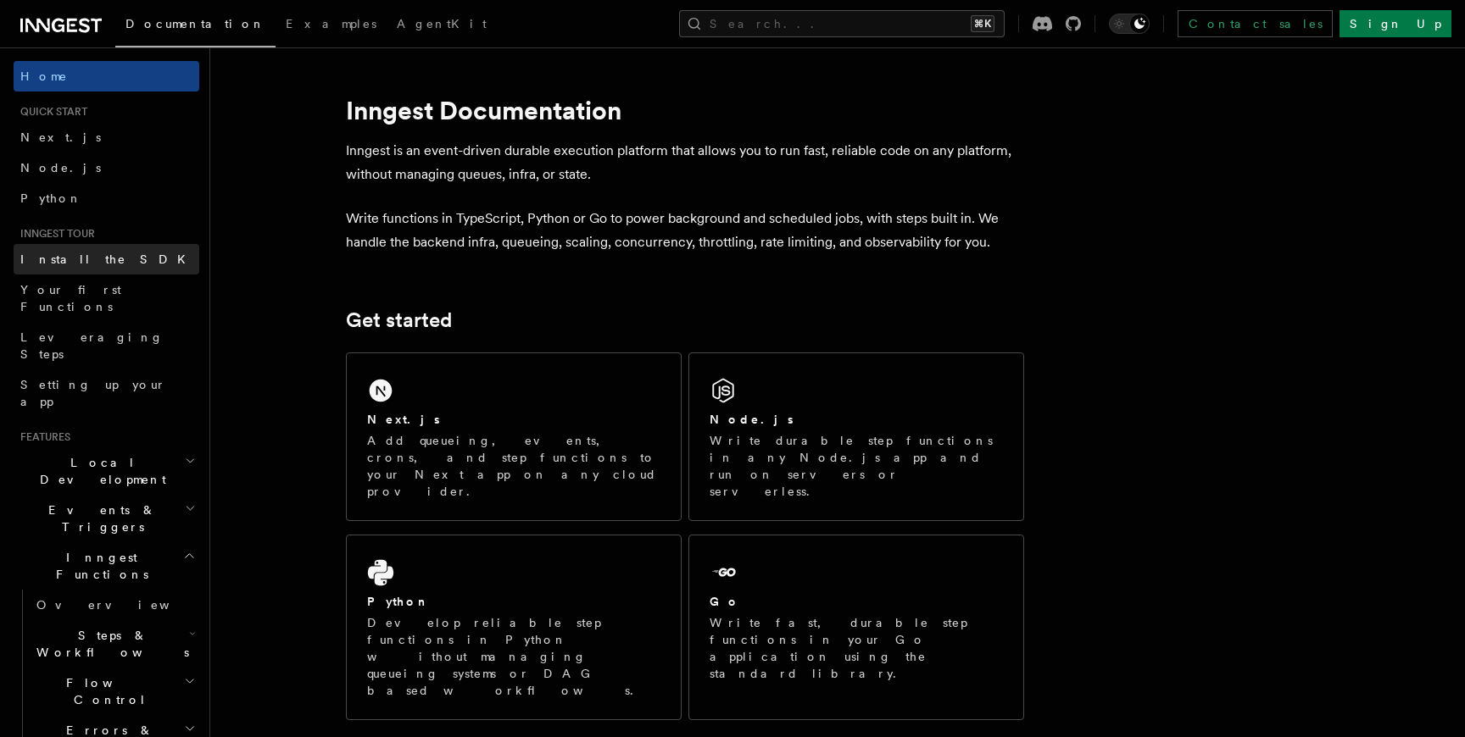
click at [97, 253] on span "Install the SDK" at bounding box center [107, 260] width 175 height 14
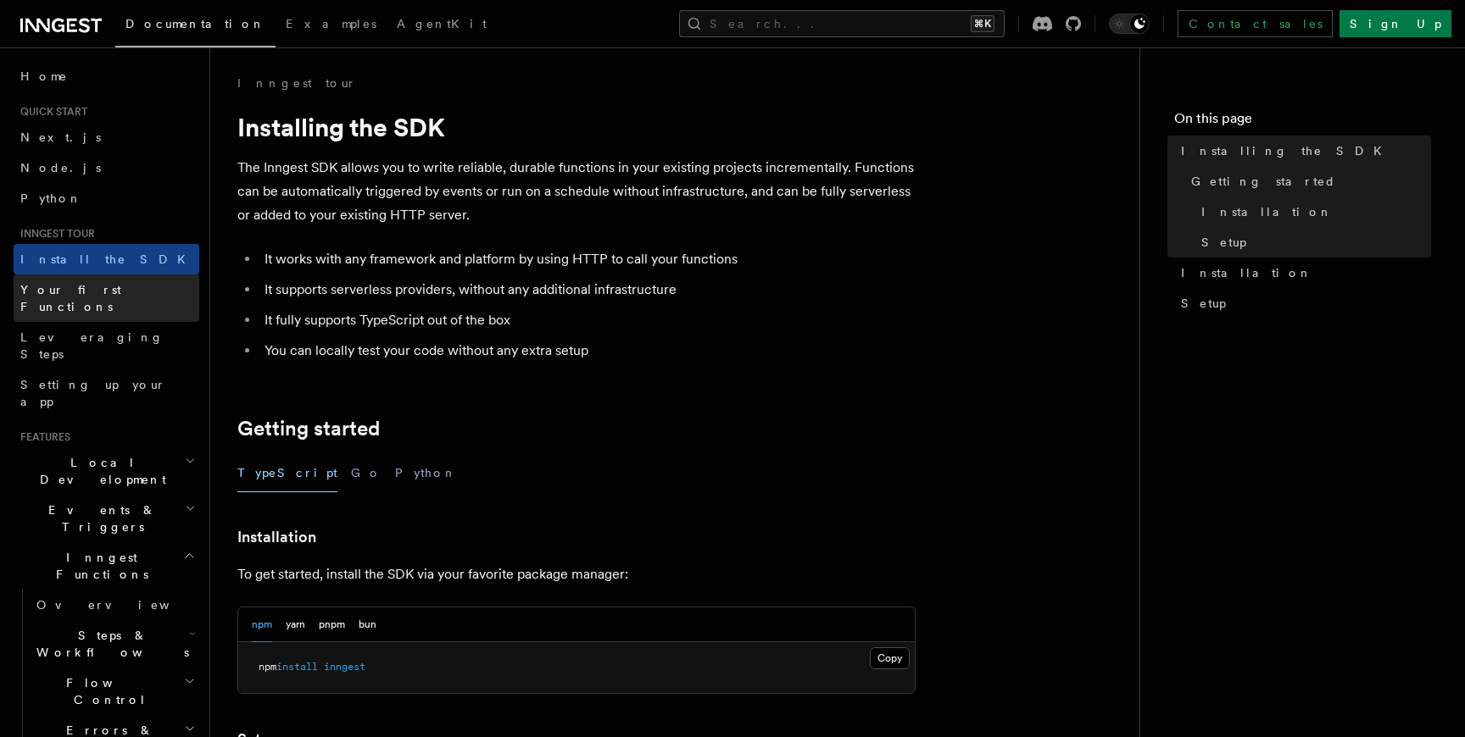
click at [89, 283] on span "Your first Functions" at bounding box center [70, 298] width 101 height 31
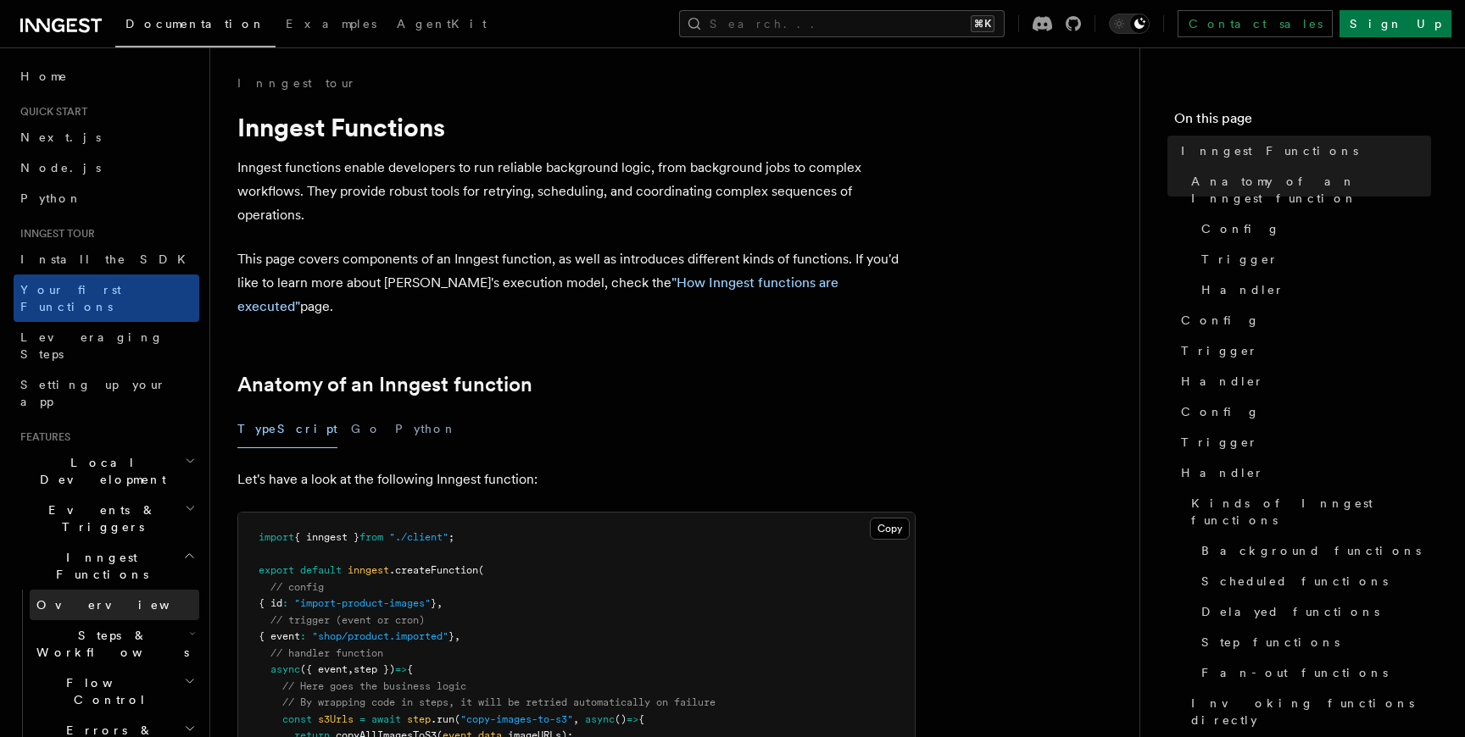
scroll to position [653, 0]
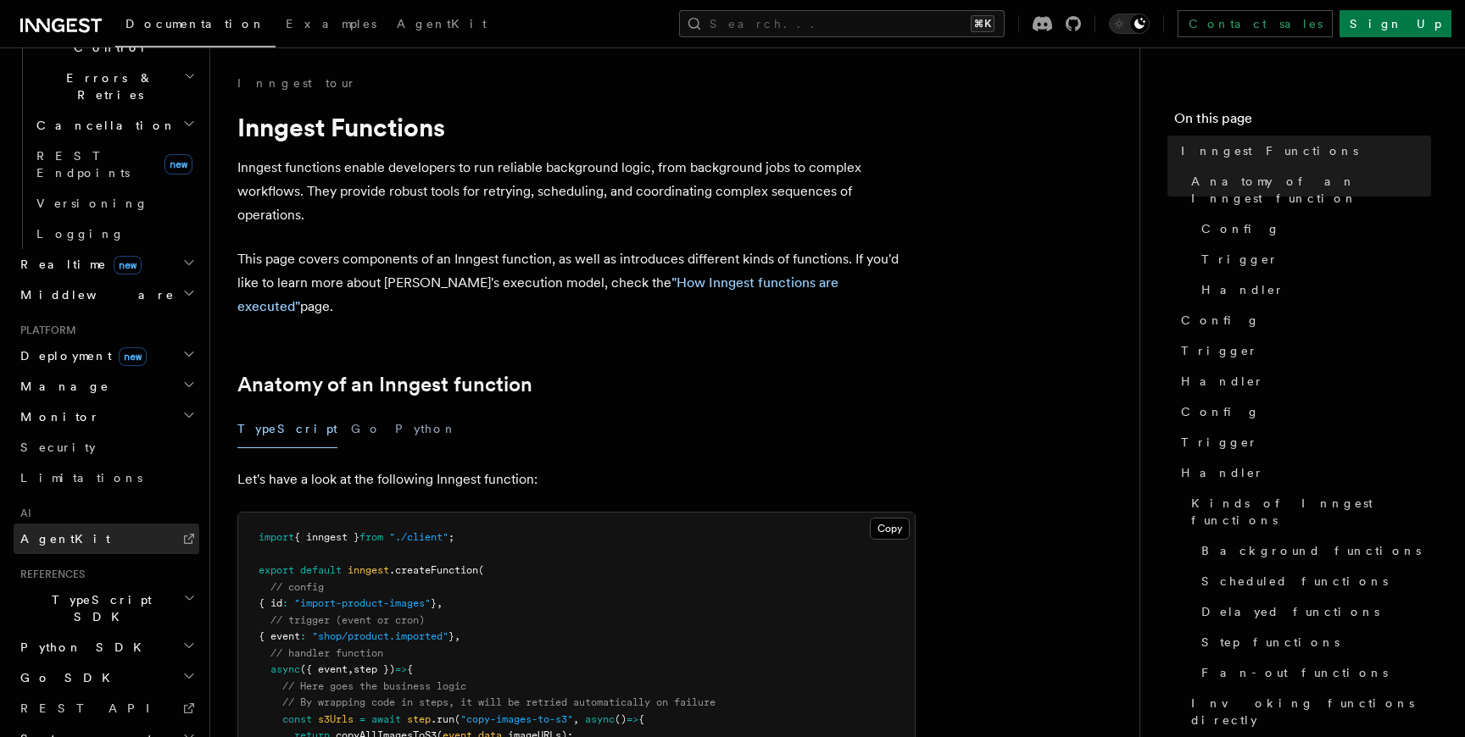
click at [103, 524] on link "AgentKit" at bounding box center [107, 539] width 186 height 31
